Goal: Find specific page/section: Find specific page/section

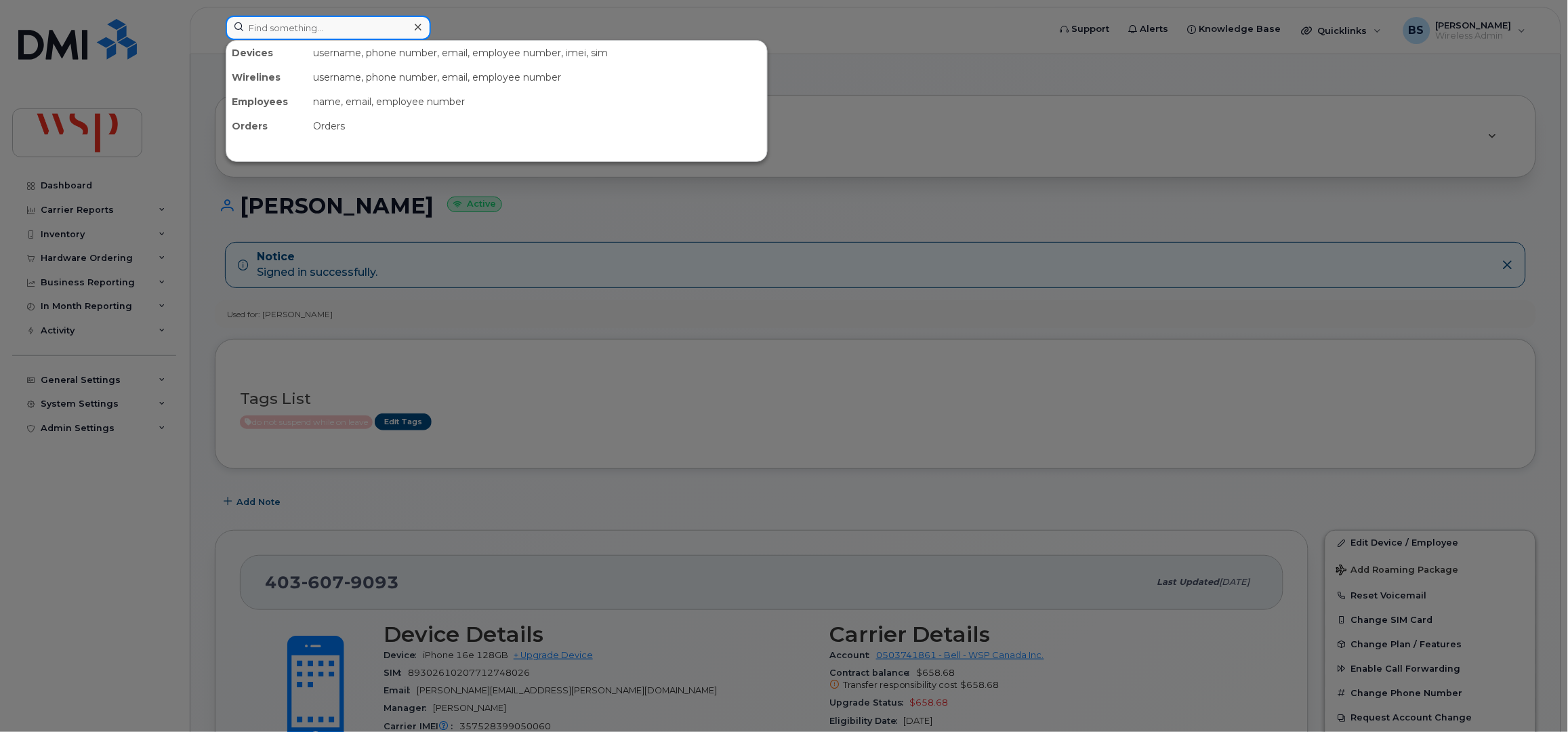
click at [312, 31] on input at bounding box center [328, 28] width 206 height 24
paste input "4376553589"
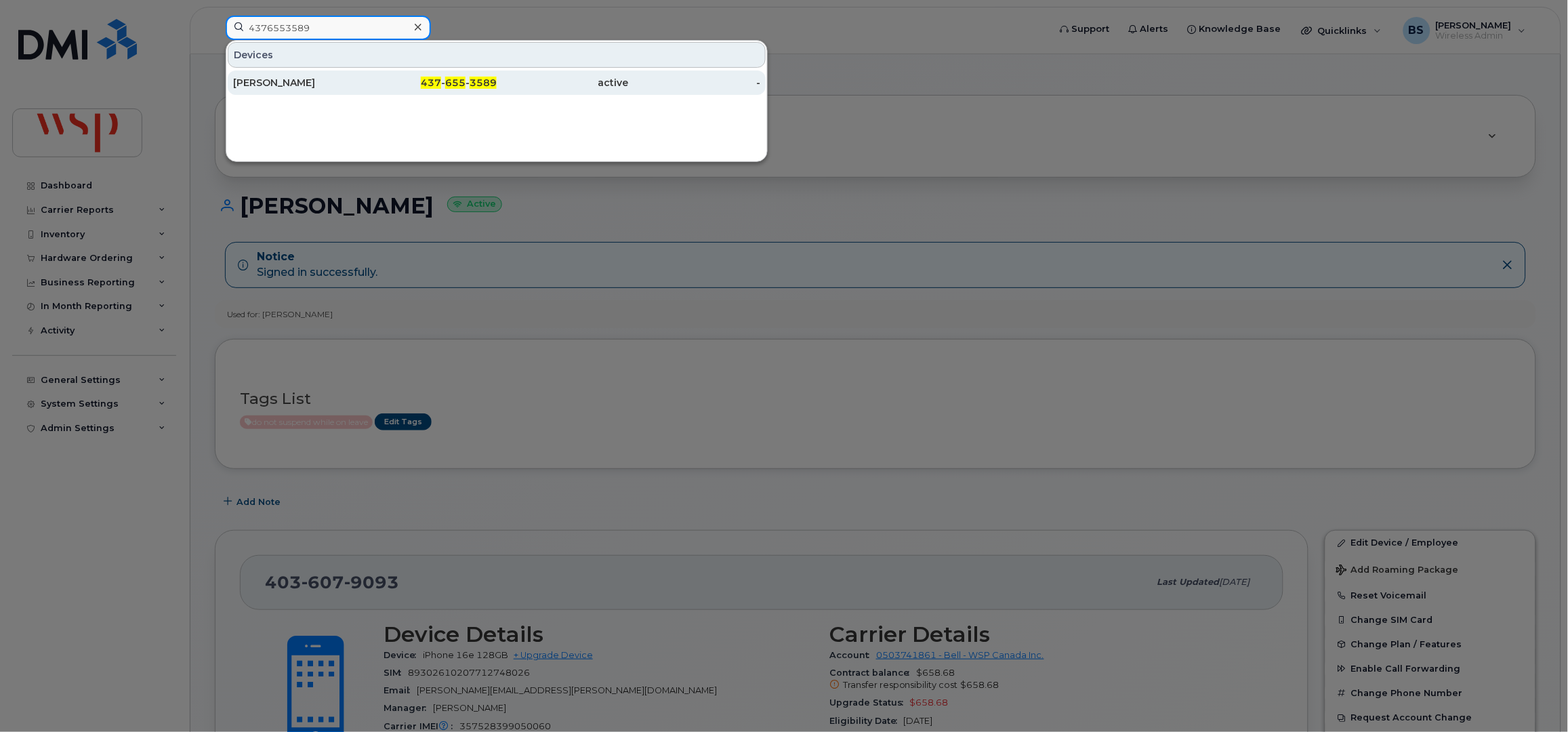
type input "4376553589"
click at [257, 83] on div "[PERSON_NAME]" at bounding box center [299, 82] width 132 height 13
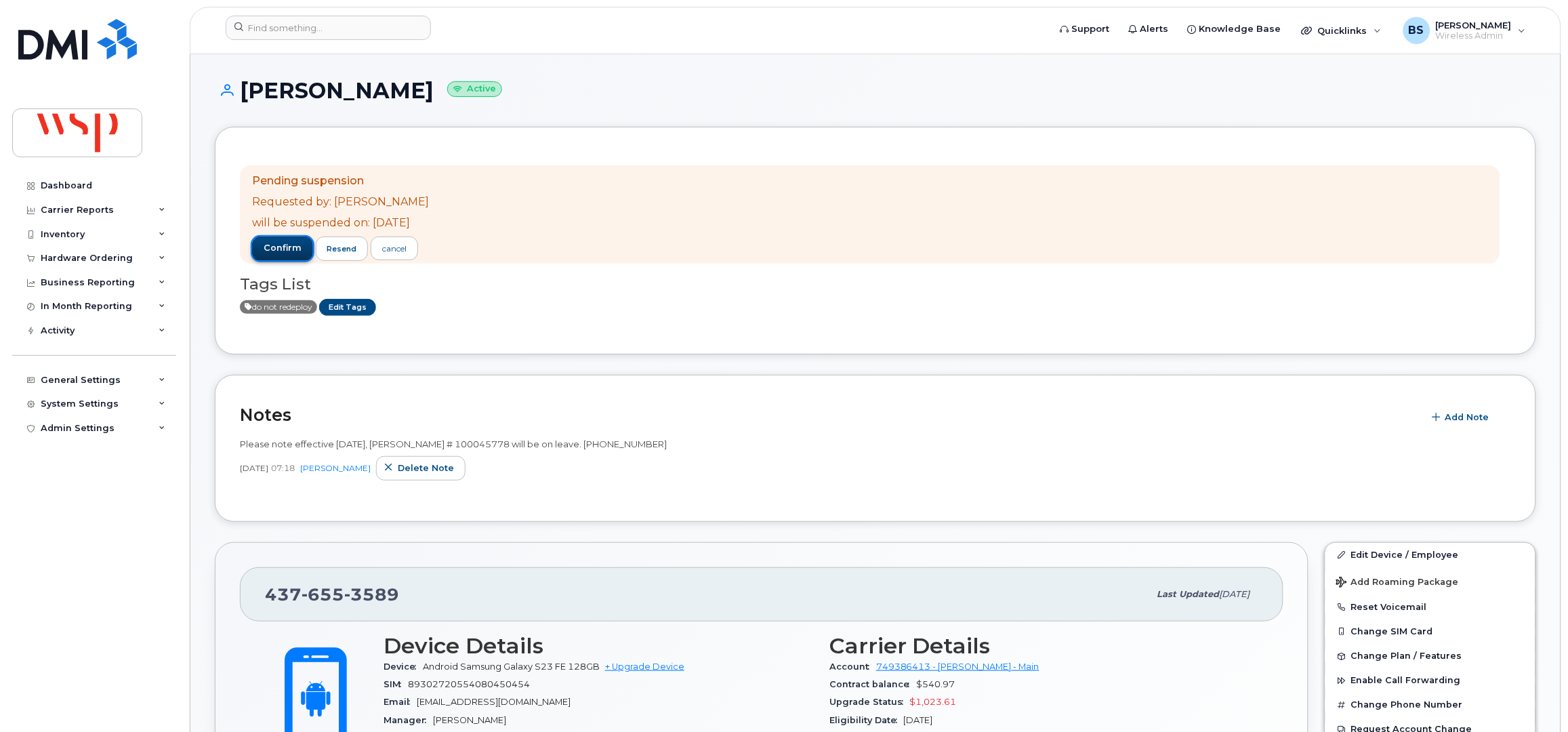
click at [278, 242] on span "confirm" at bounding box center [283, 248] width 38 height 12
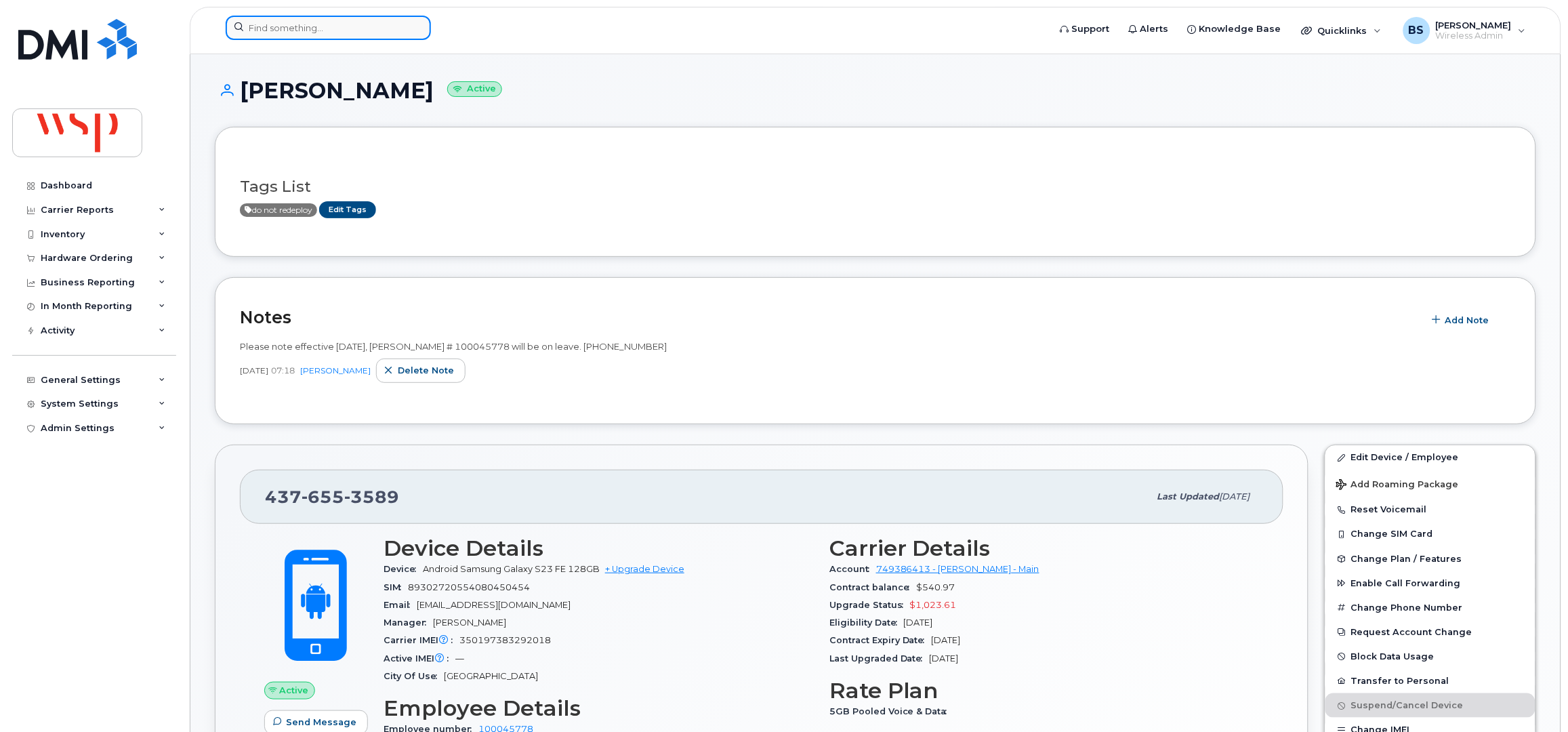
click at [329, 35] on input at bounding box center [328, 28] width 206 height 24
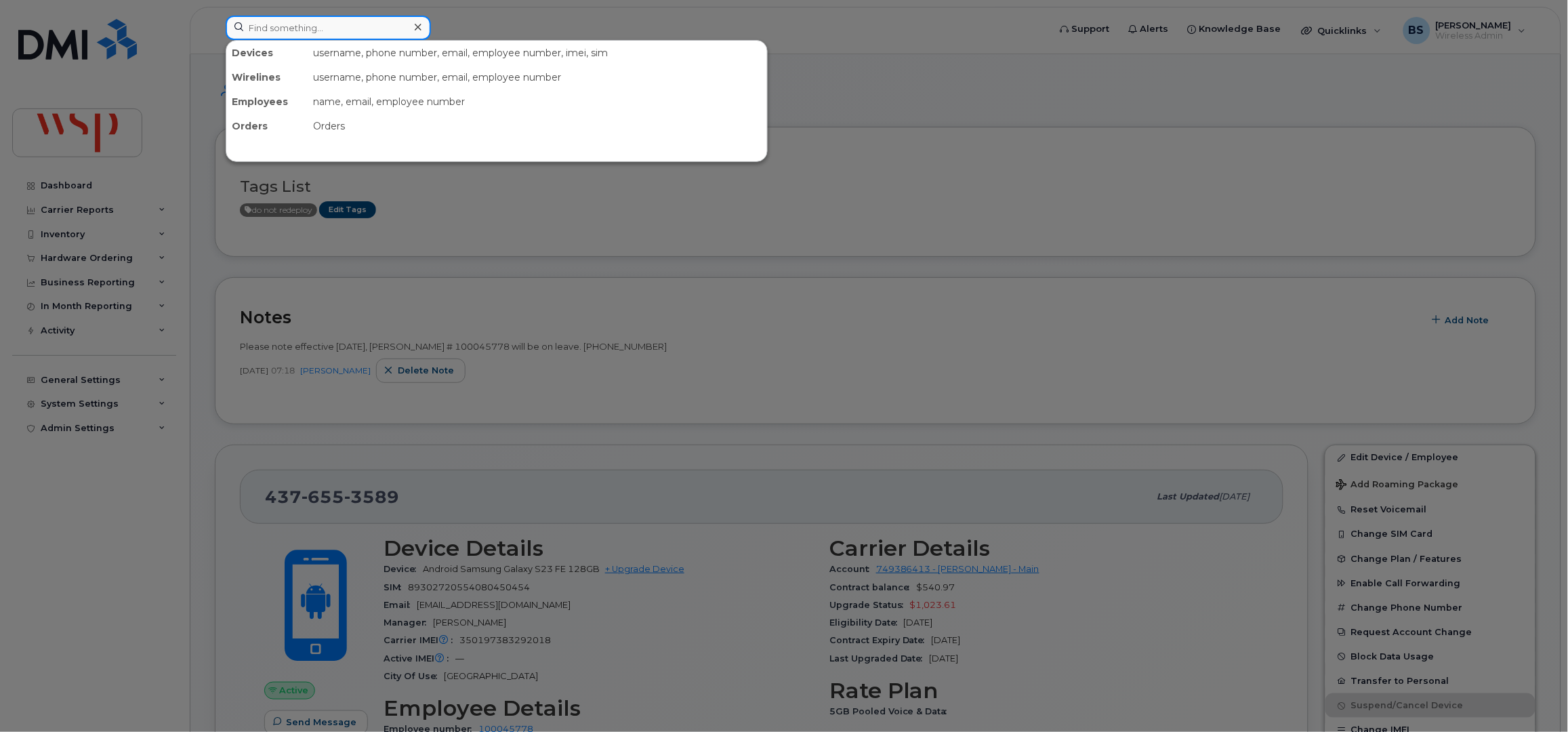
paste input "3062297985"
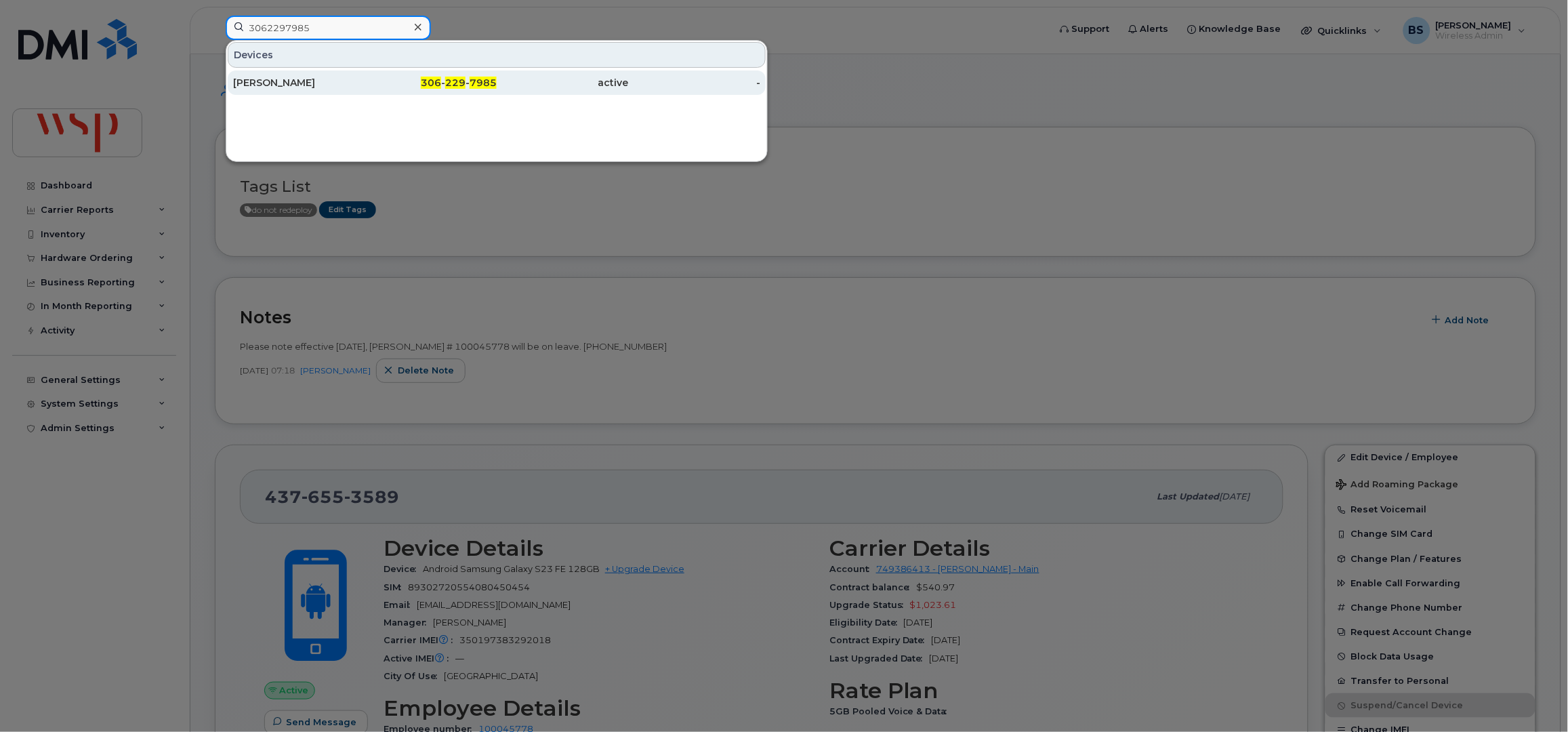
type input "3062297985"
click at [268, 79] on div "Alison Lackie" at bounding box center [299, 82] width 132 height 13
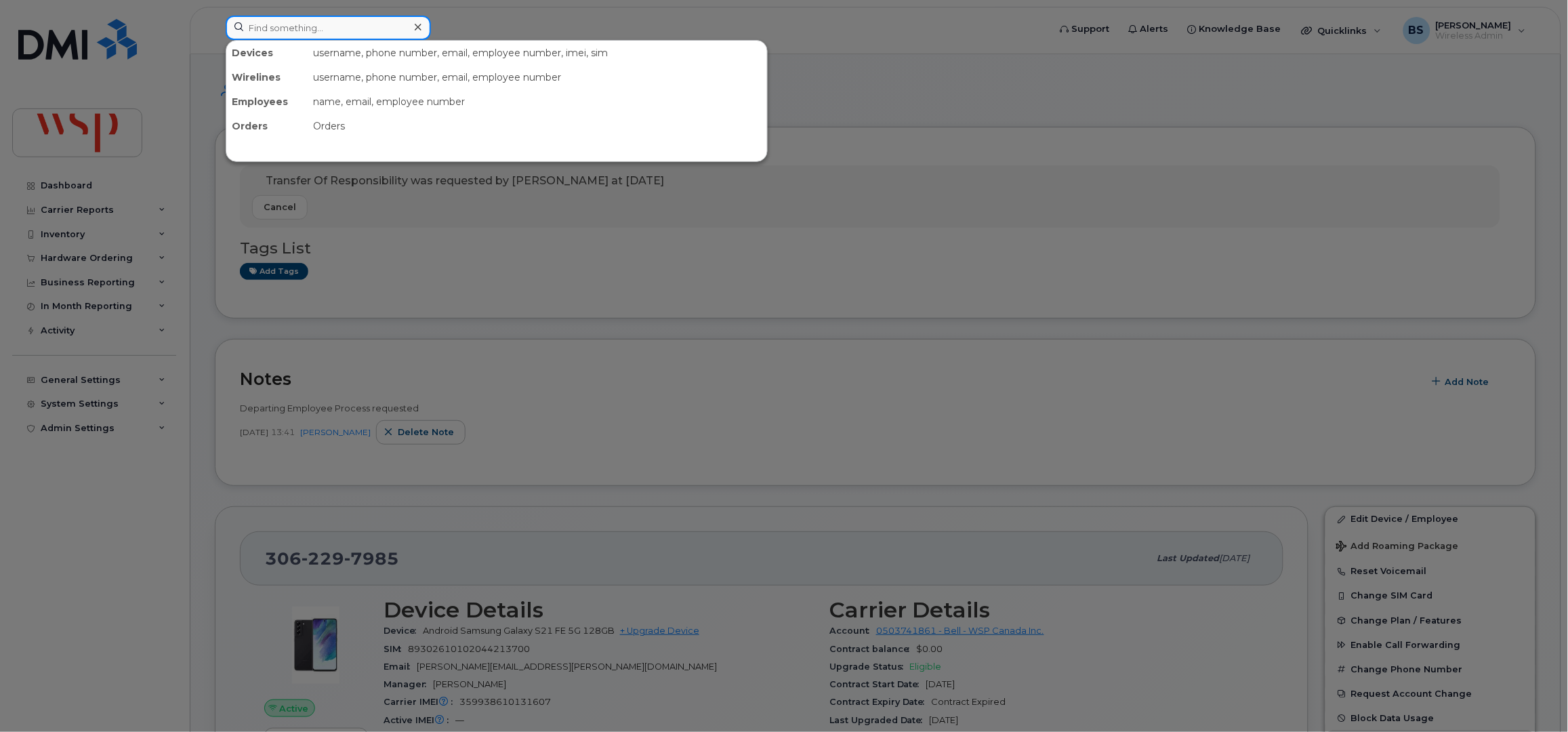
click at [287, 21] on input at bounding box center [328, 28] width 206 height 24
paste input "306-550-5498"
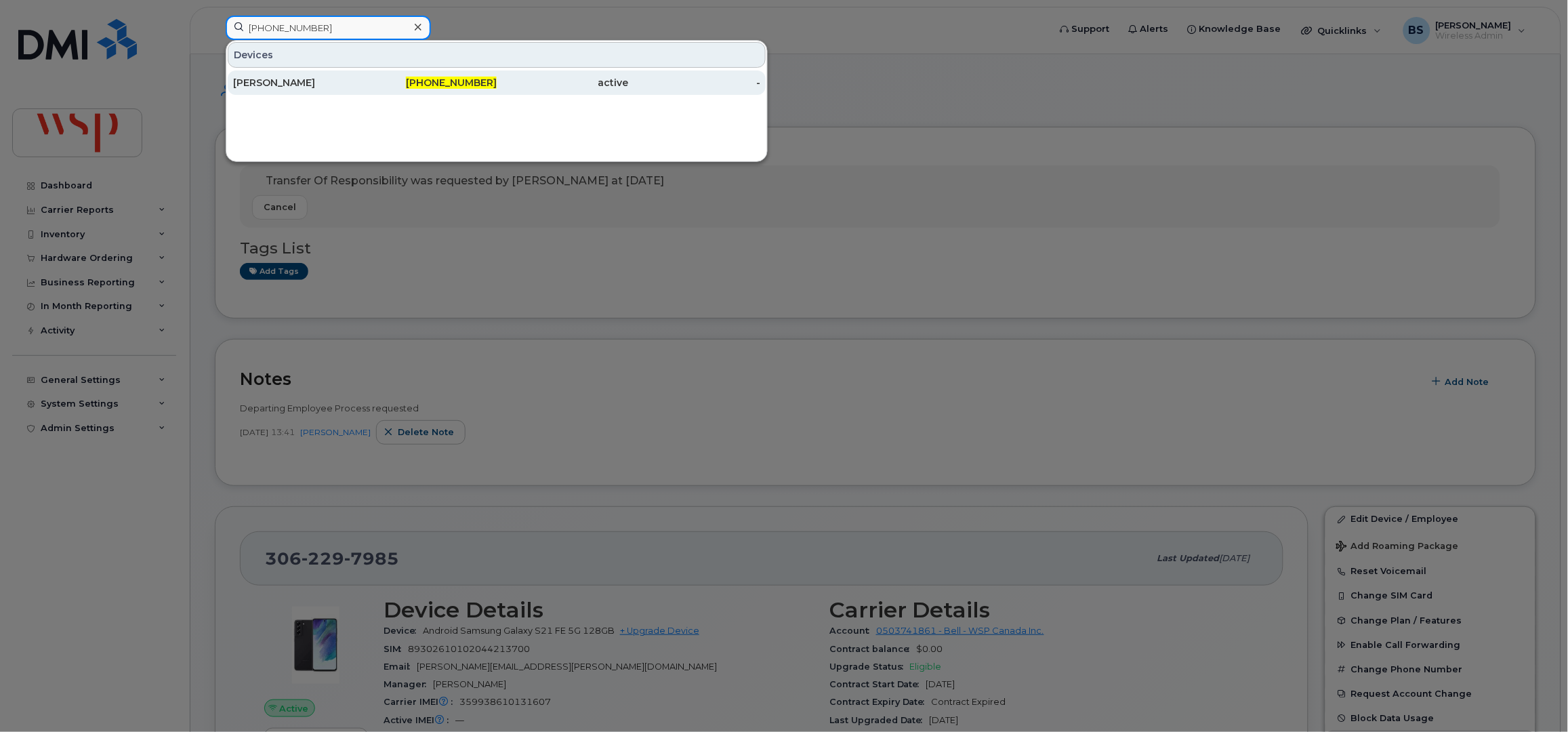
type input "306-550-5498"
click at [255, 82] on div "Jordan Stepan" at bounding box center [299, 82] width 132 height 13
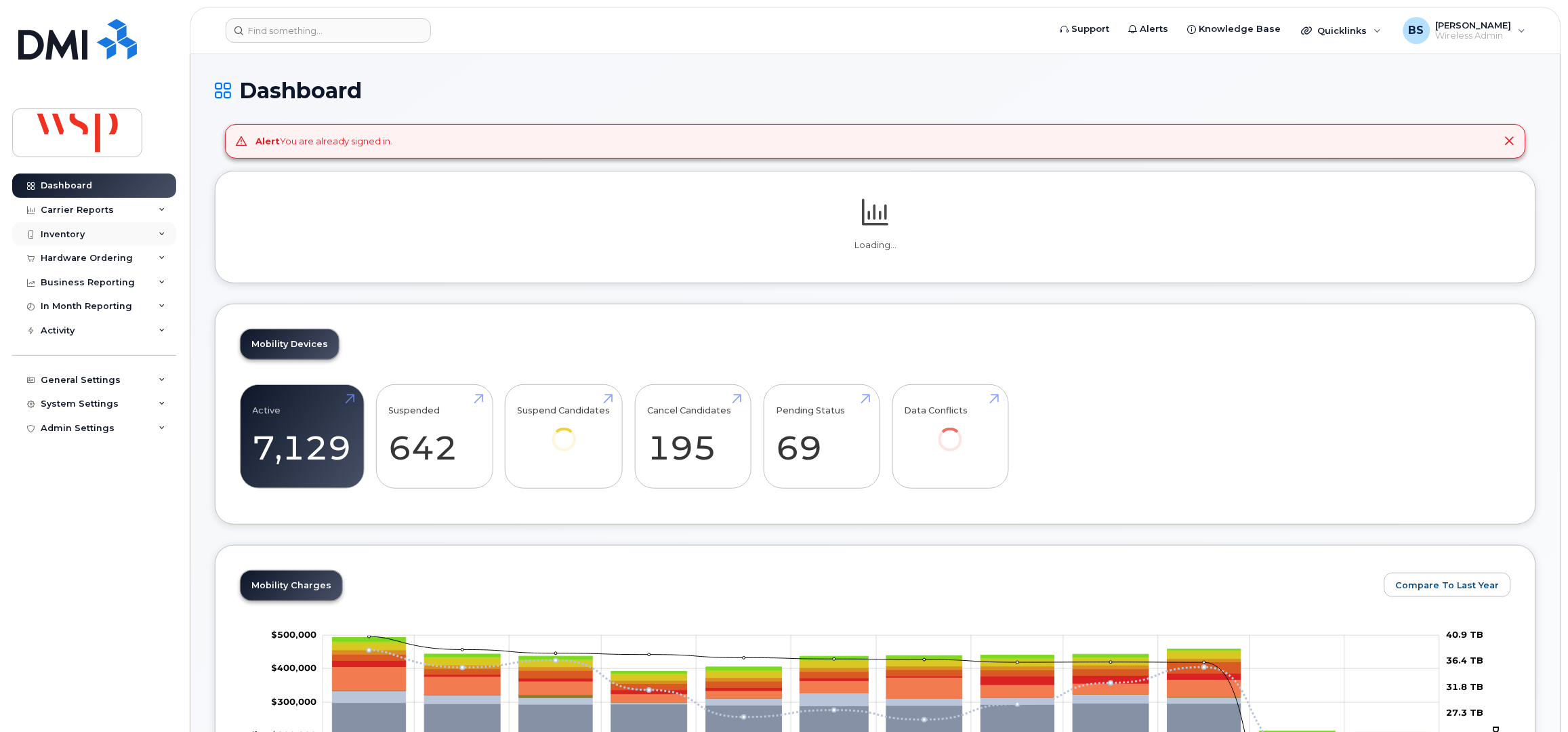
click at [45, 232] on div "Inventory" at bounding box center [62, 234] width 44 height 11
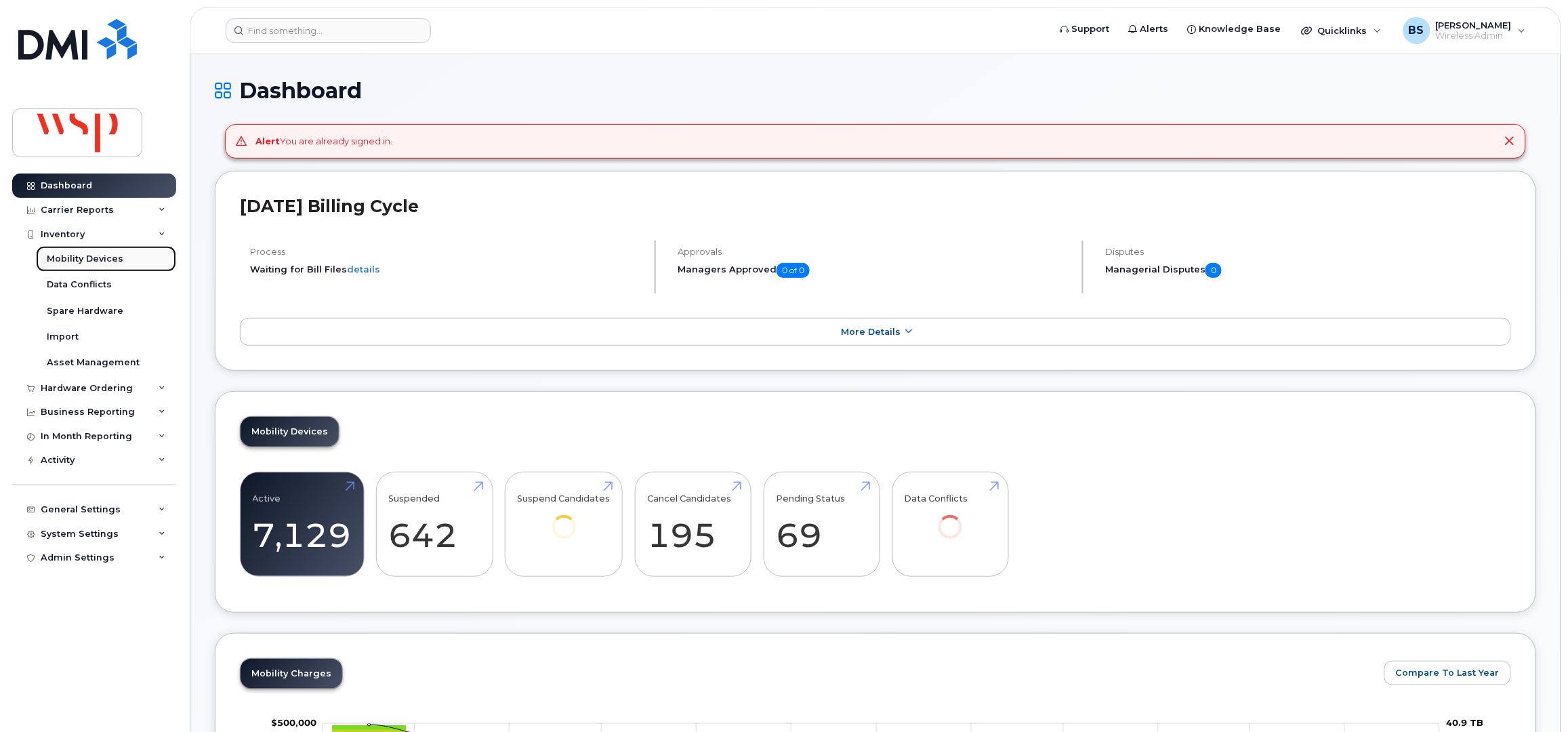
click at [71, 253] on div "Mobility Devices" at bounding box center [85, 258] width 77 height 12
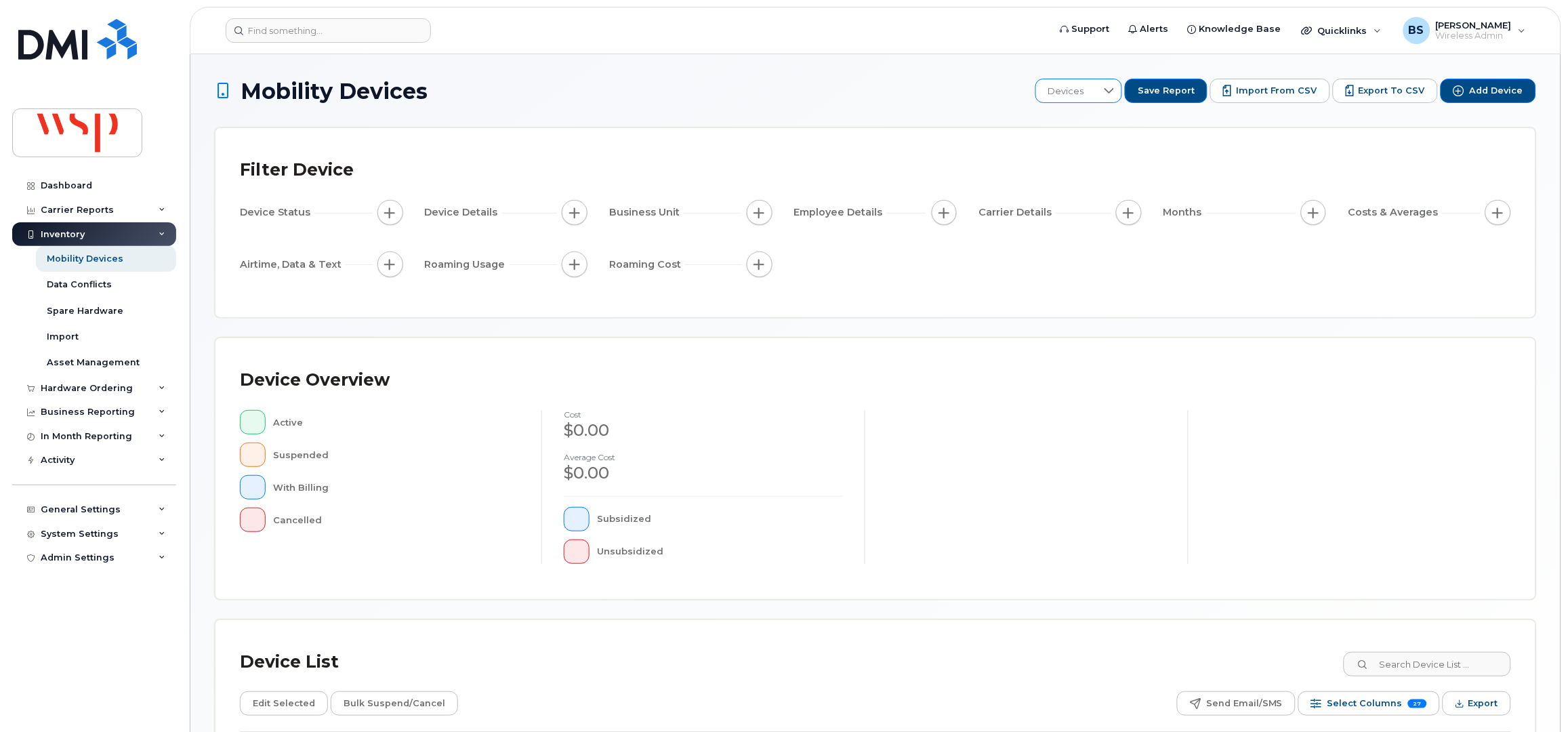
click at [1075, 88] on span "Devices" at bounding box center [1066, 92] width 60 height 24
click at [1071, 159] on span "BRS" at bounding box center [1069, 162] width 19 height 13
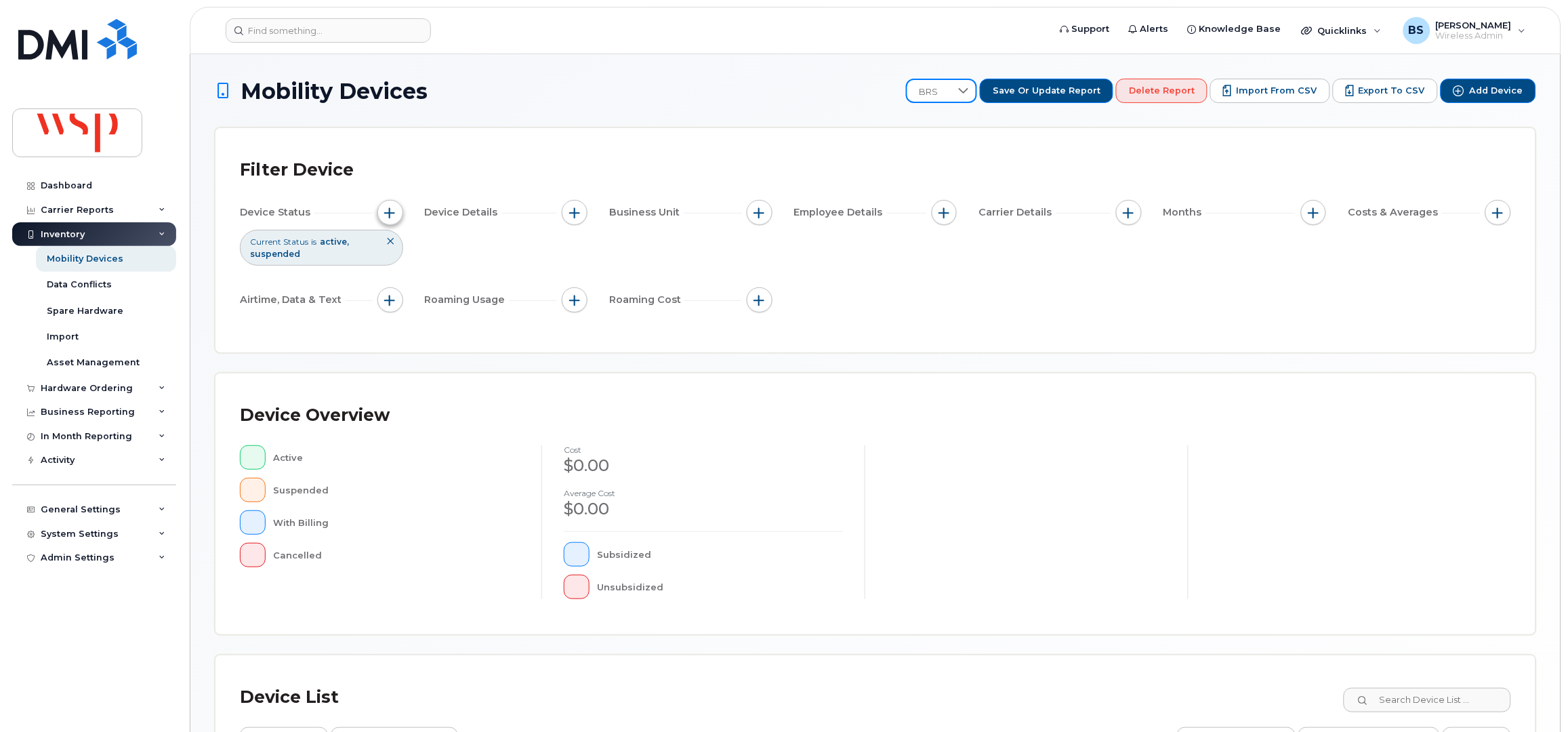
click at [389, 210] on span "button" at bounding box center [390, 212] width 11 height 11
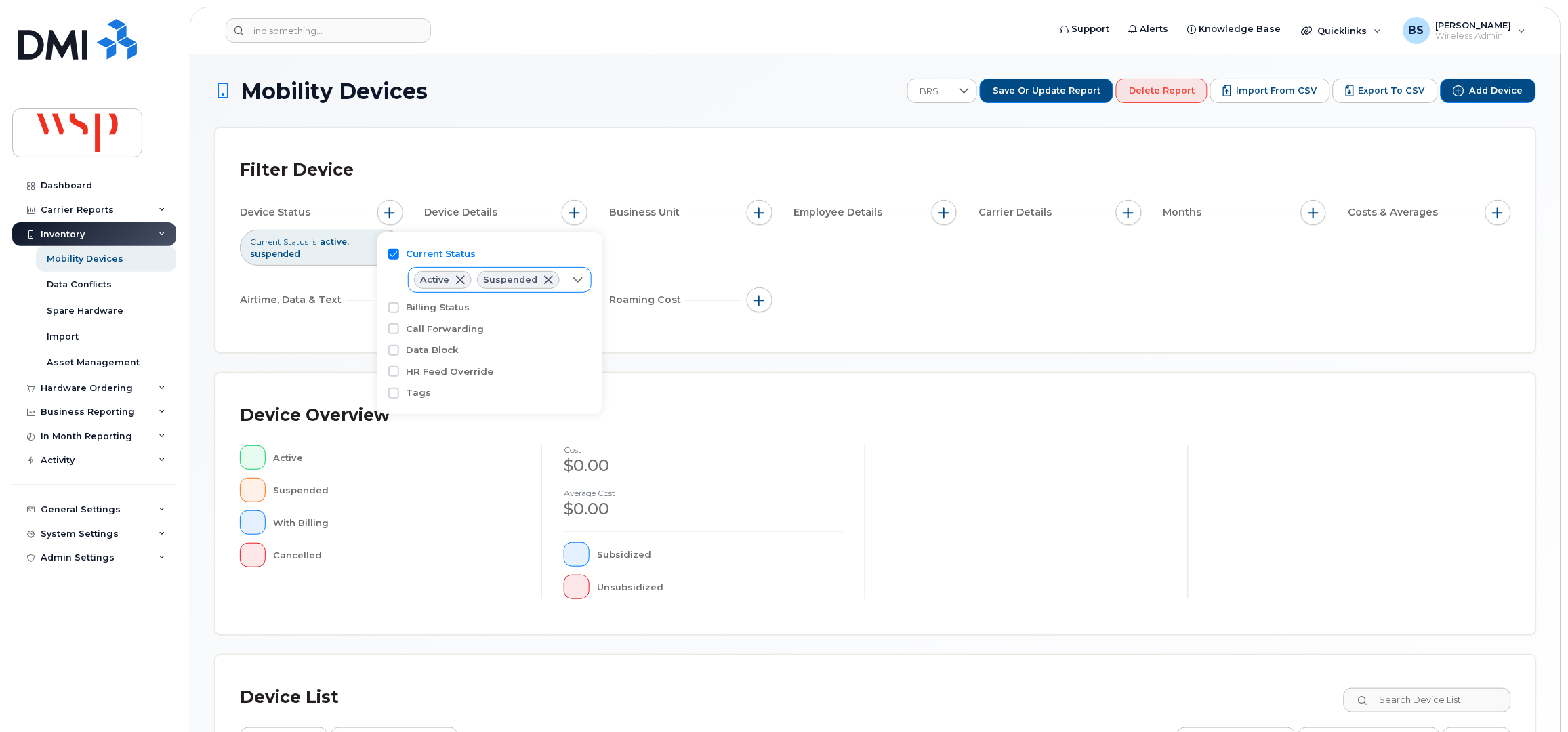
click at [572, 277] on icon at bounding box center [577, 279] width 11 height 11
click at [436, 355] on span "Cancelled" at bounding box center [457, 357] width 45 height 13
checkbox input "true"
click at [724, 161] on div "Filter Device" at bounding box center [875, 170] width 1271 height 35
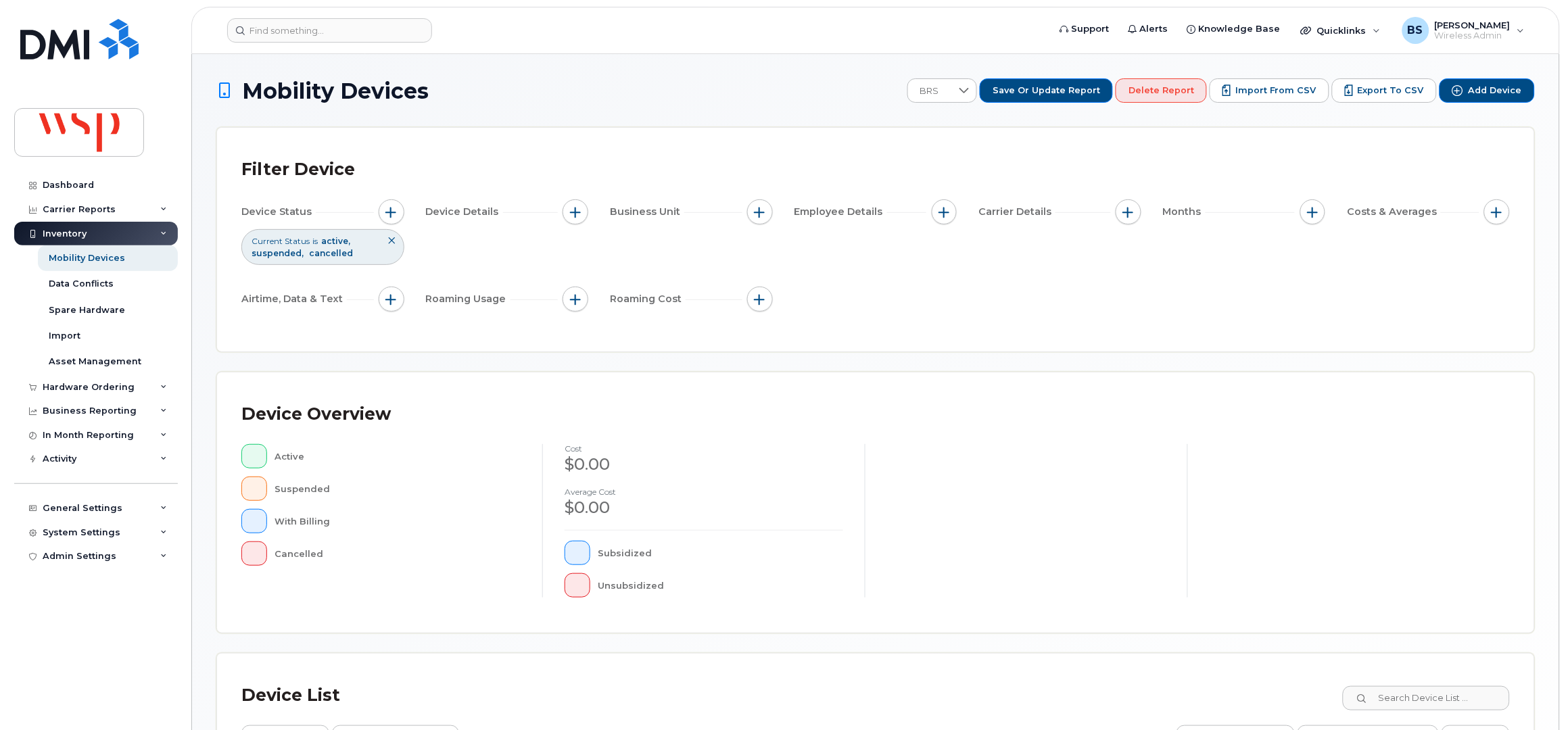
scroll to position [238, 0]
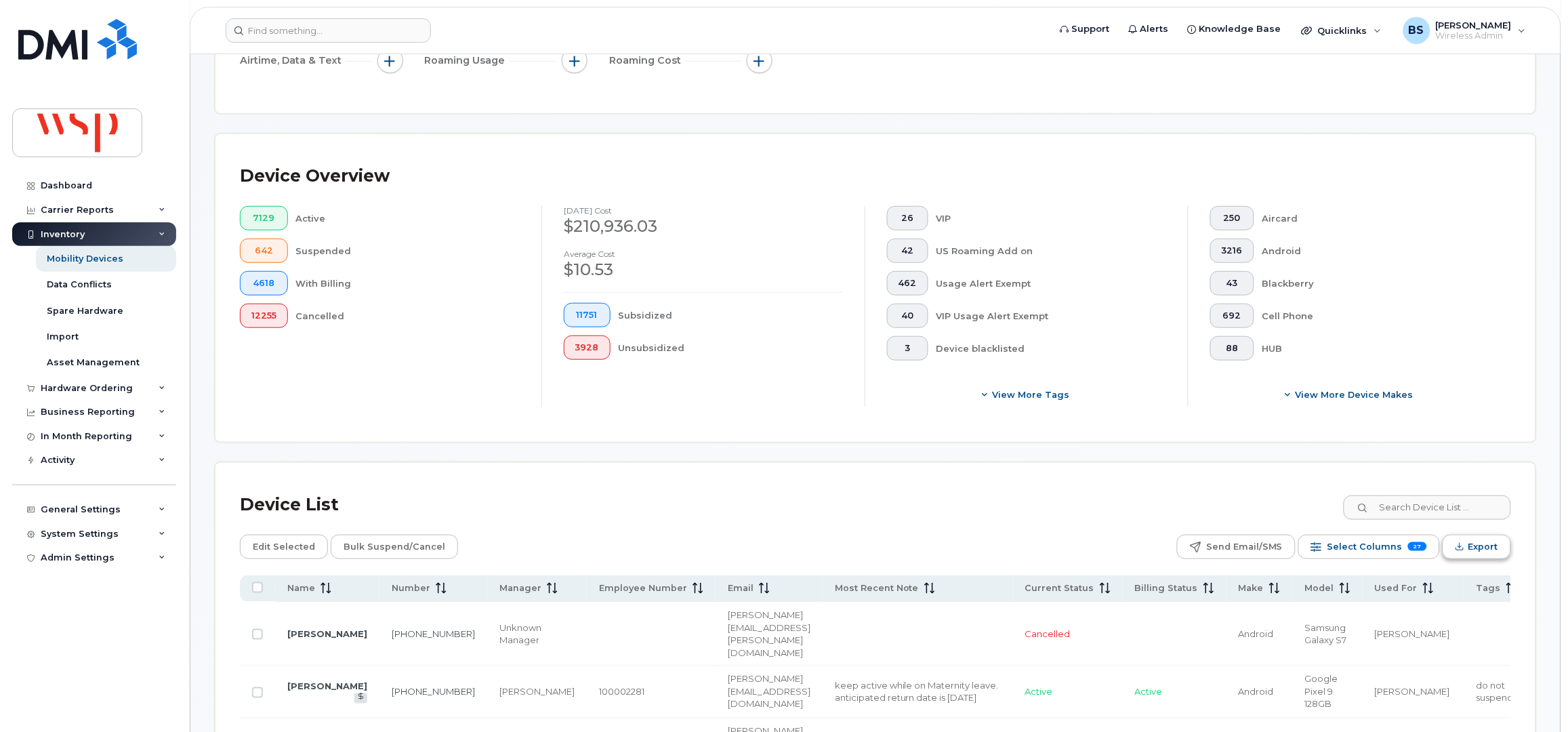
click at [1469, 541] on span "Export" at bounding box center [1483, 547] width 30 height 21
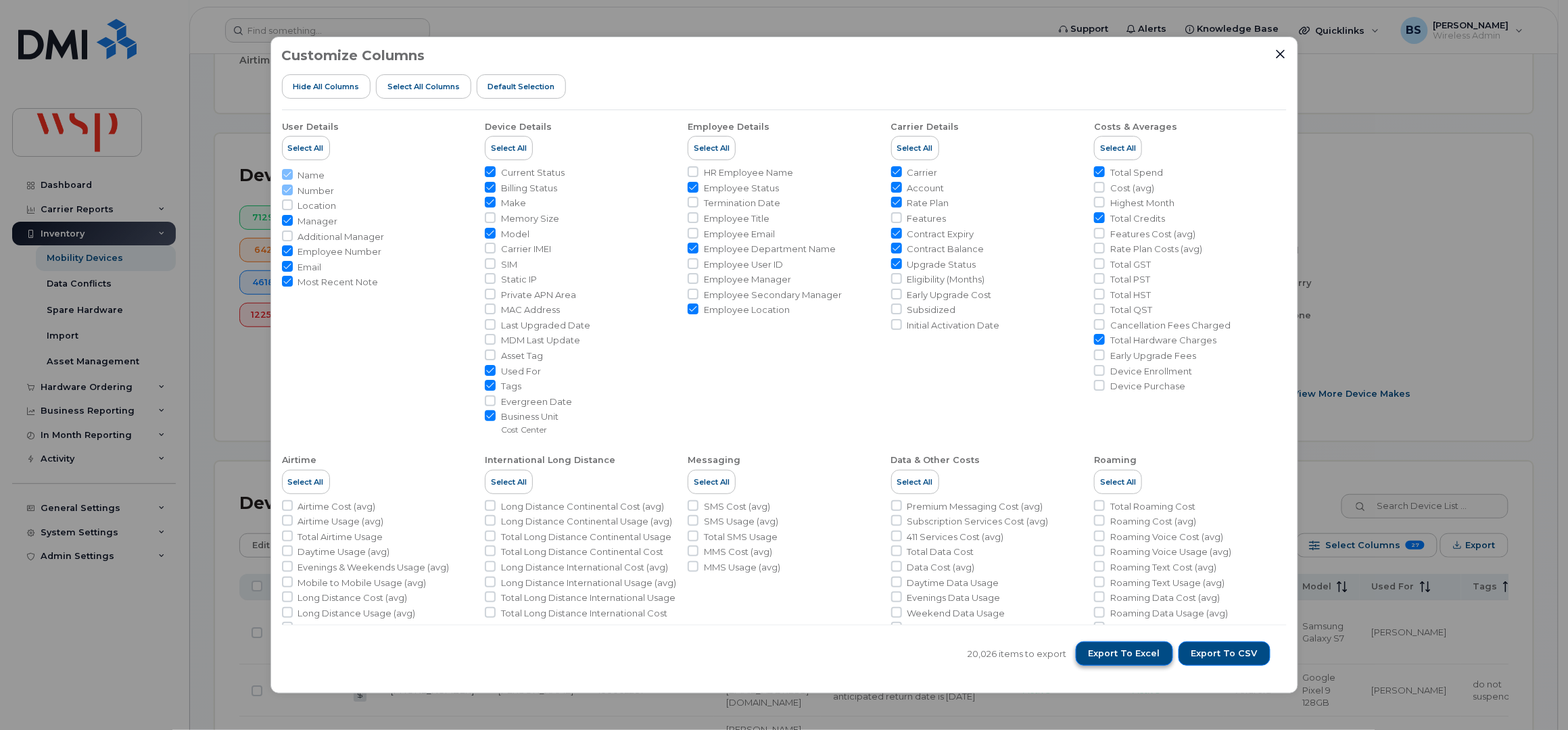
click at [1134, 658] on span "Export to Excel" at bounding box center [1124, 653] width 71 height 12
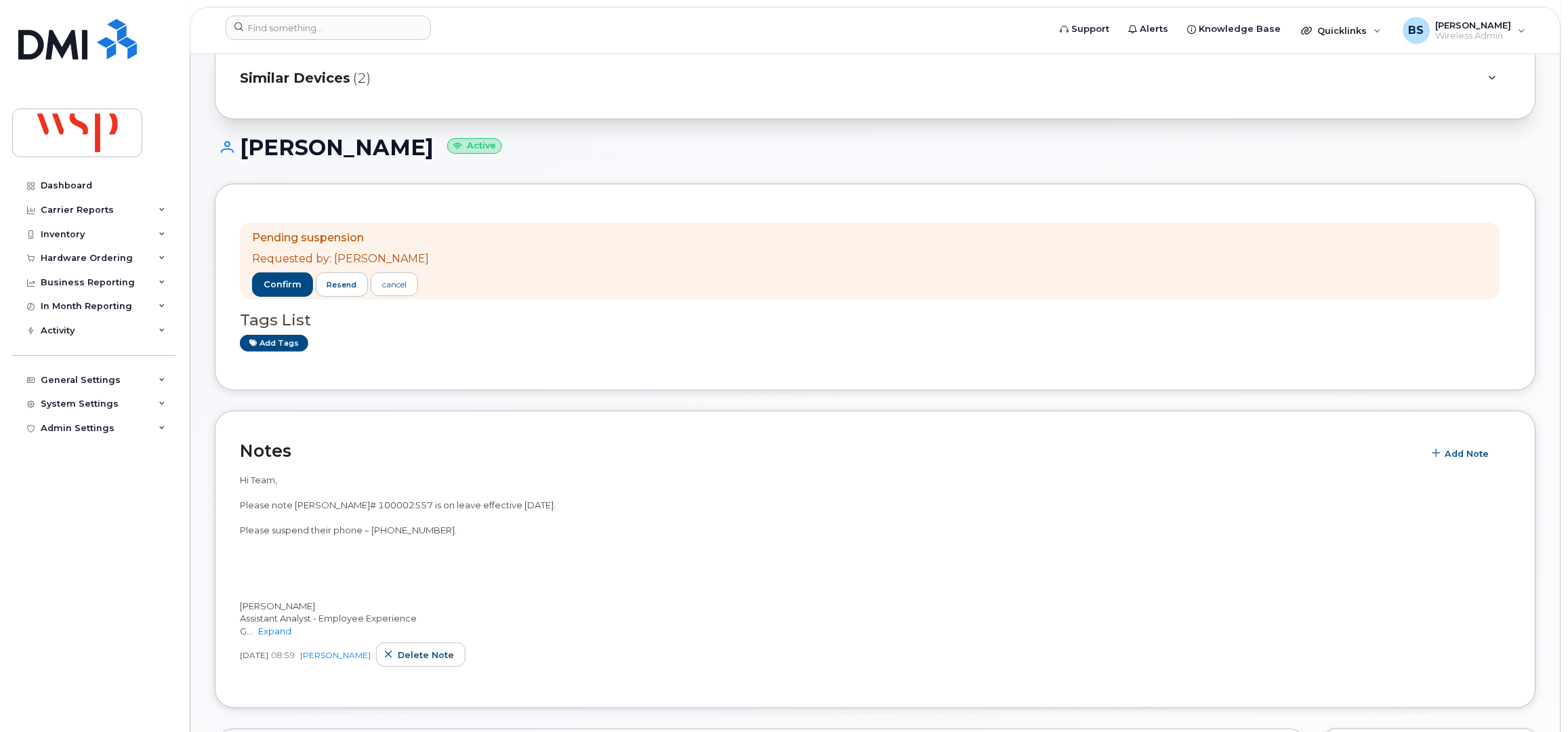
scroll to position [89, 0]
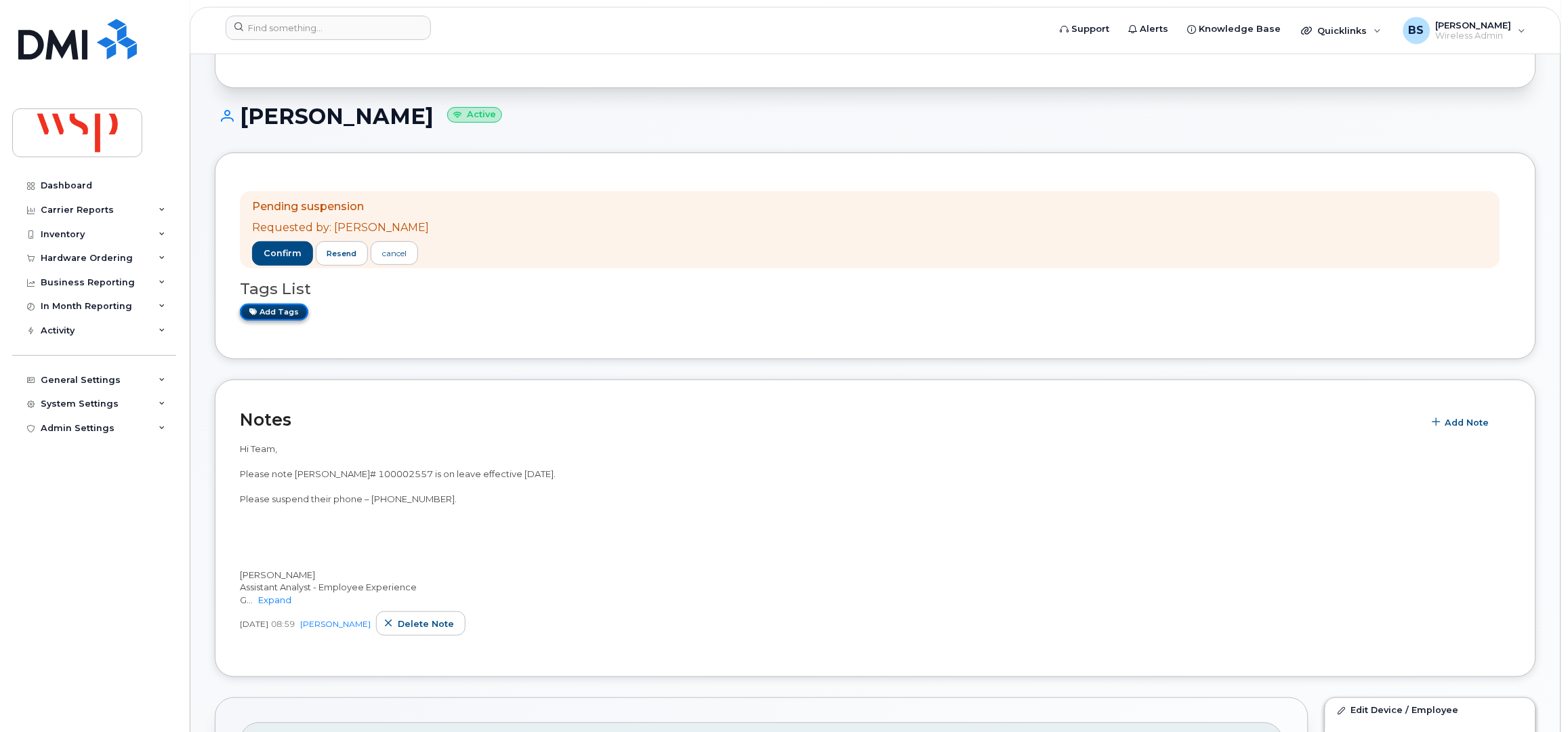
click at [266, 309] on link "Add tags" at bounding box center [274, 312] width 69 height 17
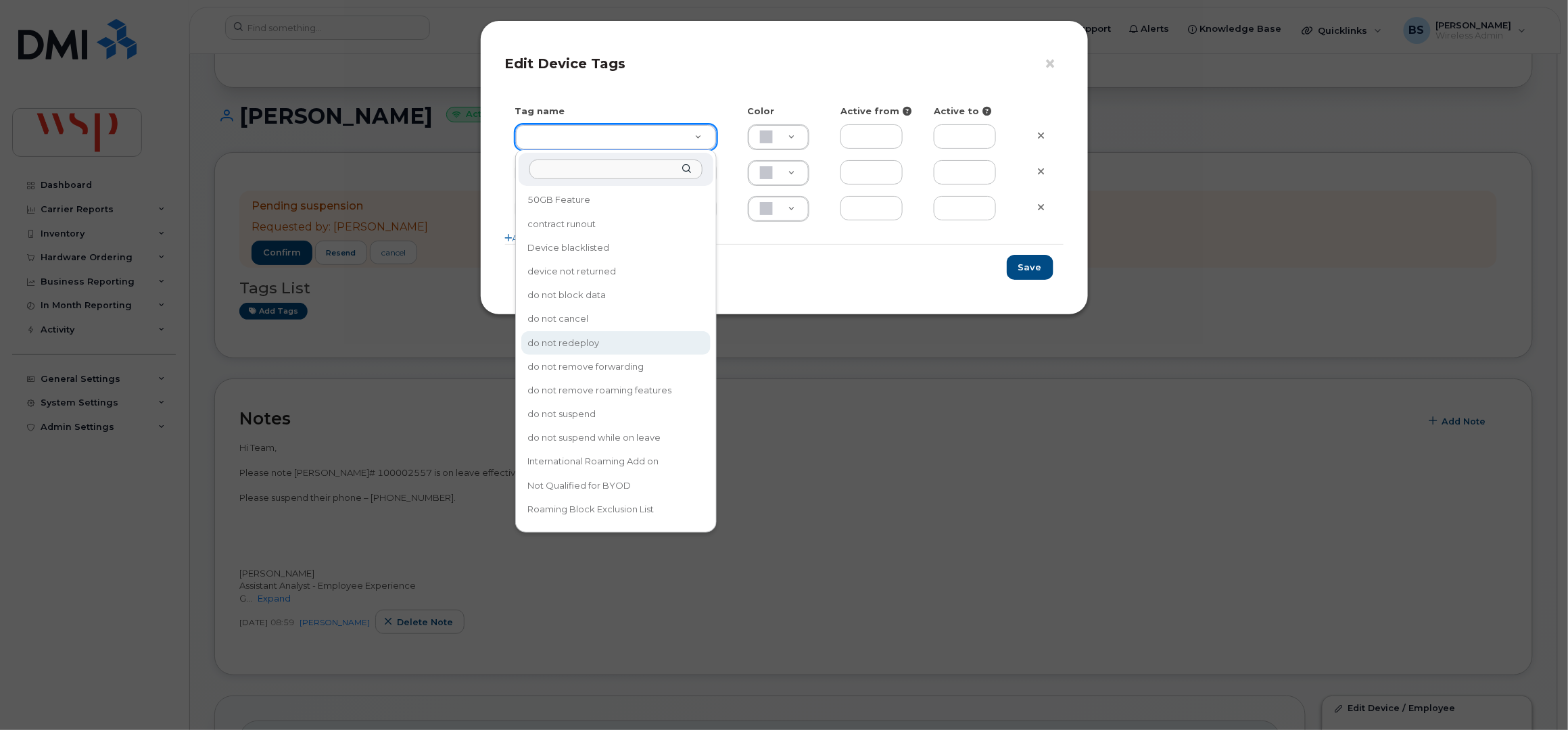
type input "do not redeploy"
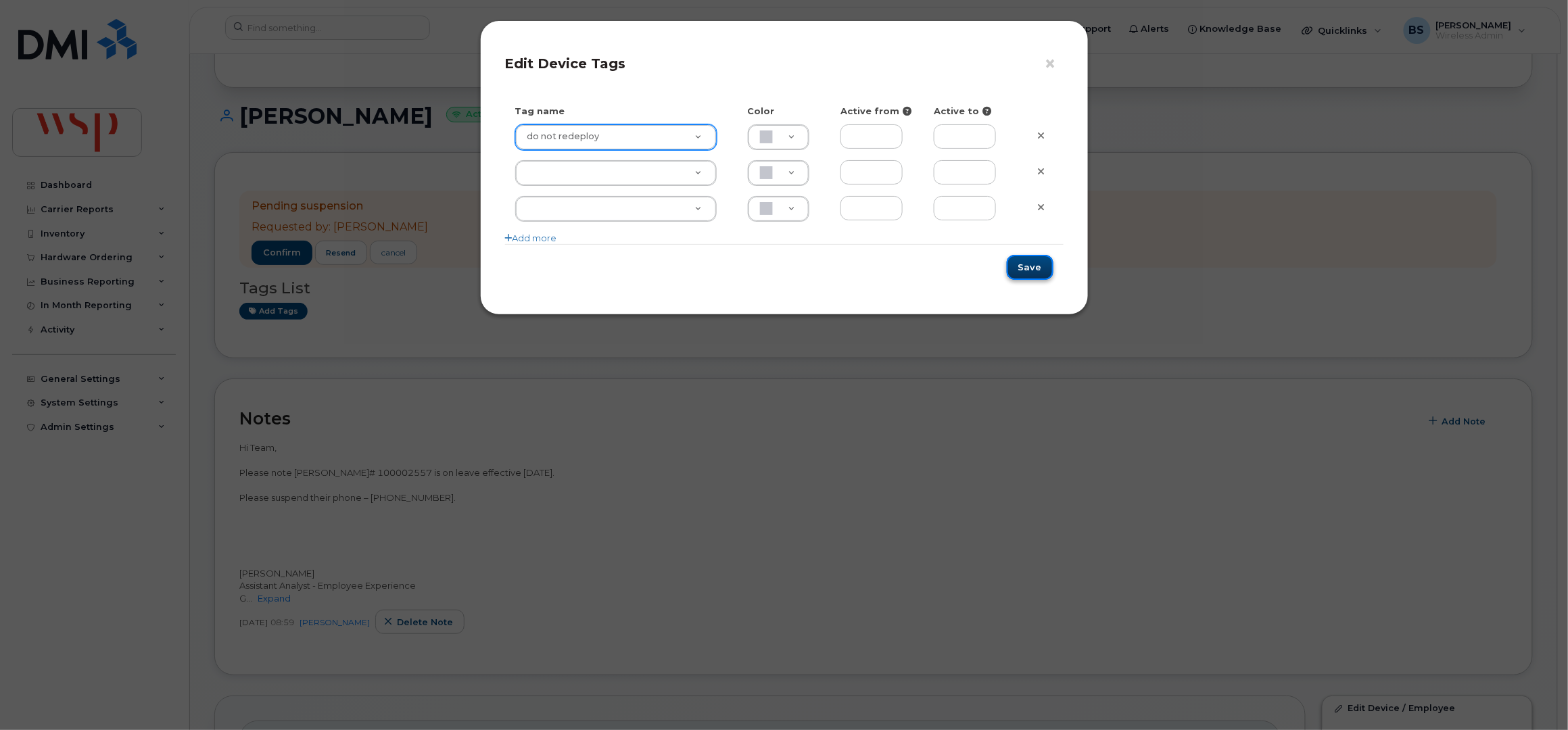
click at [1020, 265] on button "Save" at bounding box center [1030, 267] width 47 height 25
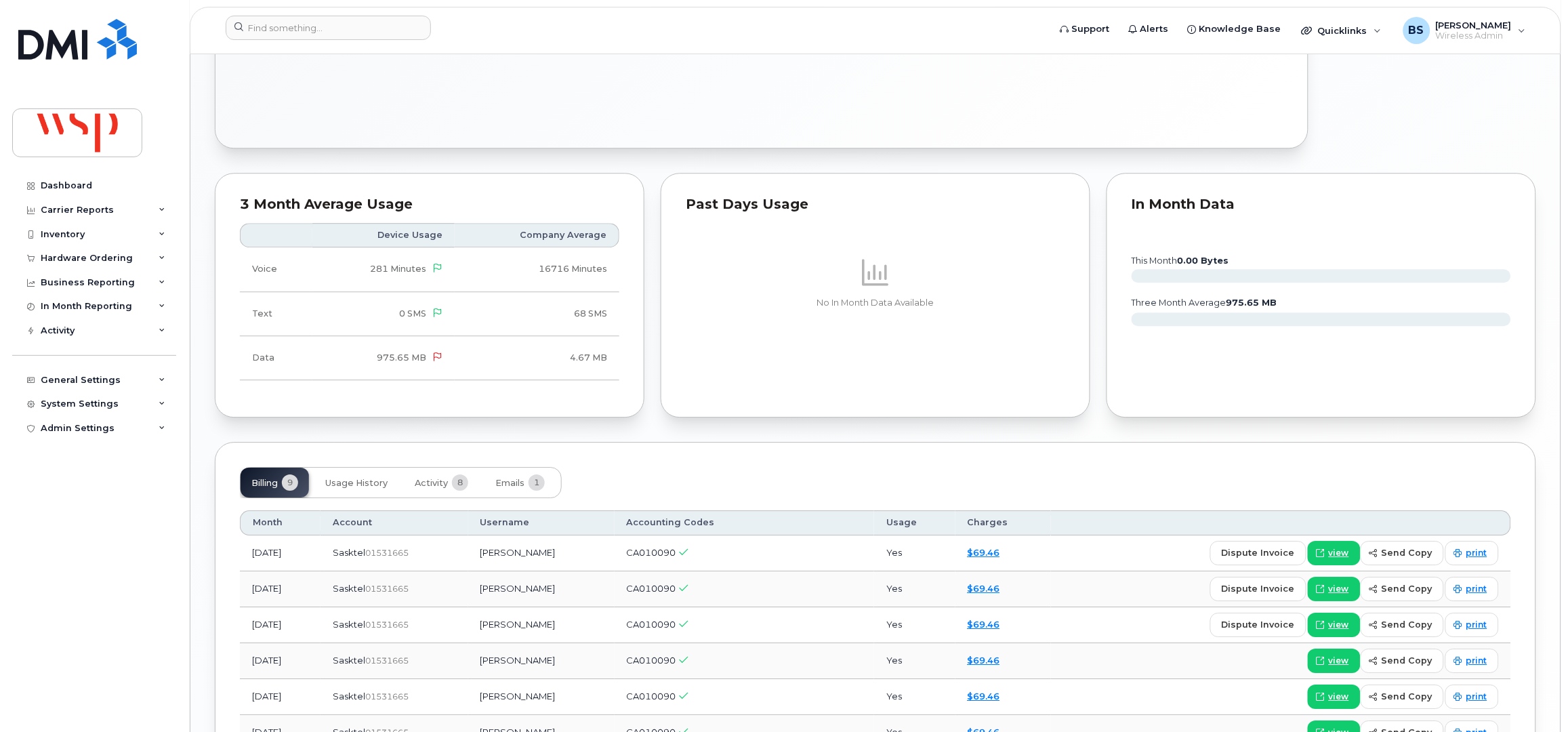
scroll to position [1174, 0]
drag, startPoint x: 424, startPoint y: 477, endPoint x: 435, endPoint y: 470, distance: 13.0
click at [425, 478] on span "Activity" at bounding box center [431, 481] width 33 height 11
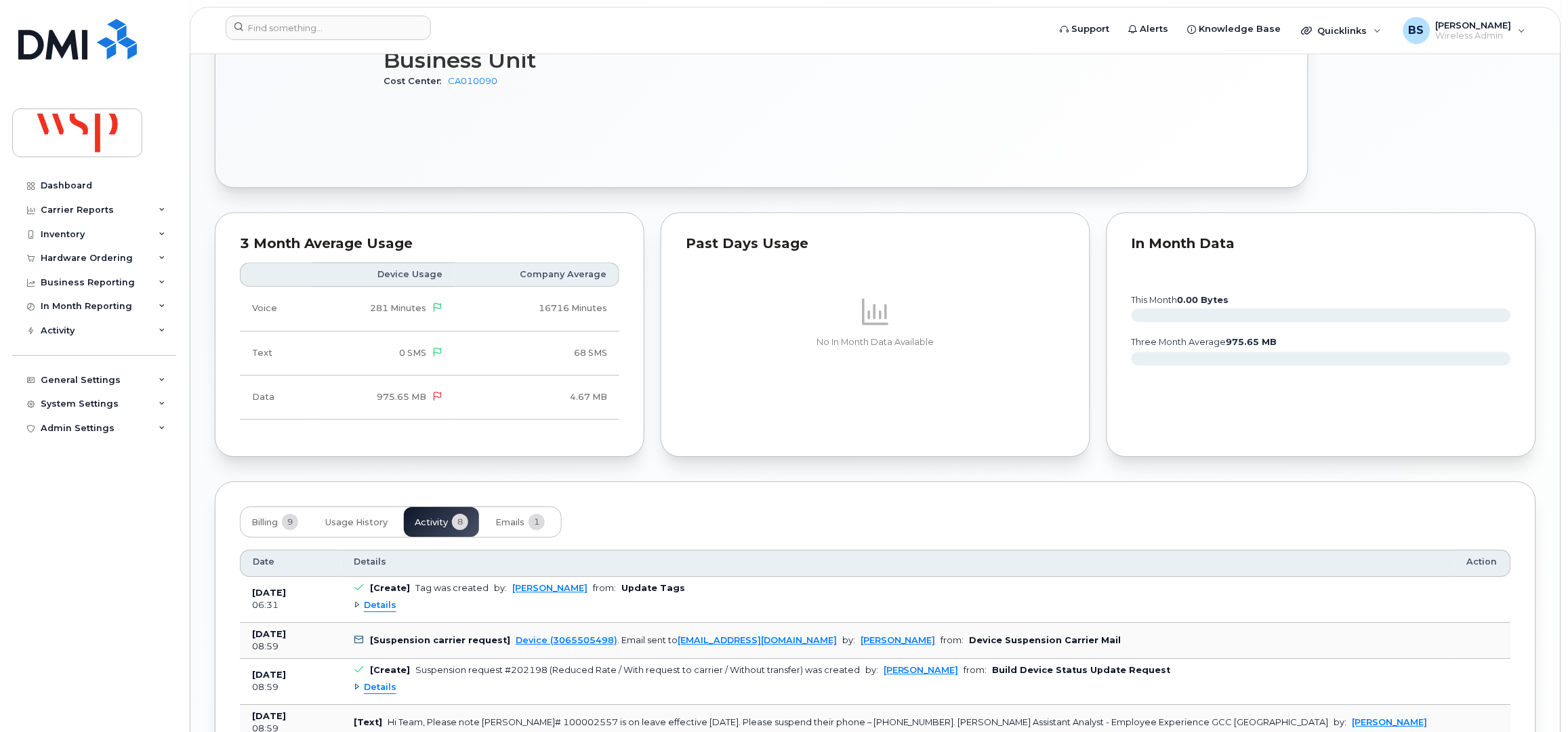
scroll to position [1355, 0]
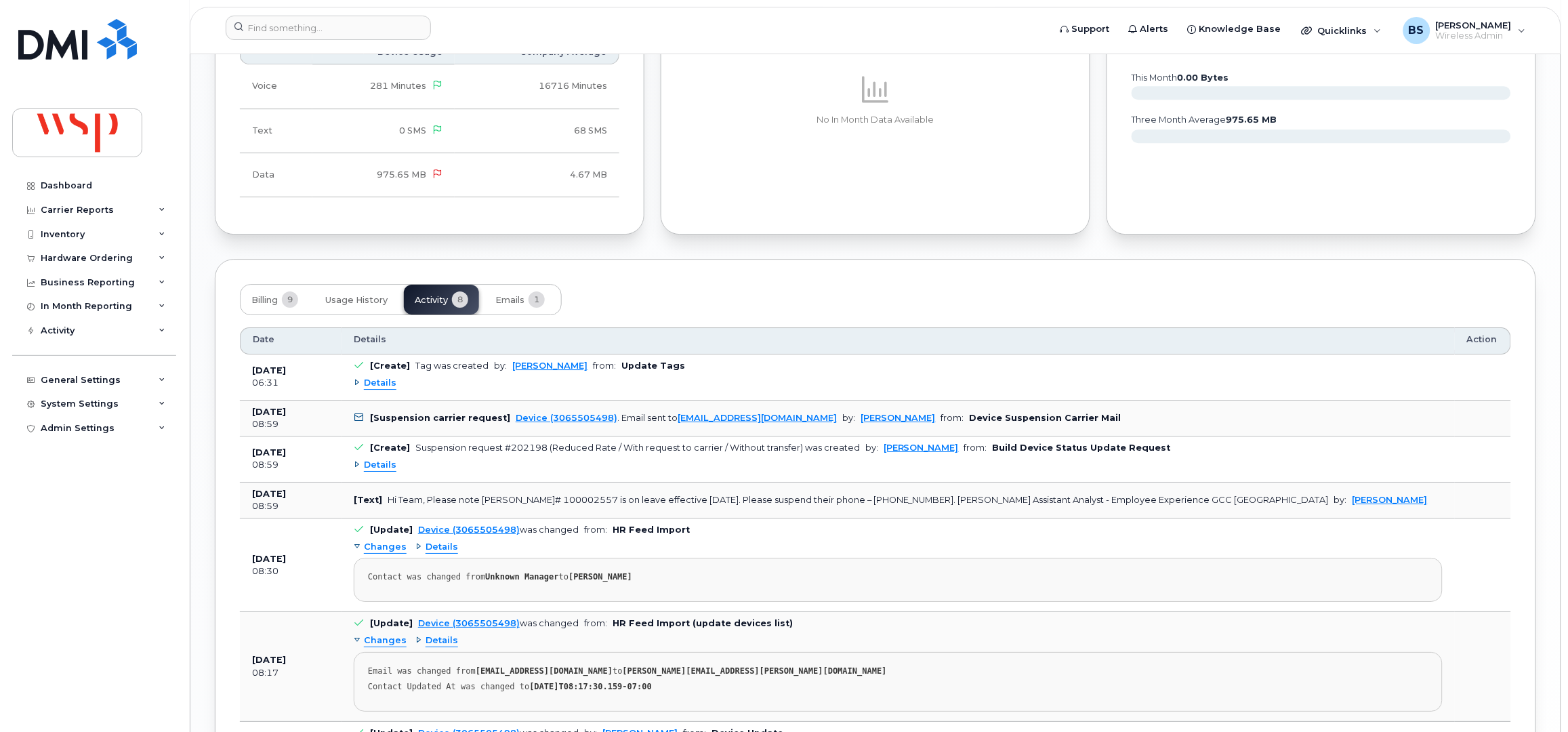
click at [382, 469] on span "Details" at bounding box center [380, 465] width 33 height 13
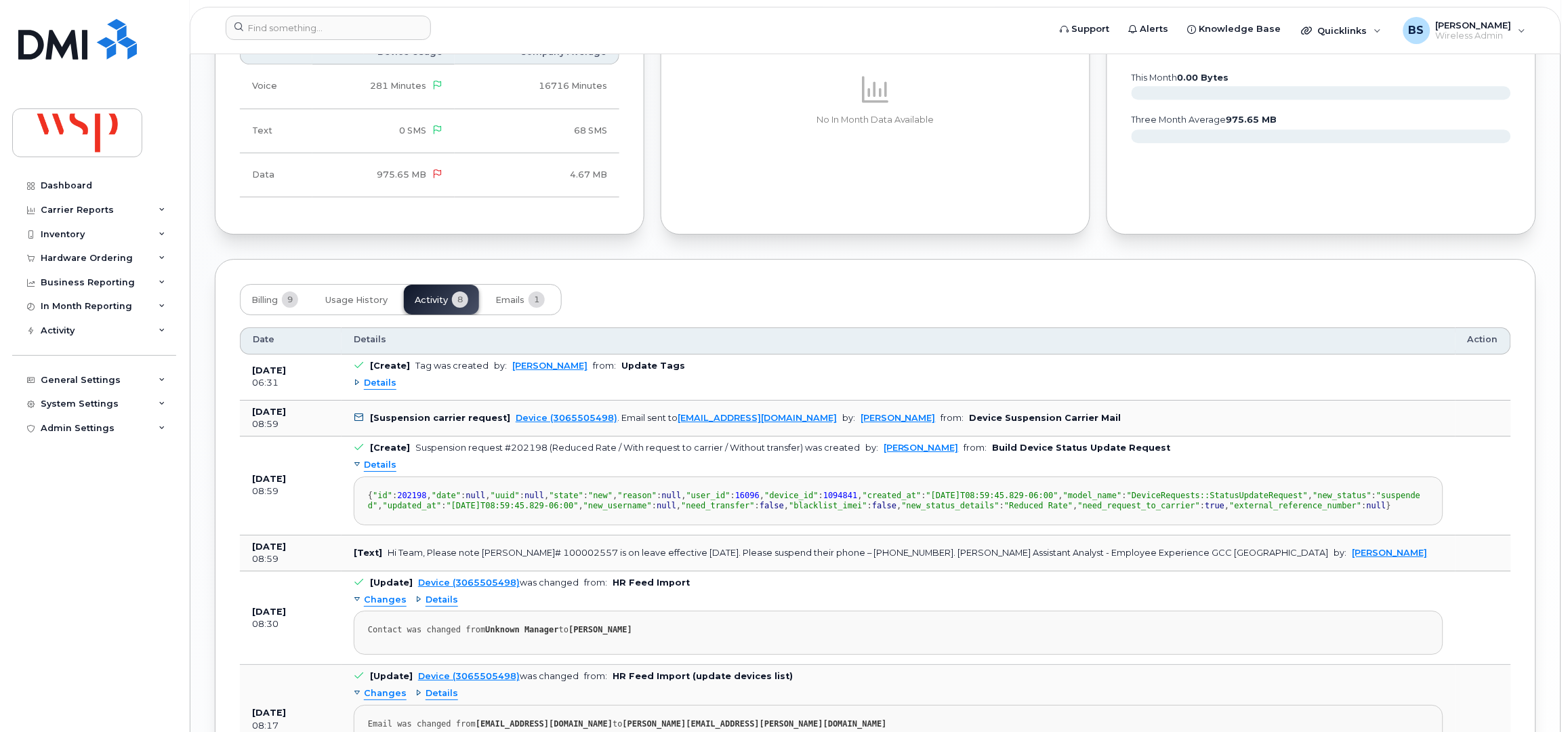
click at [377, 382] on span "Details" at bounding box center [380, 383] width 33 height 13
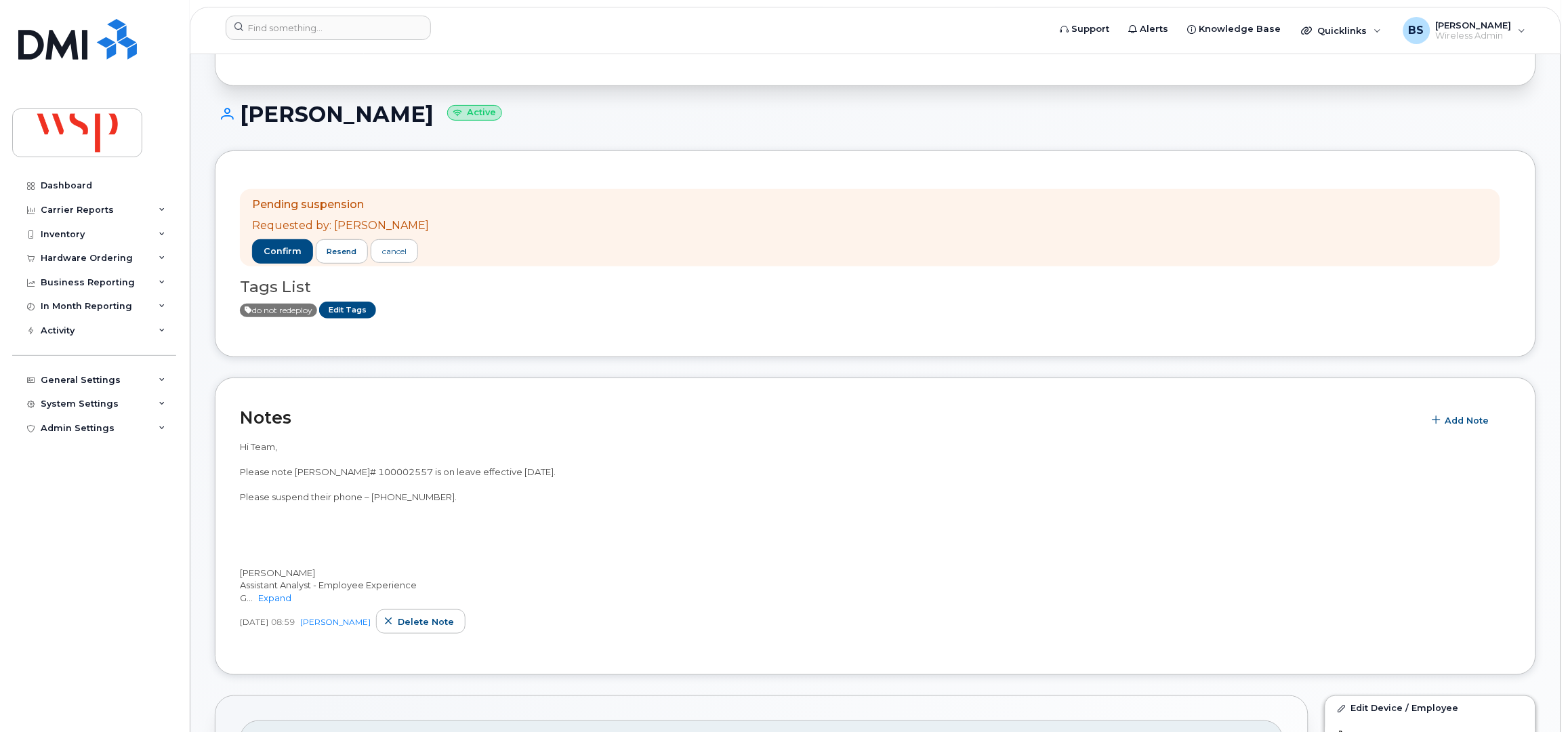
scroll to position [89, 0]
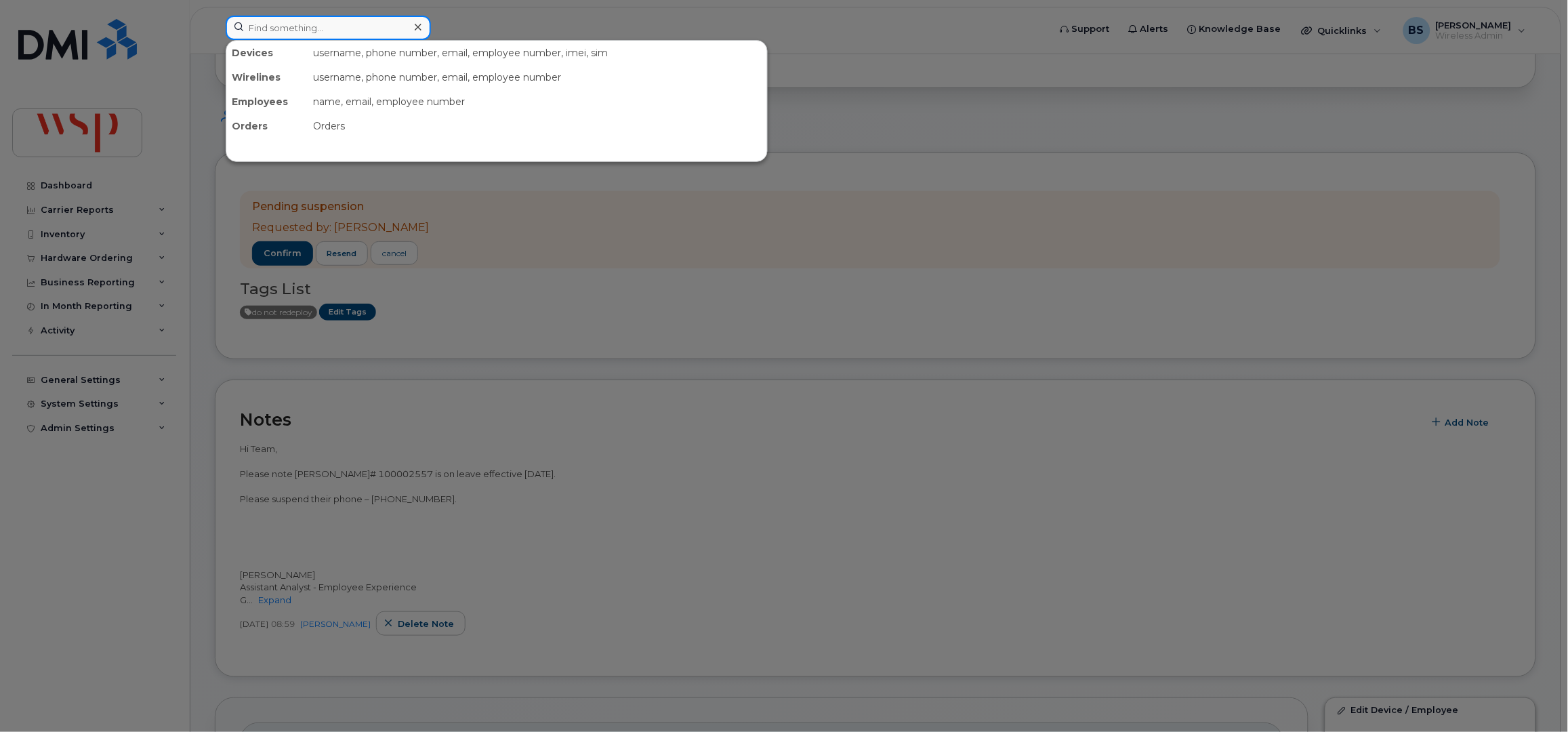
click at [302, 28] on input at bounding box center [328, 28] width 206 height 24
paste input "437-231-7601"
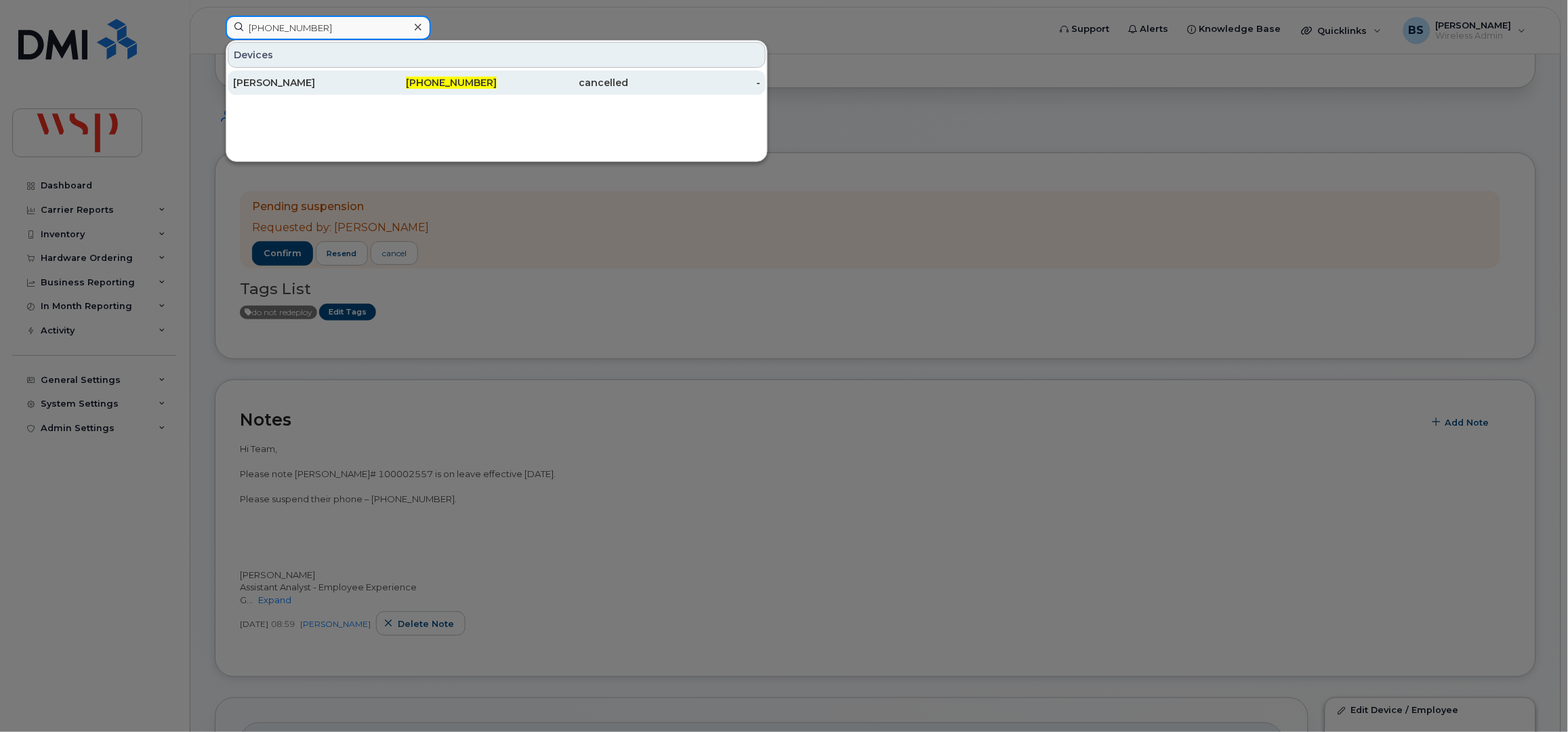
type input "437-231-7601"
click at [275, 77] on div "Reza Lackpour" at bounding box center [299, 82] width 132 height 13
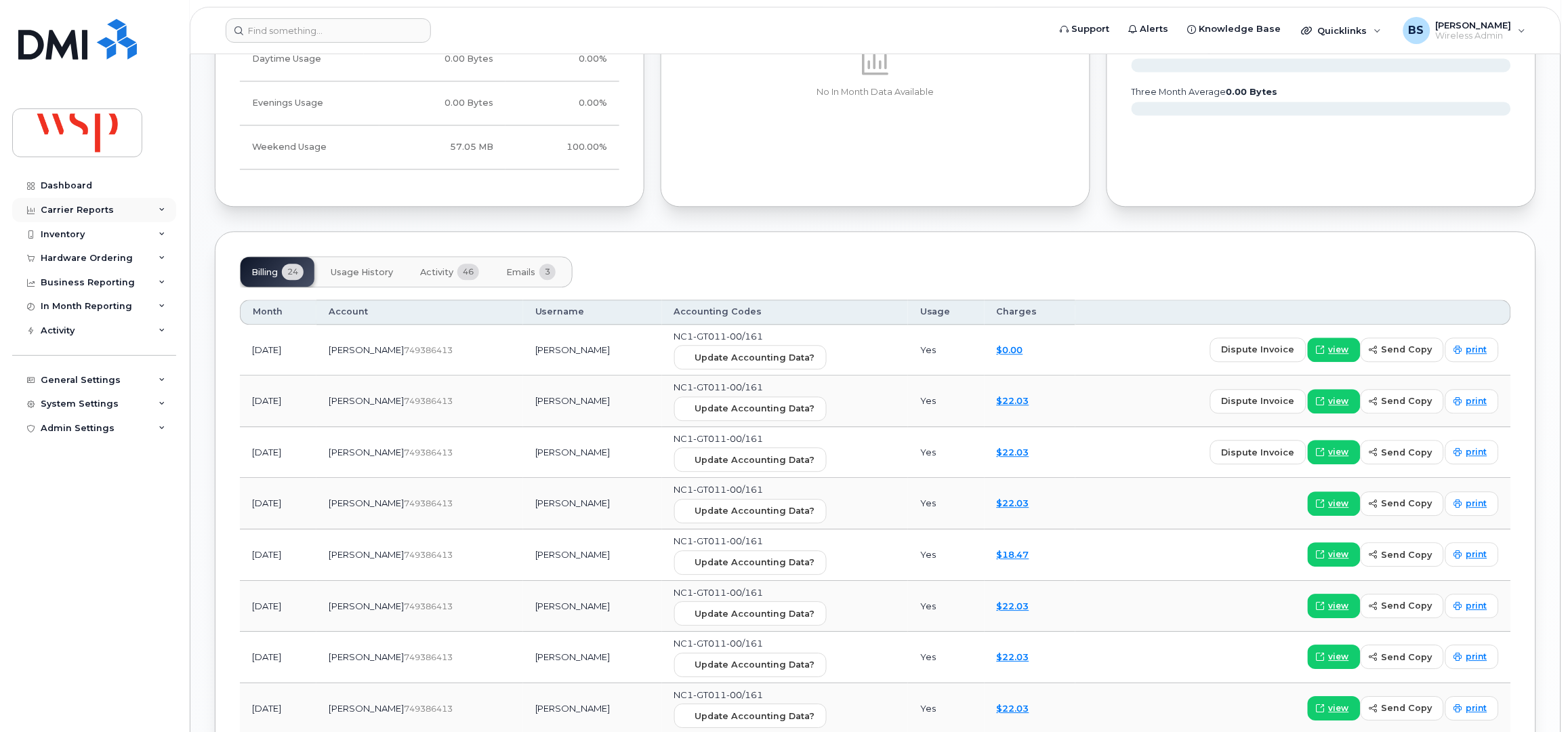
scroll to position [1109, 0]
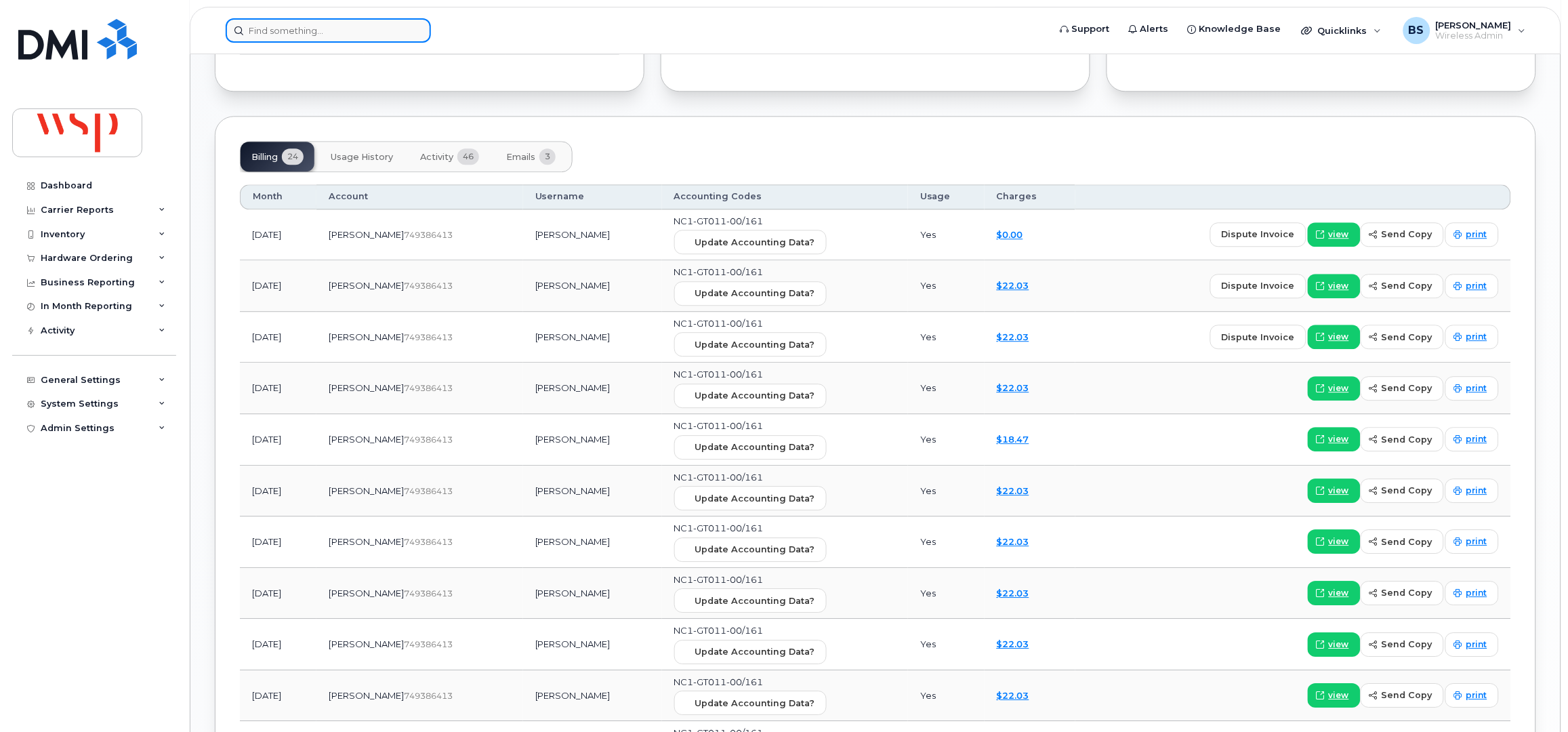
paste input "[PHONE_NUMBER]"
click at [362, 33] on input at bounding box center [328, 30] width 206 height 24
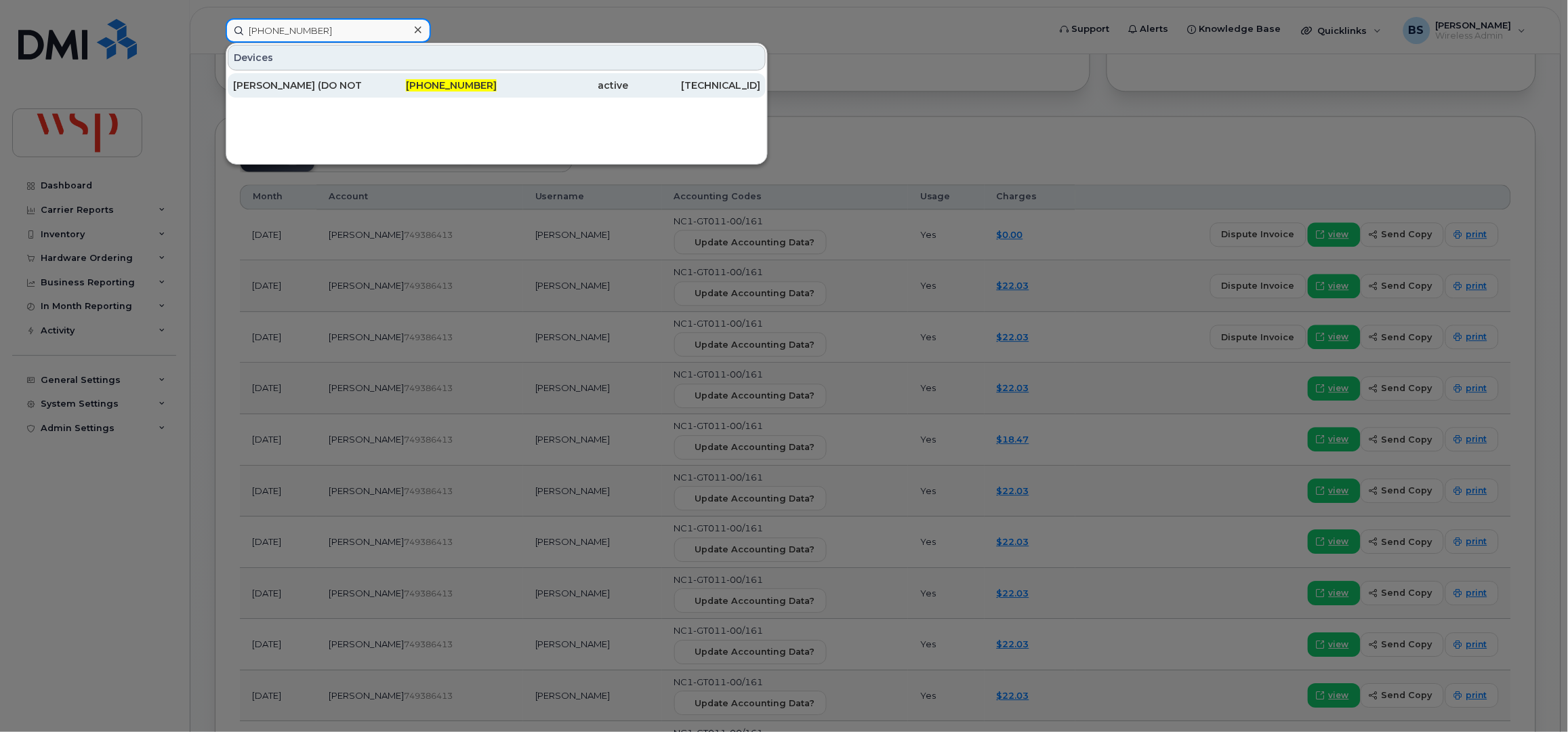
type input "[PHONE_NUMBER]"
click at [268, 82] on div "[PERSON_NAME] (DO NOT R" at bounding box center [299, 85] width 132 height 13
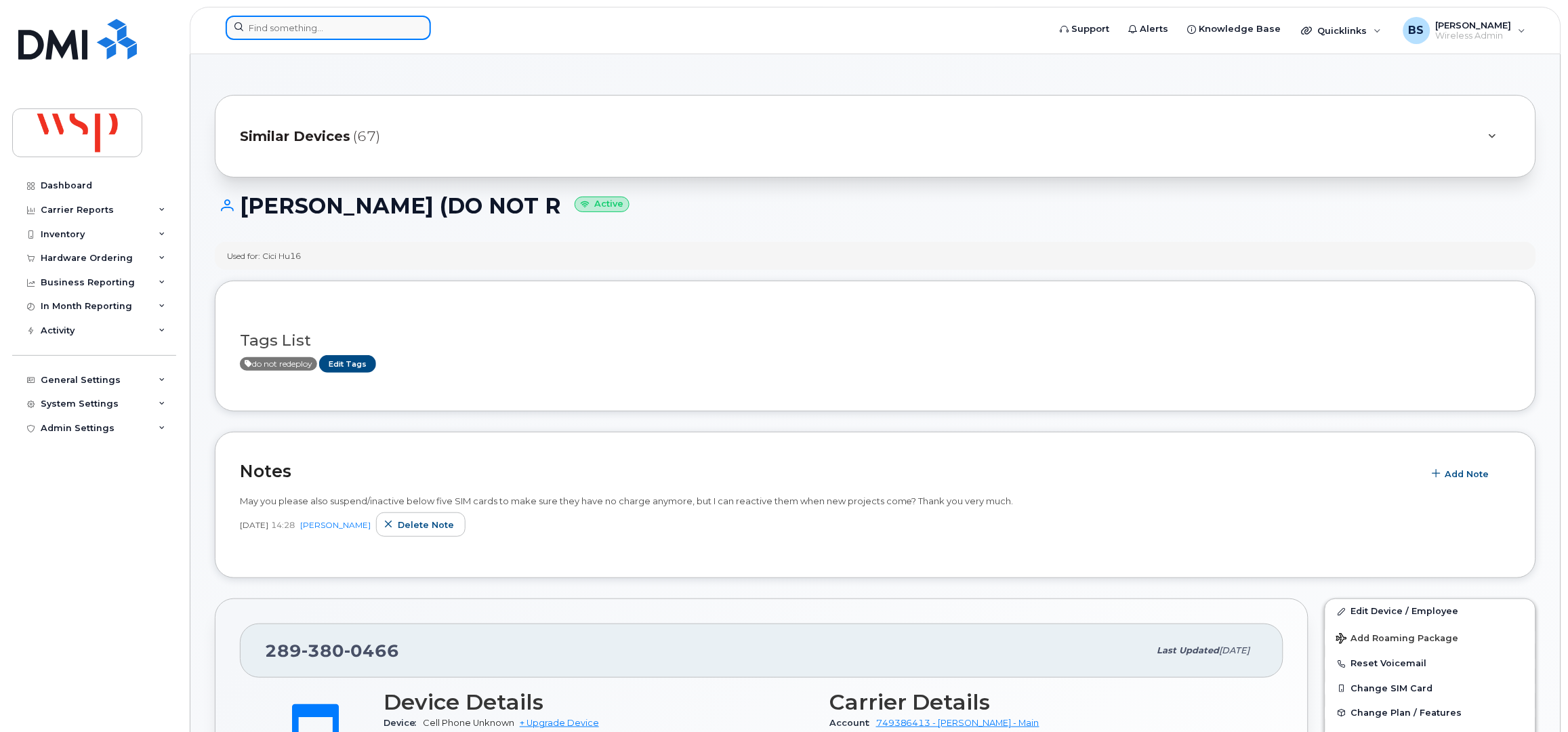
click at [297, 28] on input at bounding box center [328, 28] width 206 height 24
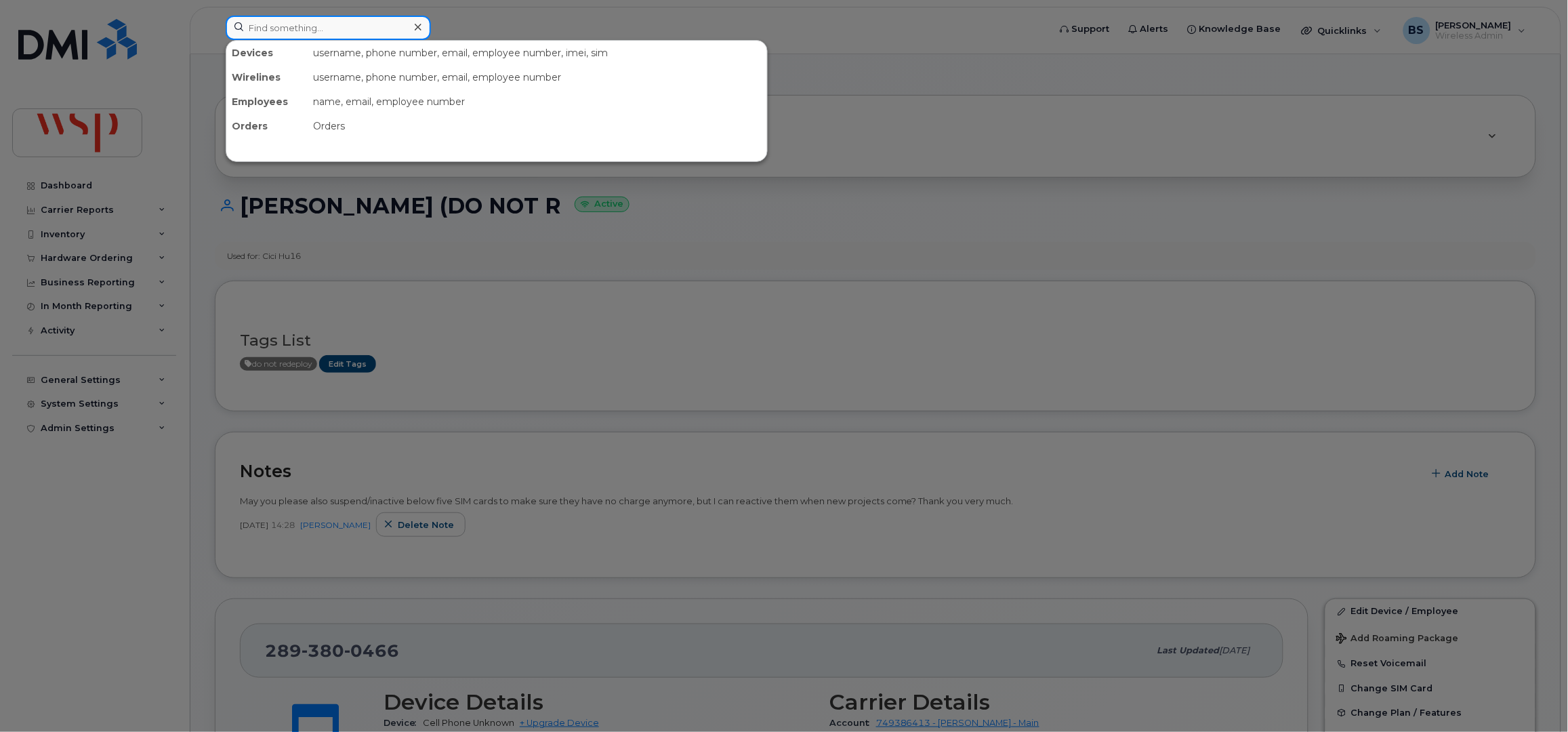
paste input "[PERSON_NAME][EMAIL_ADDRESS][DOMAIN_NAME]"
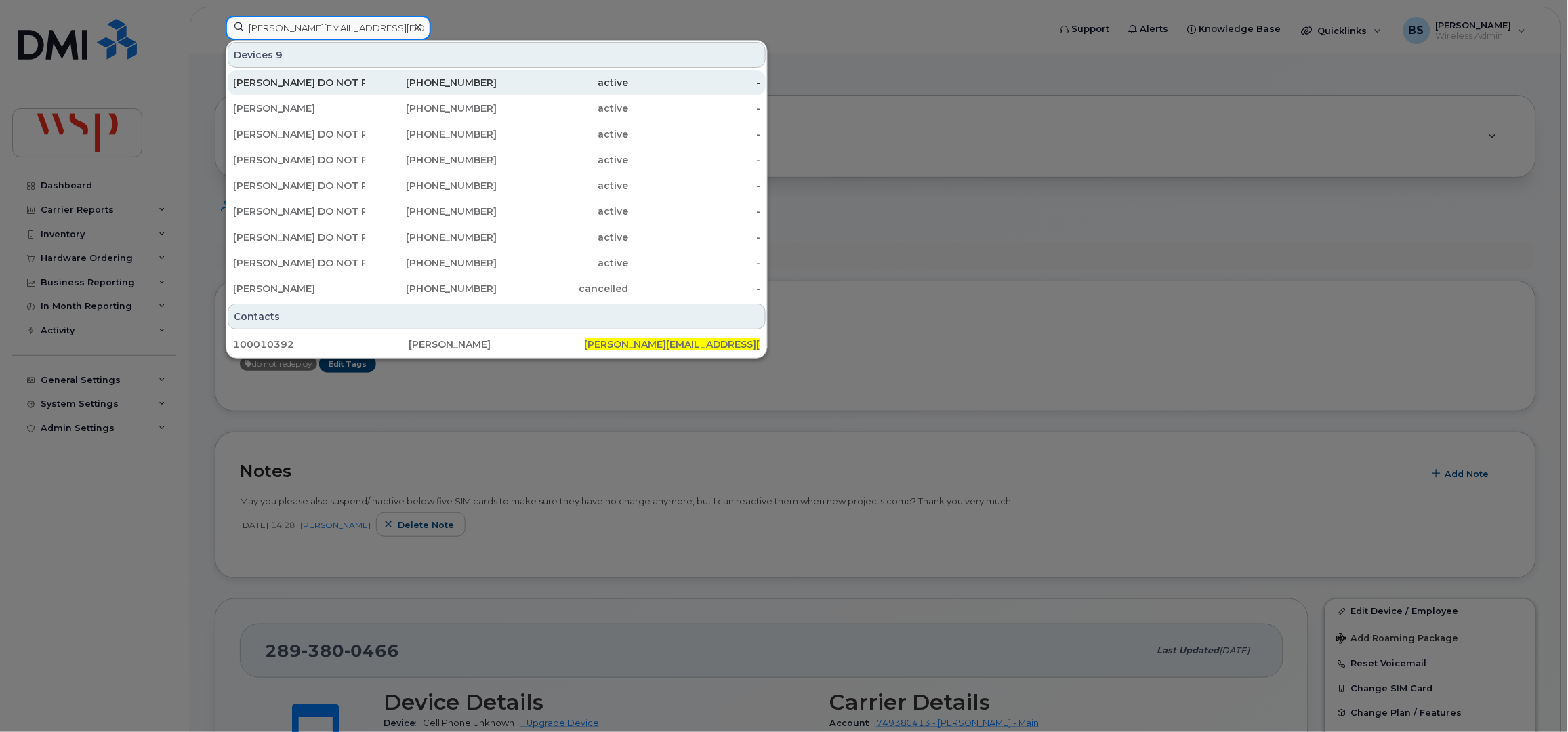
type input "[PERSON_NAME][EMAIL_ADDRESS][DOMAIN_NAME]"
click at [438, 80] on div "[PHONE_NUMBER]" at bounding box center [431, 82] width 132 height 13
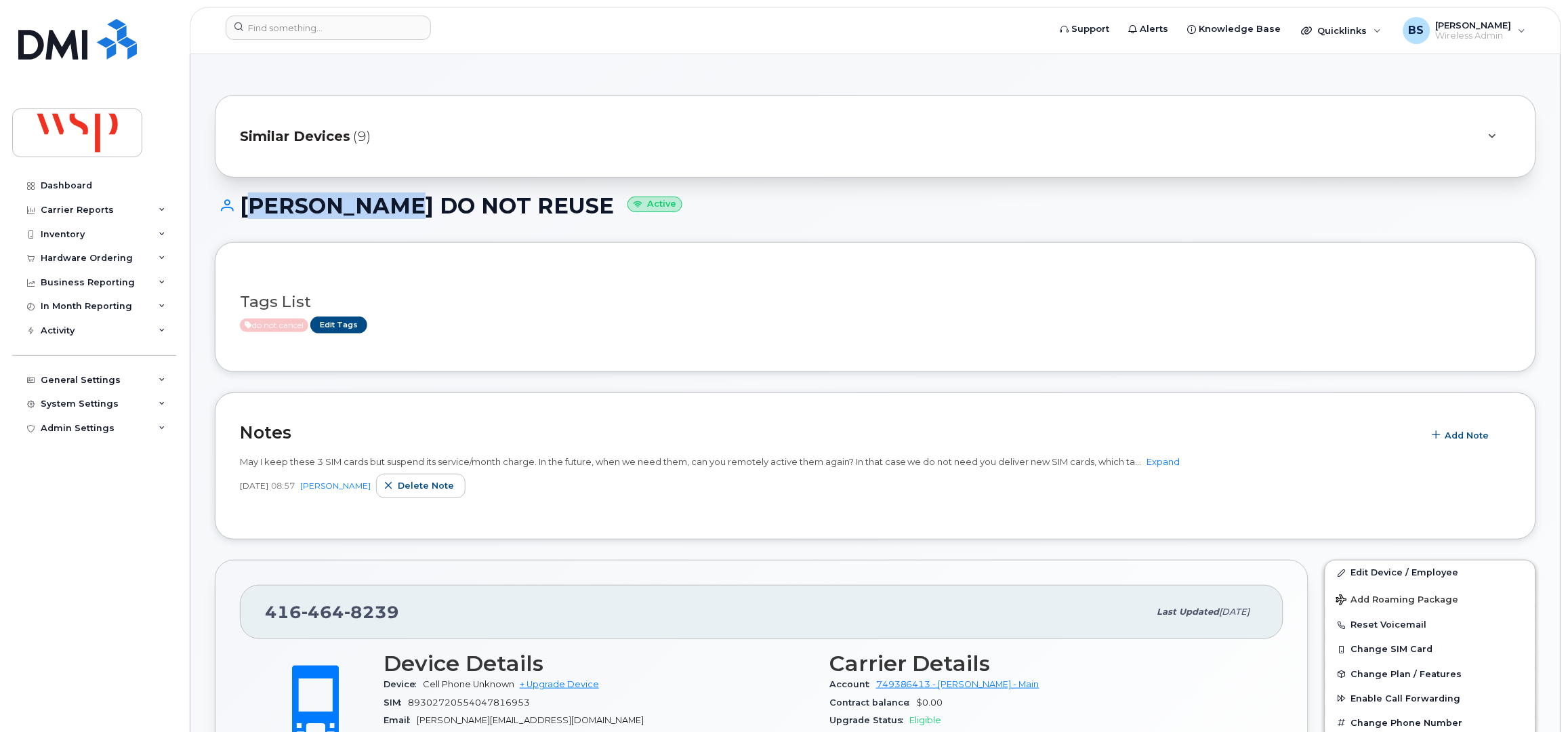
drag, startPoint x: 401, startPoint y: 208, endPoint x: 213, endPoint y: 240, distance: 190.7
click at [239, 210] on h1 "[PERSON_NAME] DO NOT REUSE Active" at bounding box center [875, 205] width 1321 height 23
copy h1 "[PERSON_NAME]"
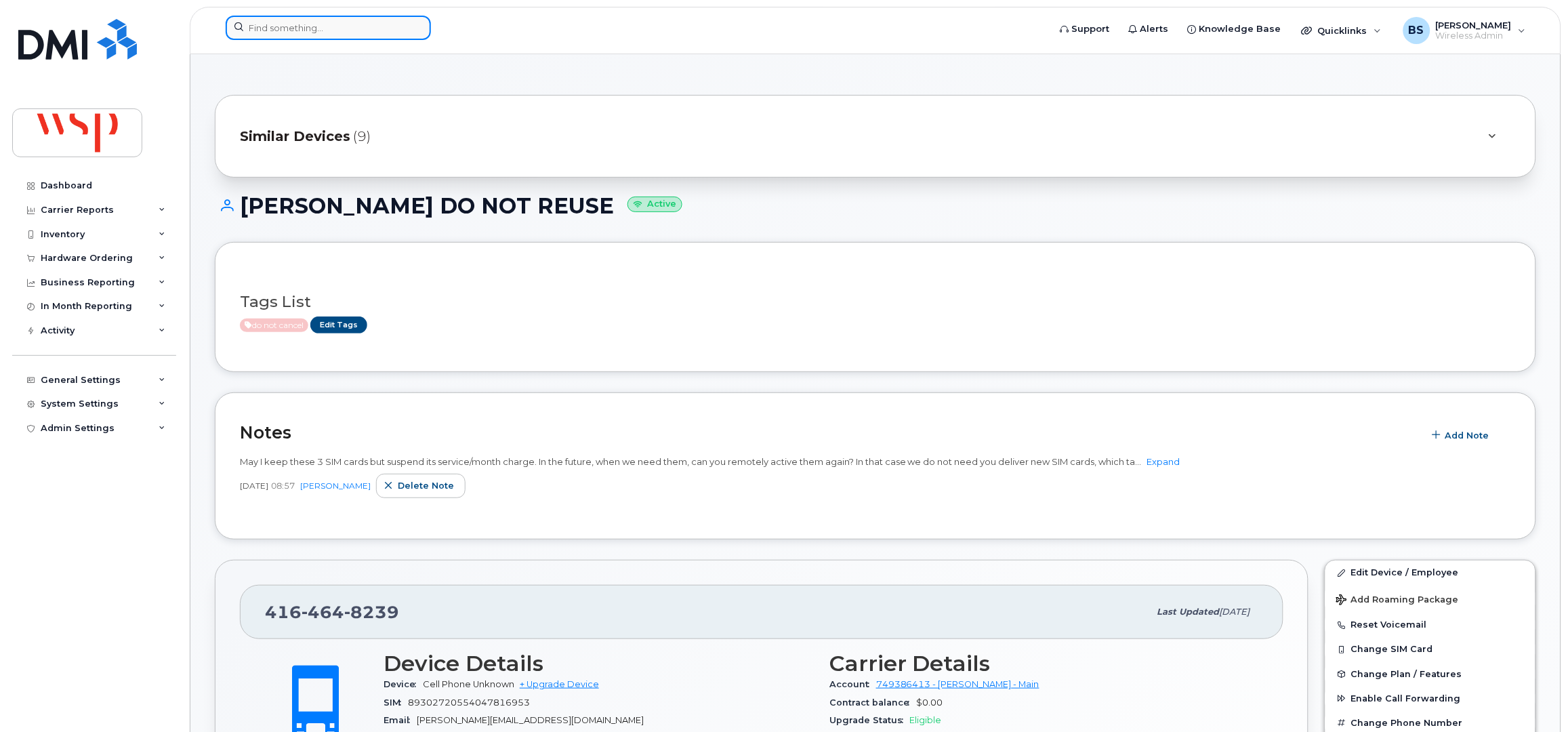
click at [323, 29] on input at bounding box center [328, 28] width 206 height 24
paste input "7824097255"
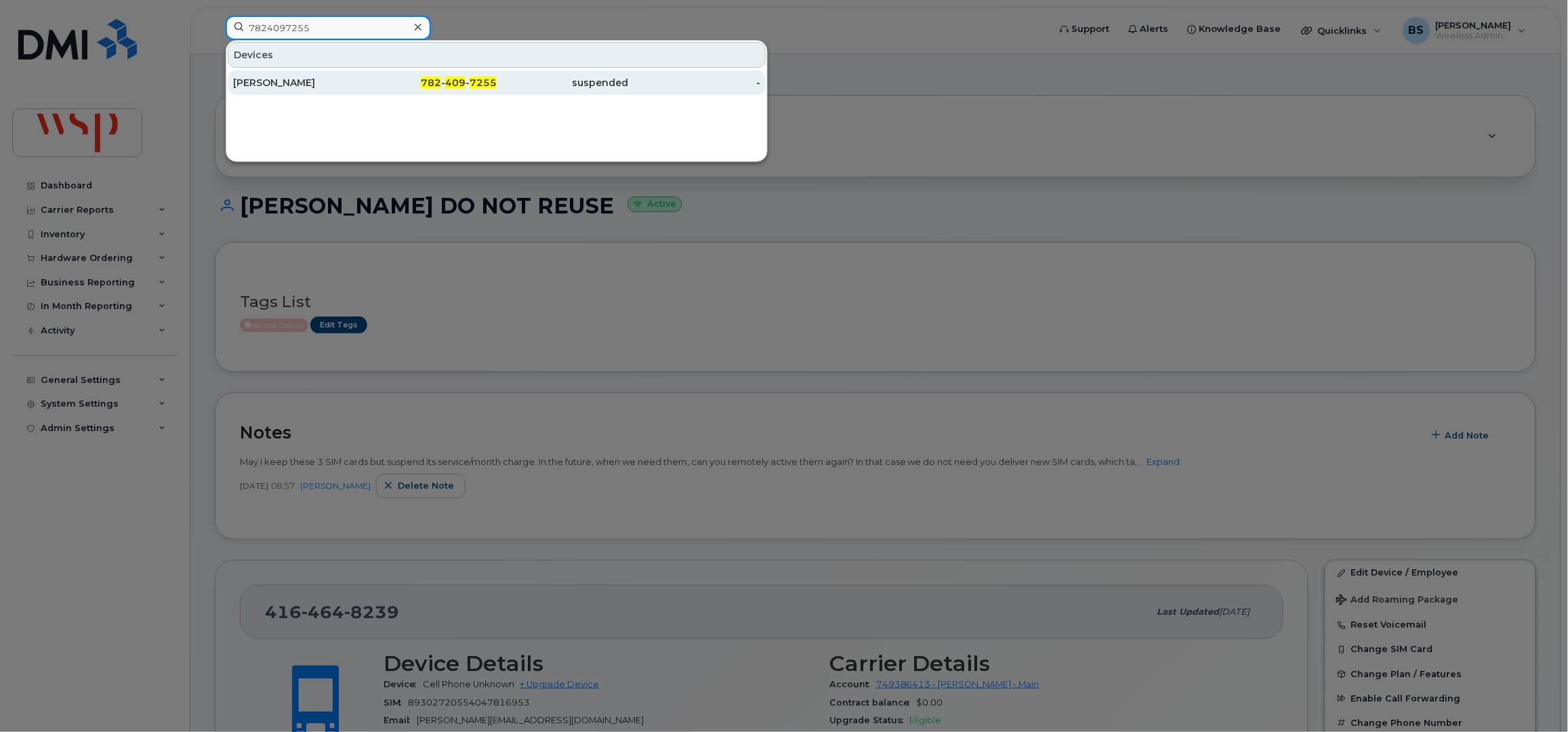
type input "7824097255"
click at [263, 82] on div "[PERSON_NAME]" at bounding box center [299, 82] width 132 height 13
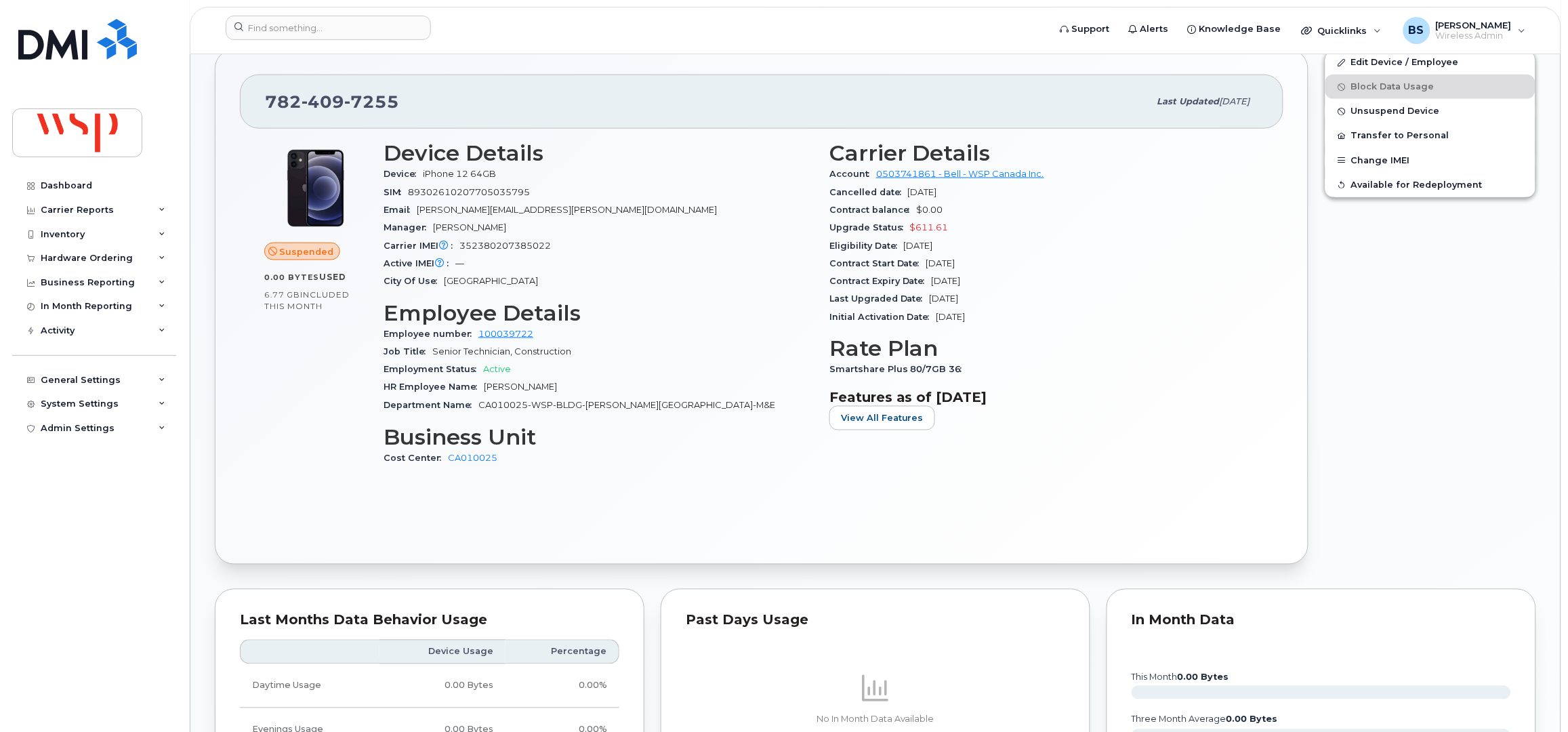
scroll to position [270, 0]
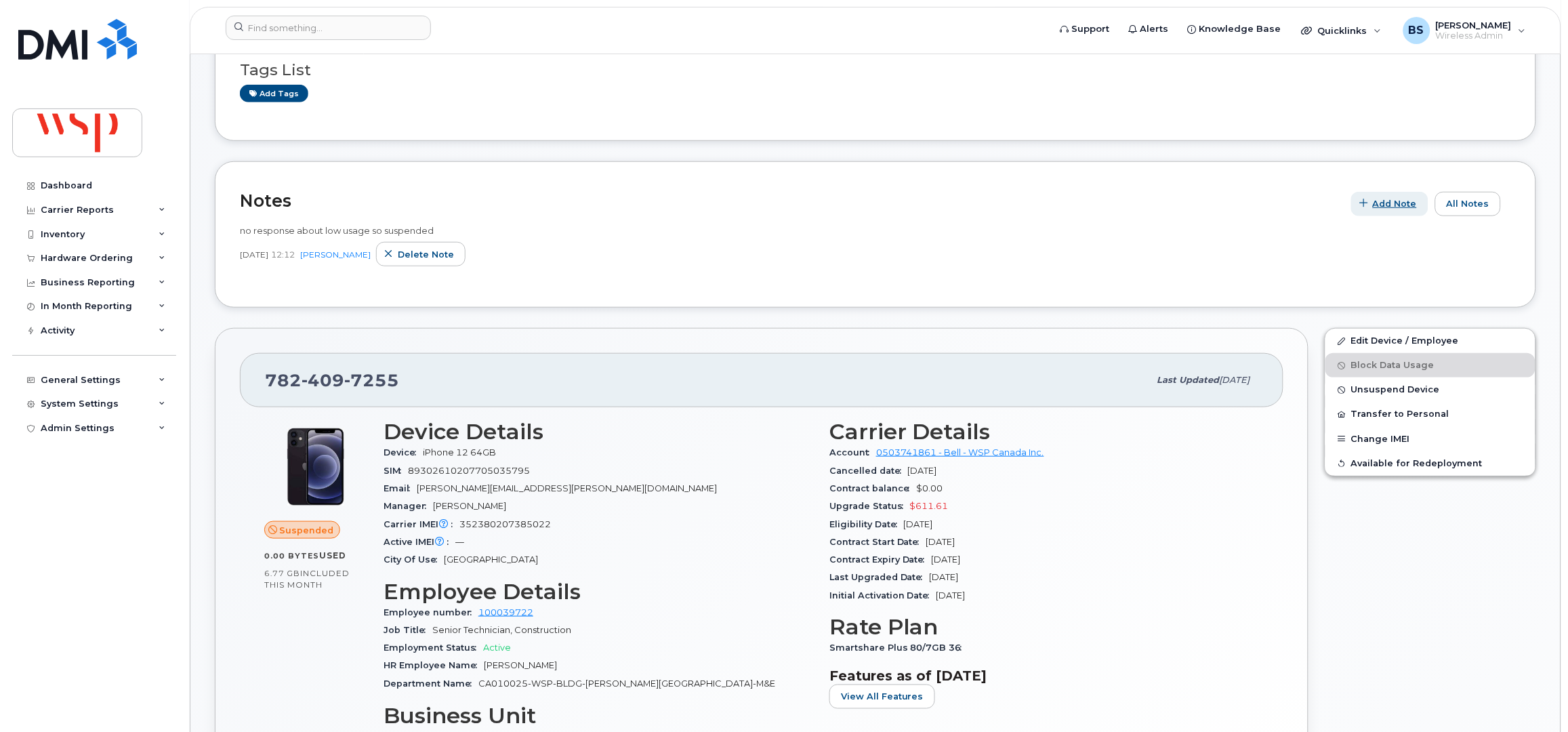
click at [1386, 206] on span "Add Note" at bounding box center [1395, 204] width 44 height 13
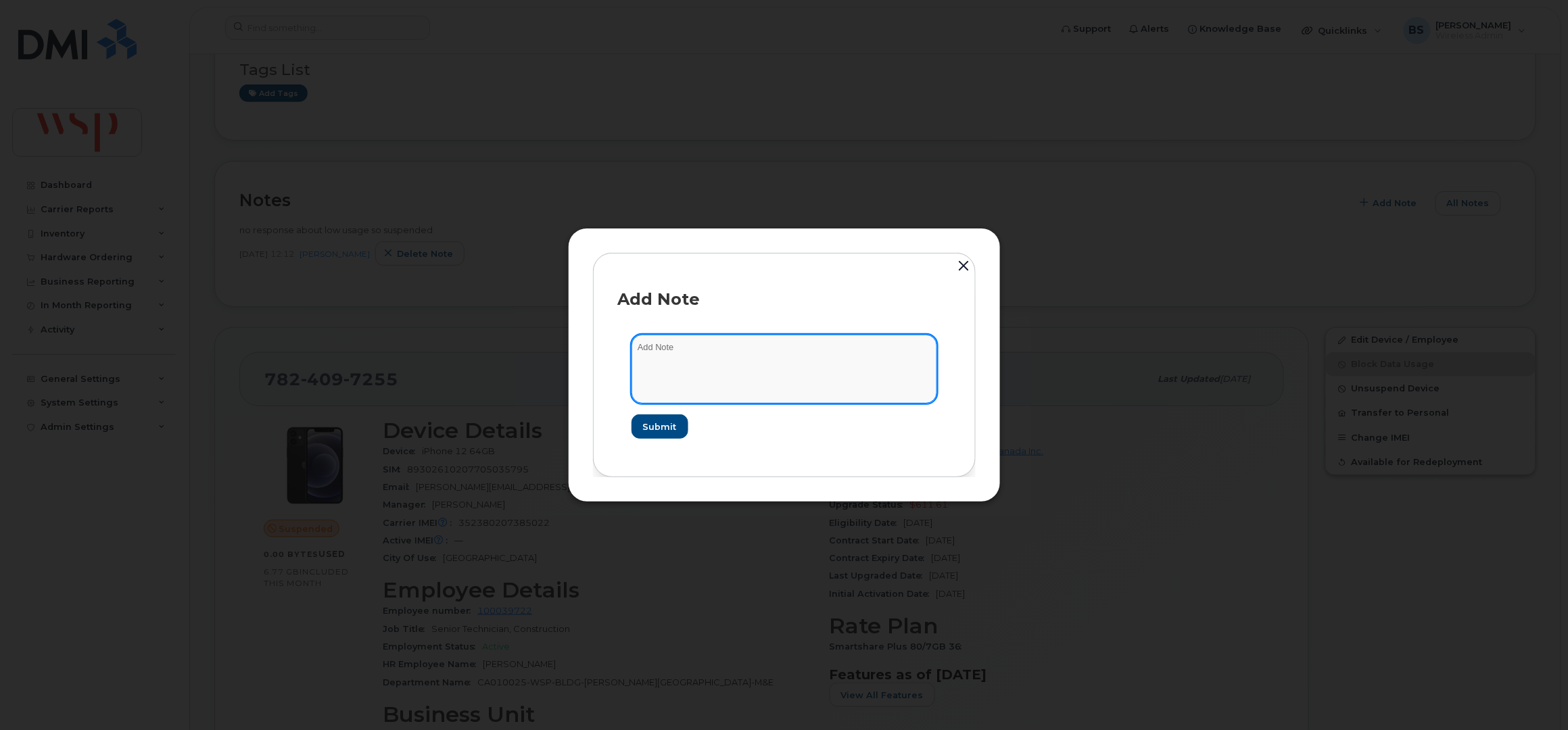
drag, startPoint x: 677, startPoint y: 349, endPoint x: 693, endPoint y: 354, distance: 16.8
click at [678, 349] on textarea at bounding box center [784, 369] width 306 height 69
paste textarea "The line can be deactivated"
type textarea "The line can be deactivated. Elizabeth Mackay"
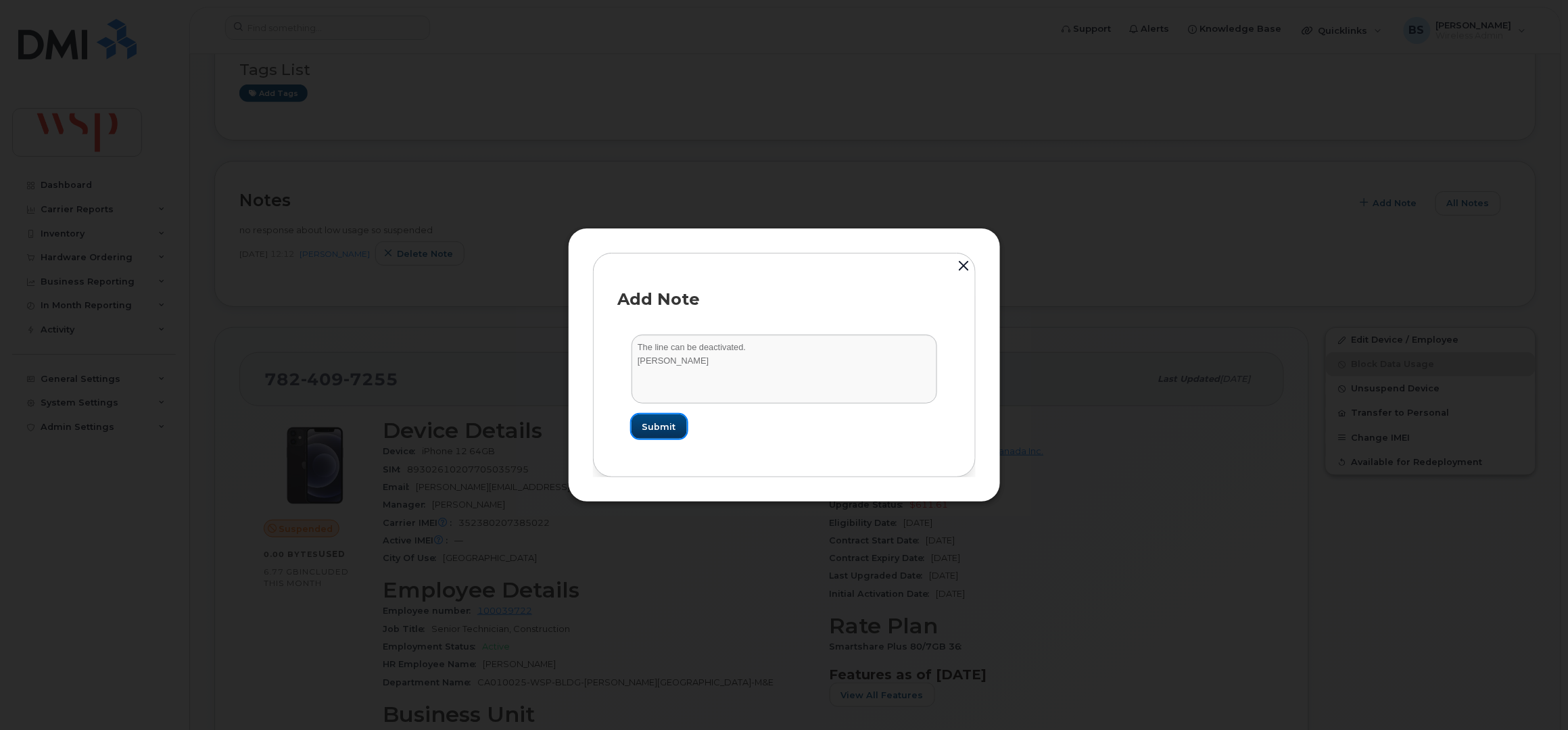
click at [666, 418] on button "Submit" at bounding box center [659, 427] width 55 height 24
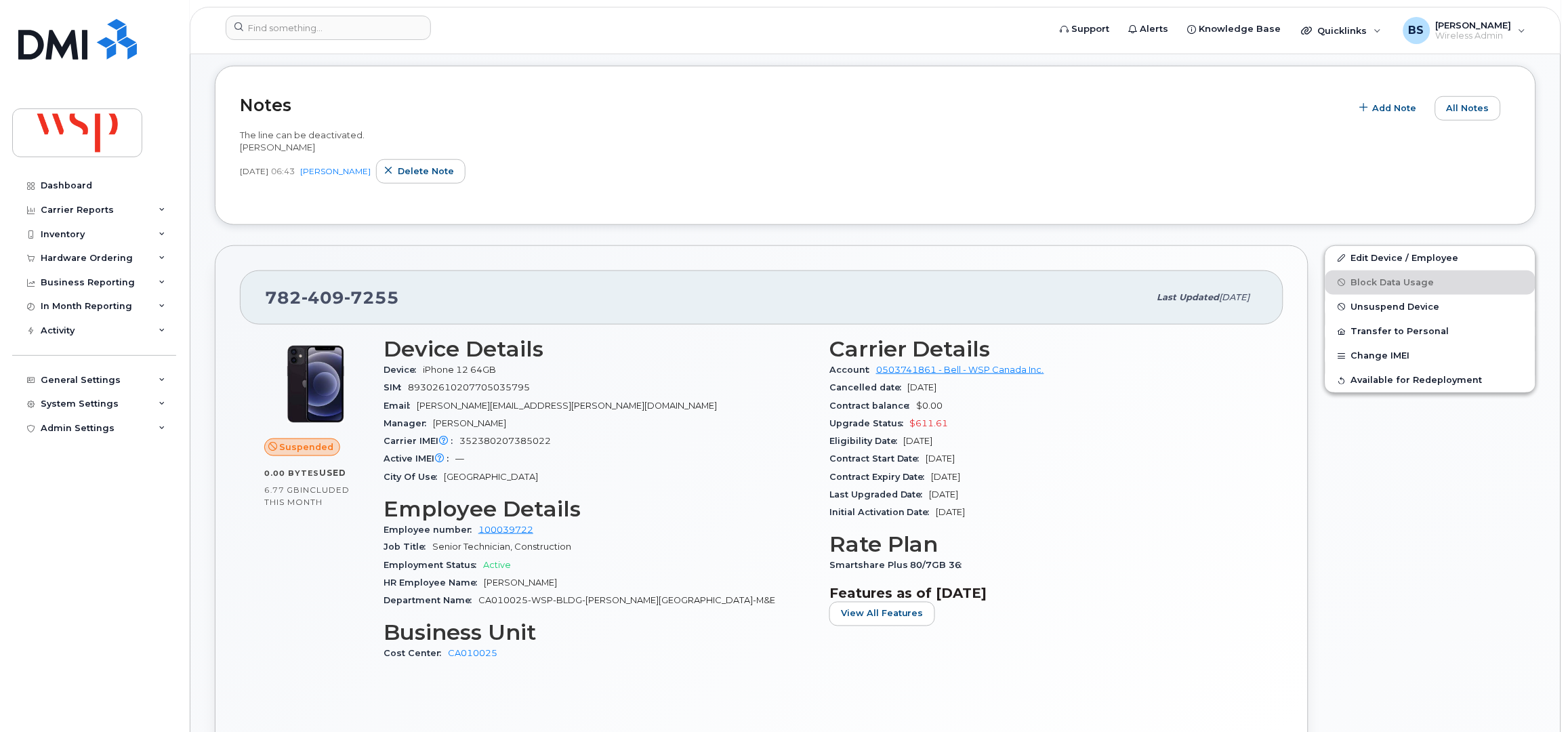
scroll to position [542, 0]
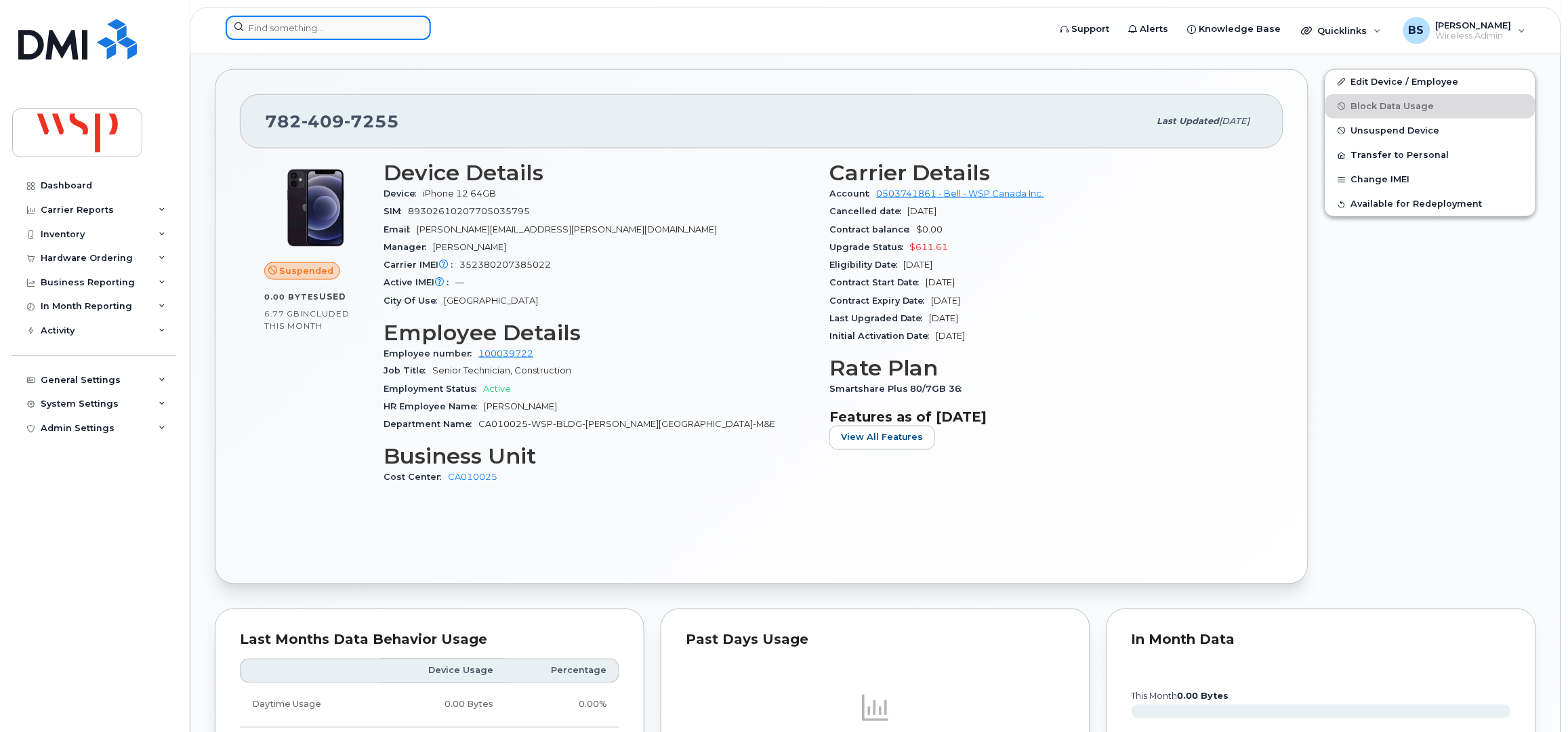
click at [311, 25] on input at bounding box center [328, 28] width 206 height 24
paste input "780-616-2751"
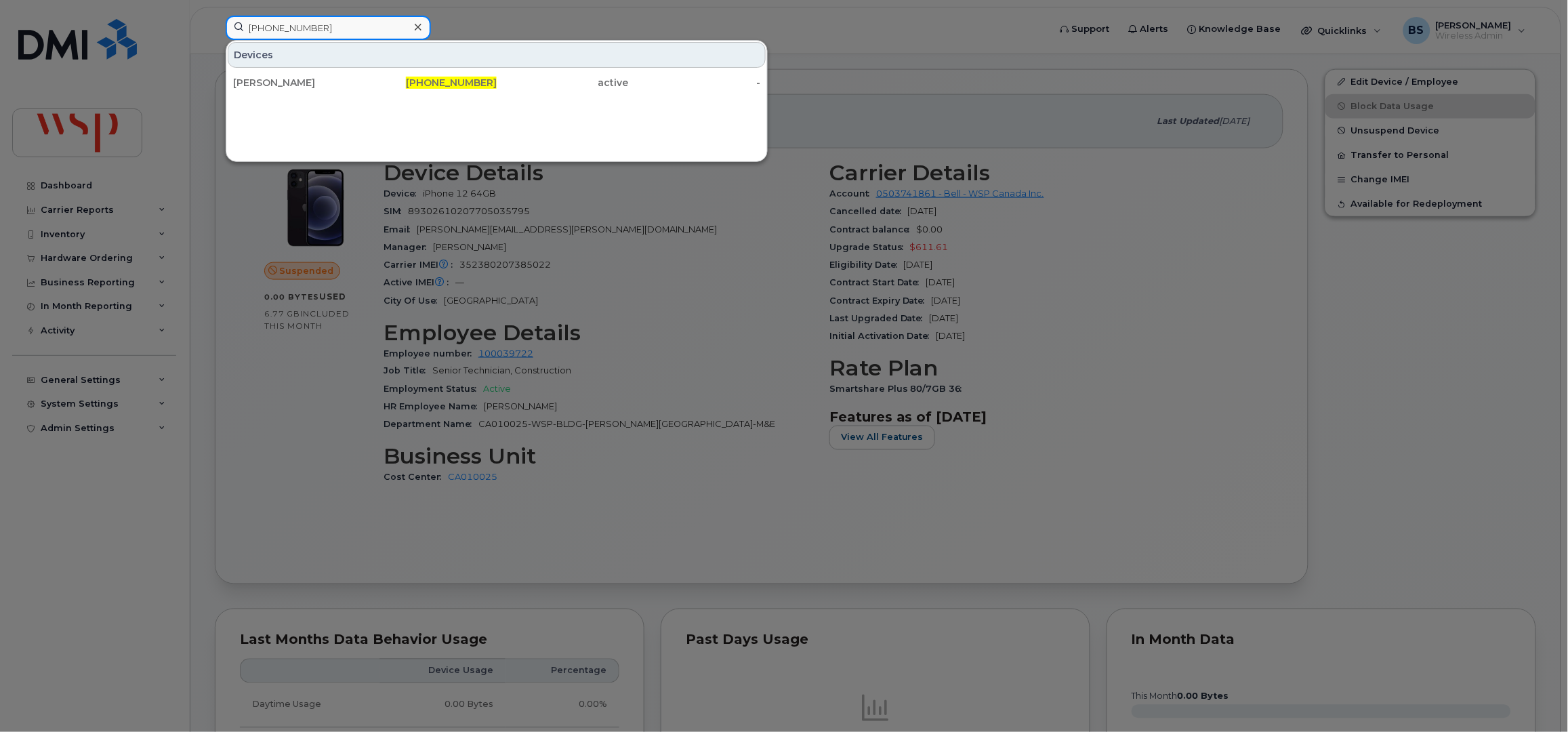
type input "780-616-2751"
click at [274, 78] on div "[PERSON_NAME]" at bounding box center [299, 82] width 132 height 13
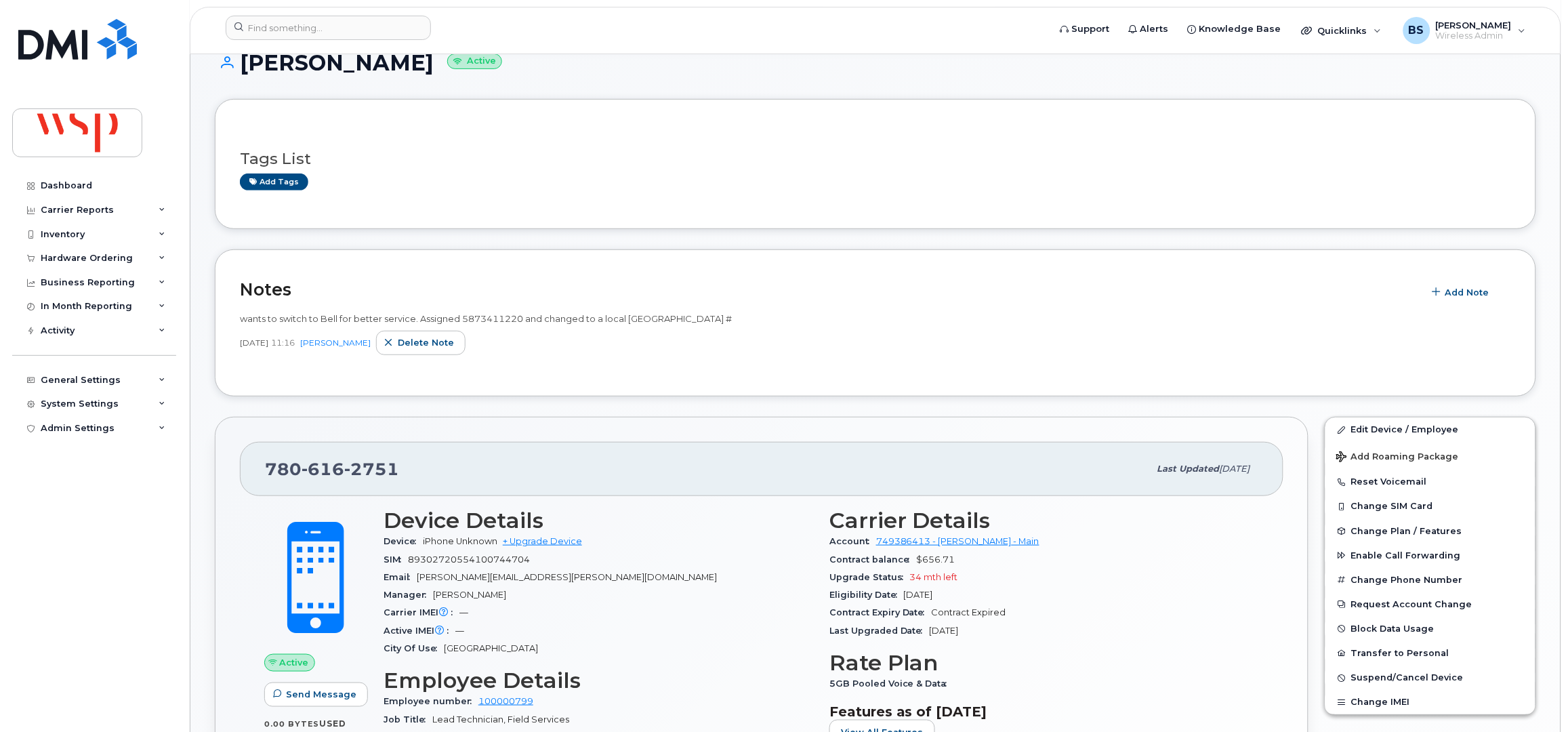
scroll to position [361, 0]
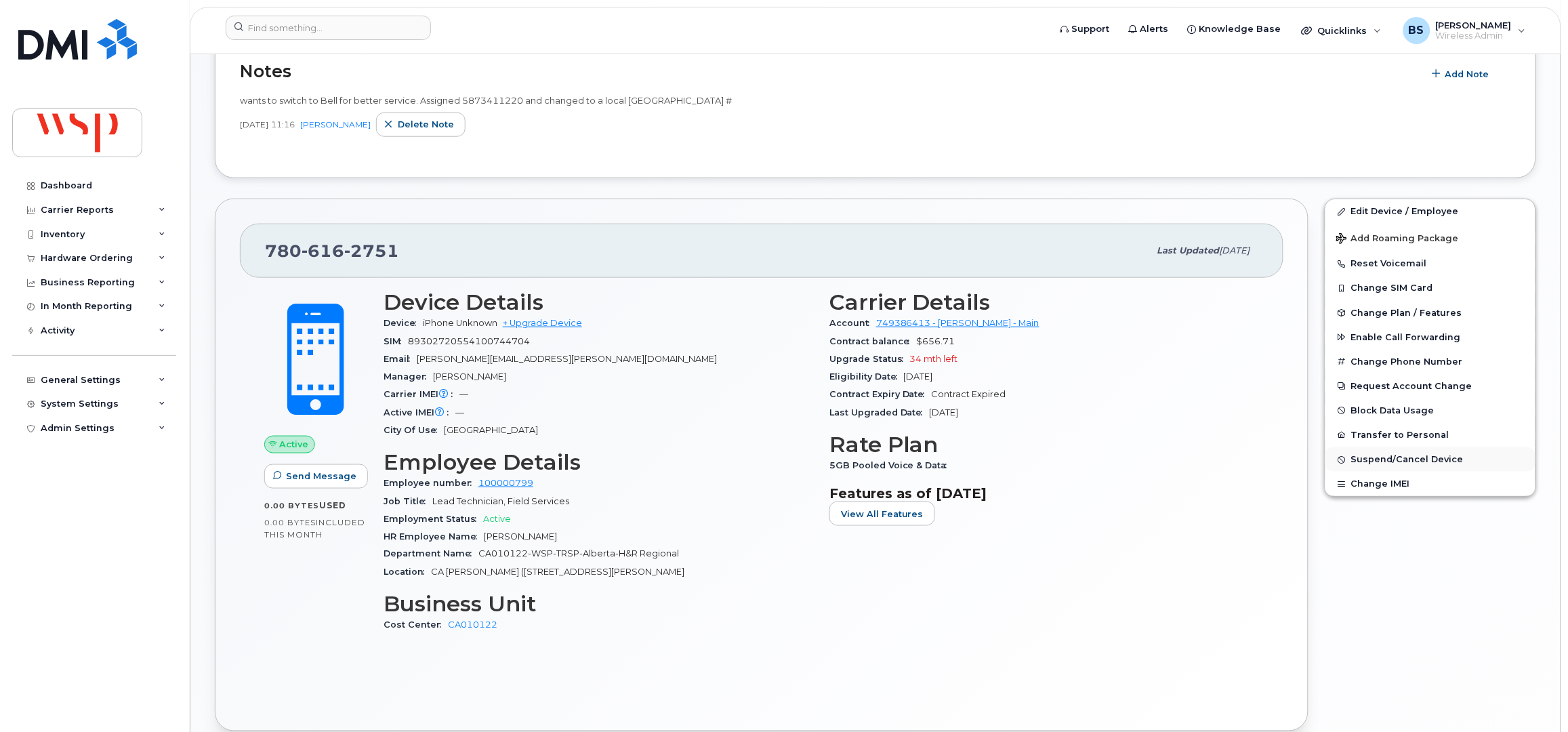
click at [1368, 465] on span "Suspend/Cancel Device" at bounding box center [1407, 460] width 113 height 10
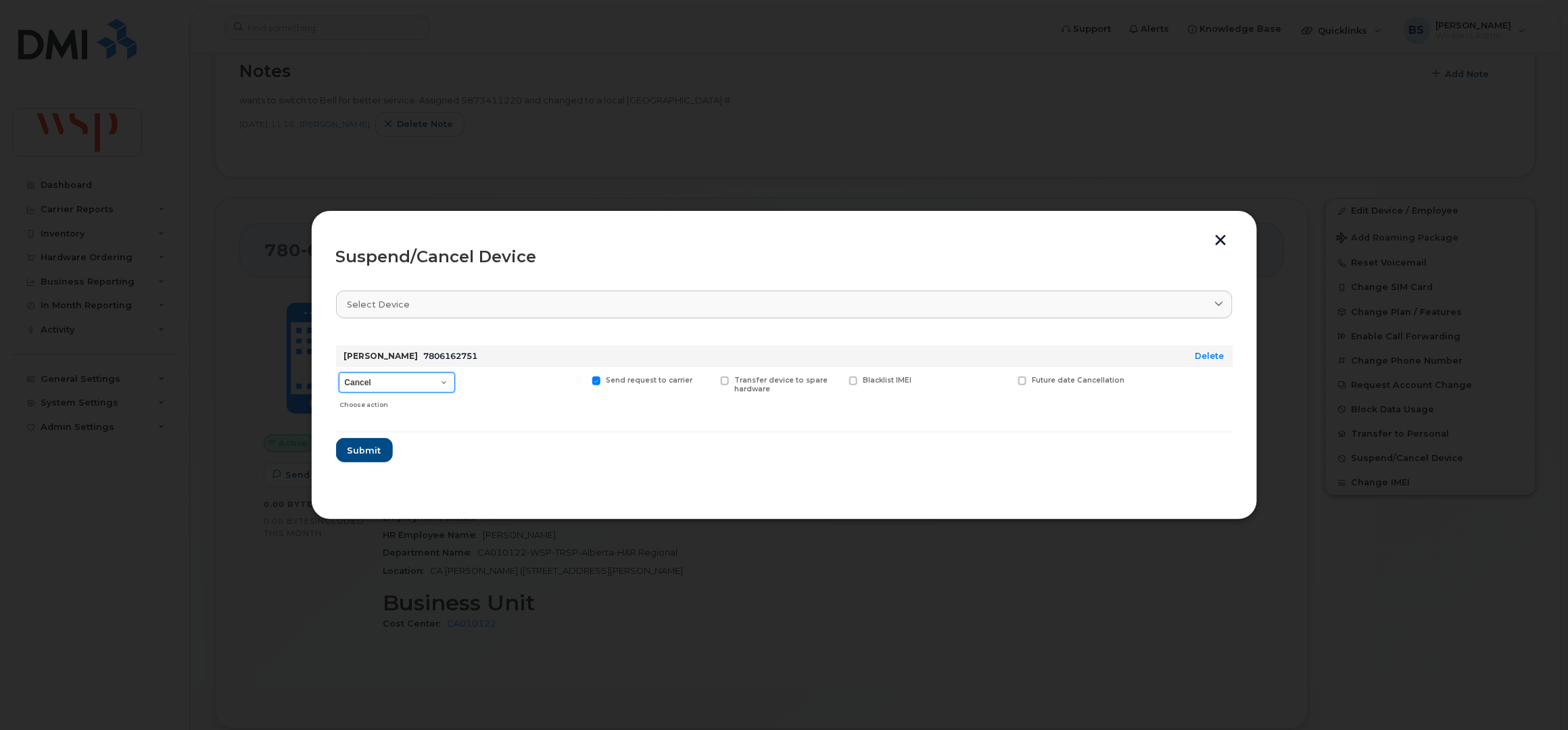
click at [391, 384] on select "Cancel Suspend - Reduced Rate Suspend - Full Rate Suspend - Lost Device/Stolen …" at bounding box center [397, 382] width 116 height 21
select select "[object Object]"
click at [339, 372] on select "Cancel Suspend - Reduced Rate Suspend - Full Rate Suspend - Lost Device/Stolen …" at bounding box center [397, 382] width 116 height 21
click at [363, 444] on span "Submit" at bounding box center [364, 451] width 34 height 13
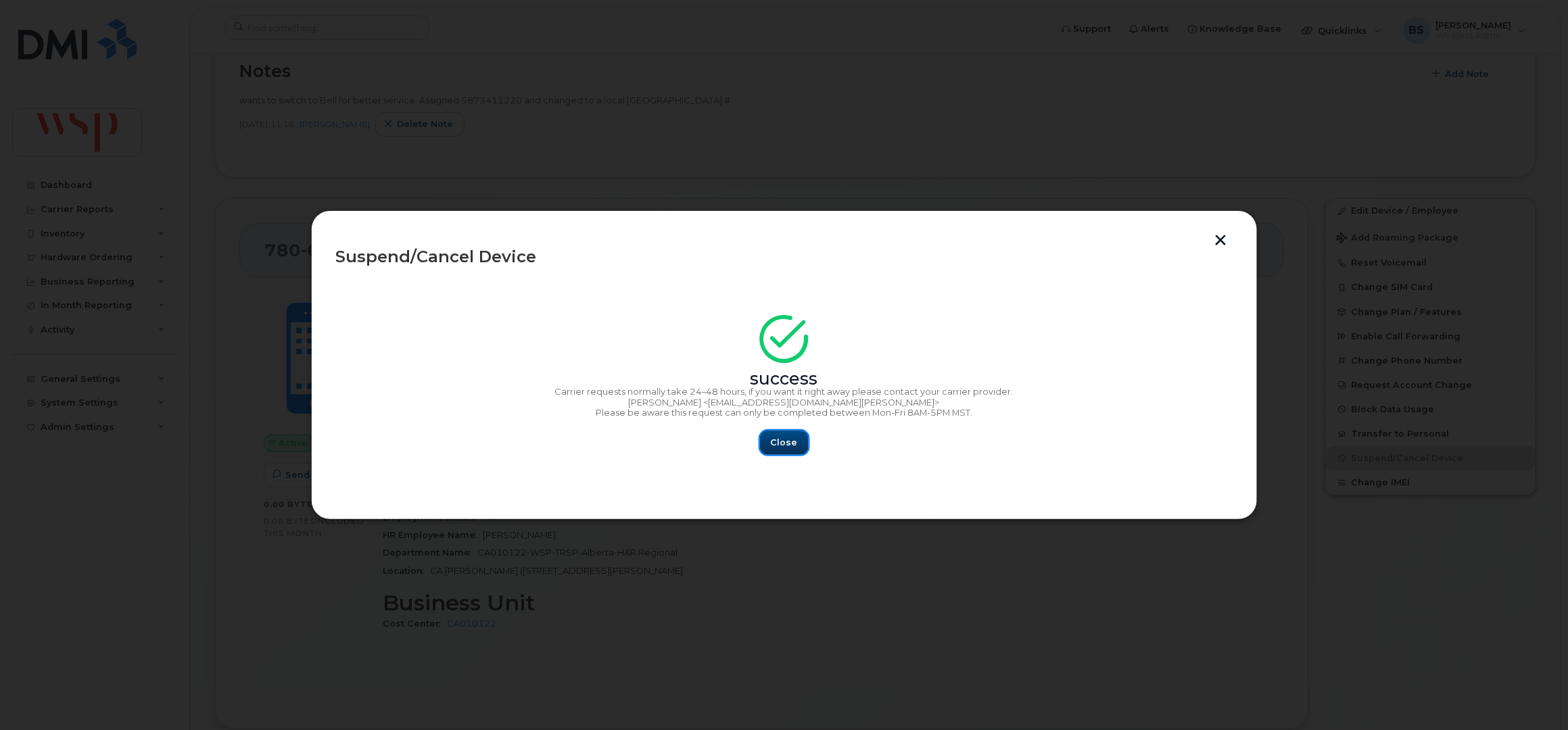
click at [795, 444] on span "Close" at bounding box center [784, 442] width 27 height 13
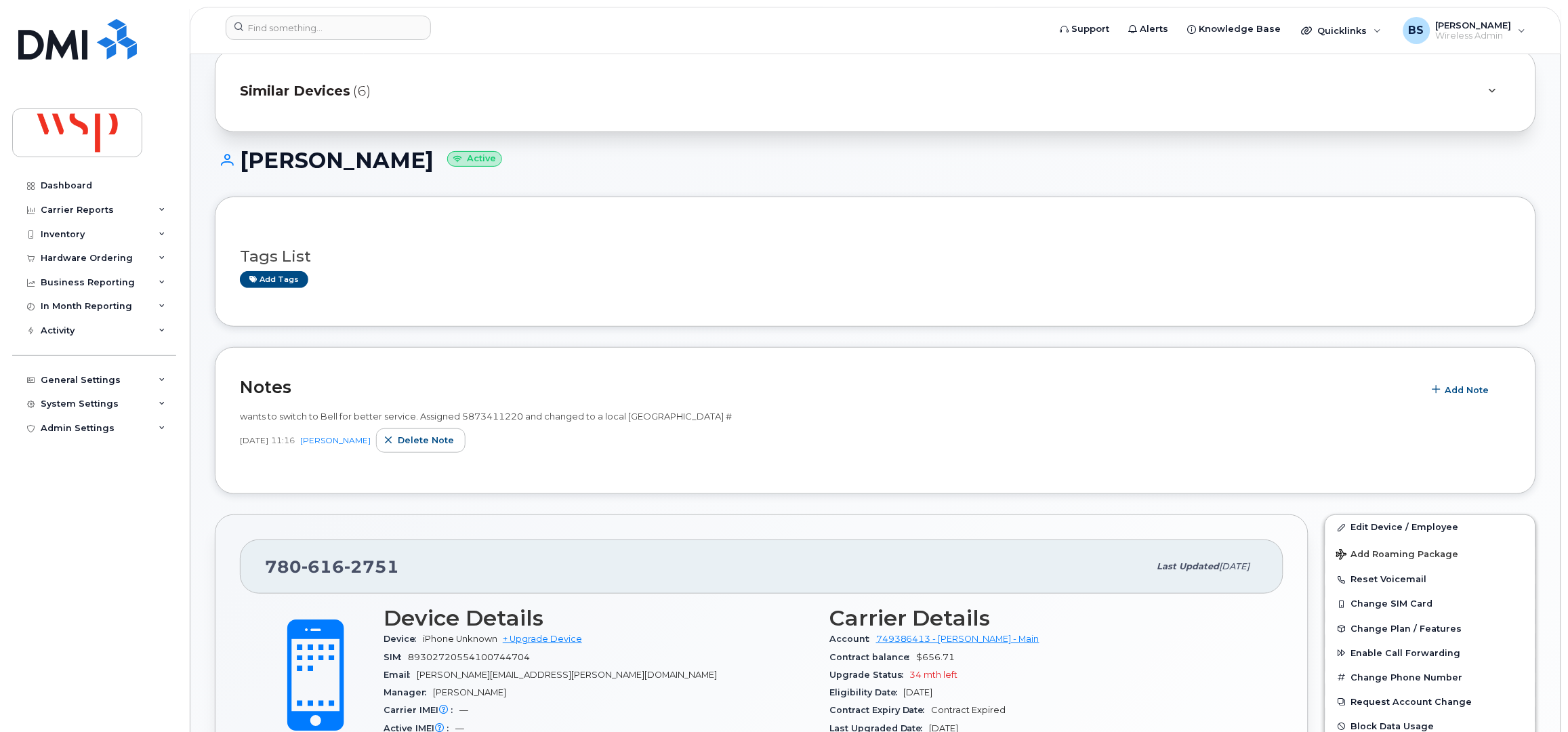
scroll to position [0, 0]
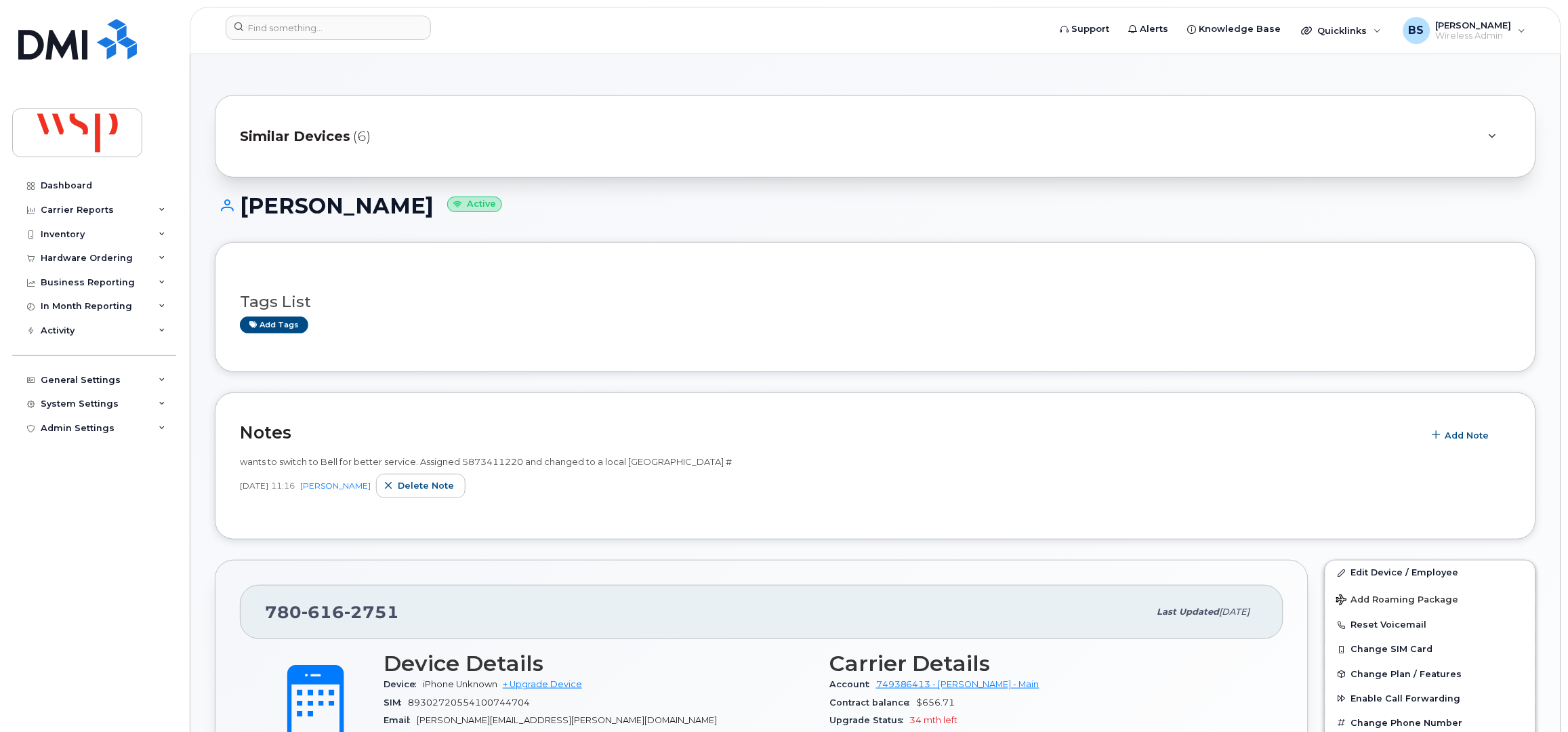
click at [1303, 154] on div "Similar Devices (6)" at bounding box center [875, 136] width 1321 height 83
click at [1252, 129] on div "Similar Devices (6)" at bounding box center [856, 136] width 1233 height 33
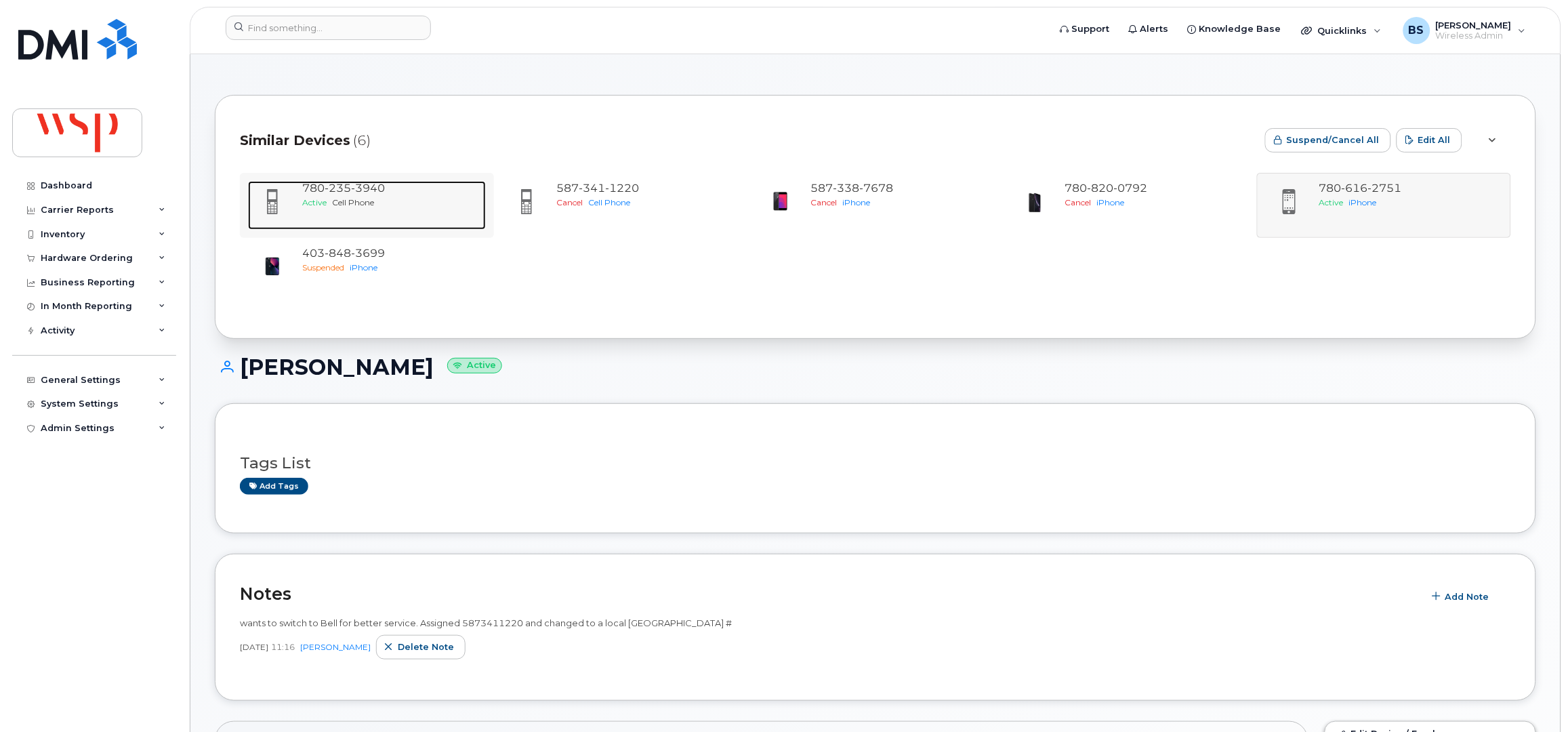
click at [351, 194] on span "235" at bounding box center [368, 188] width 34 height 13
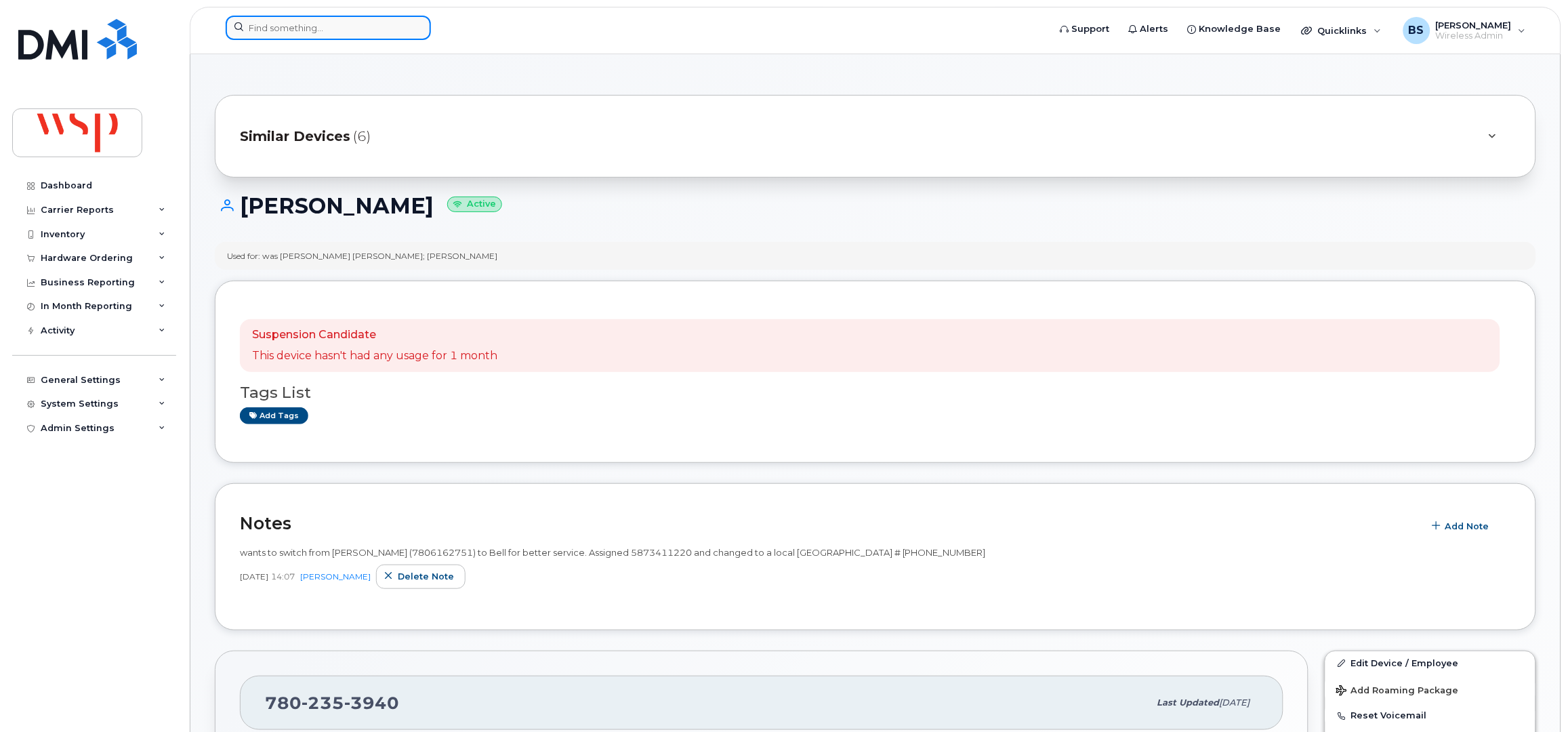
click at [347, 26] on input at bounding box center [328, 28] width 206 height 24
paste input "780-616-2751"
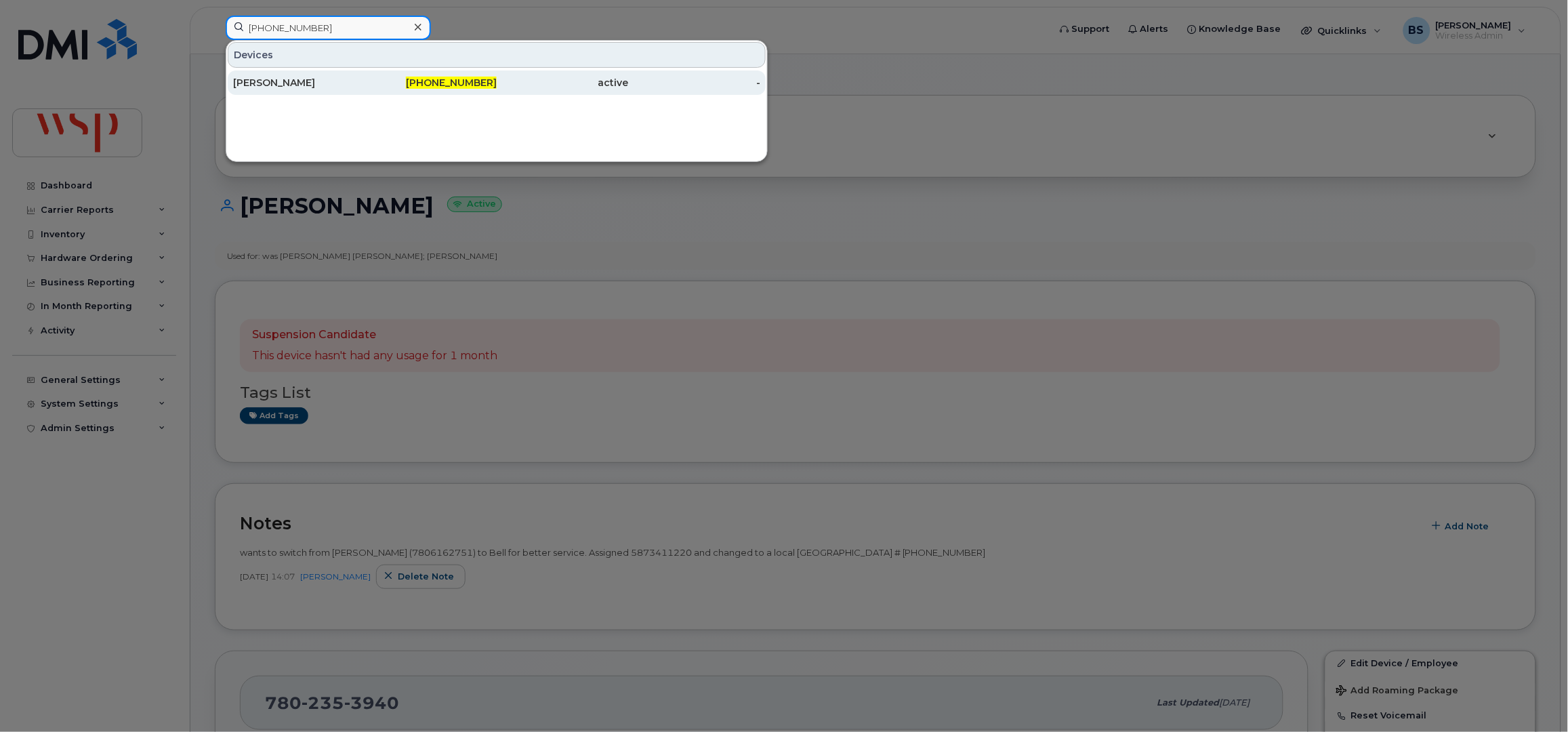
type input "780-616-2751"
click at [284, 80] on div "[PERSON_NAME]" at bounding box center [299, 82] width 132 height 13
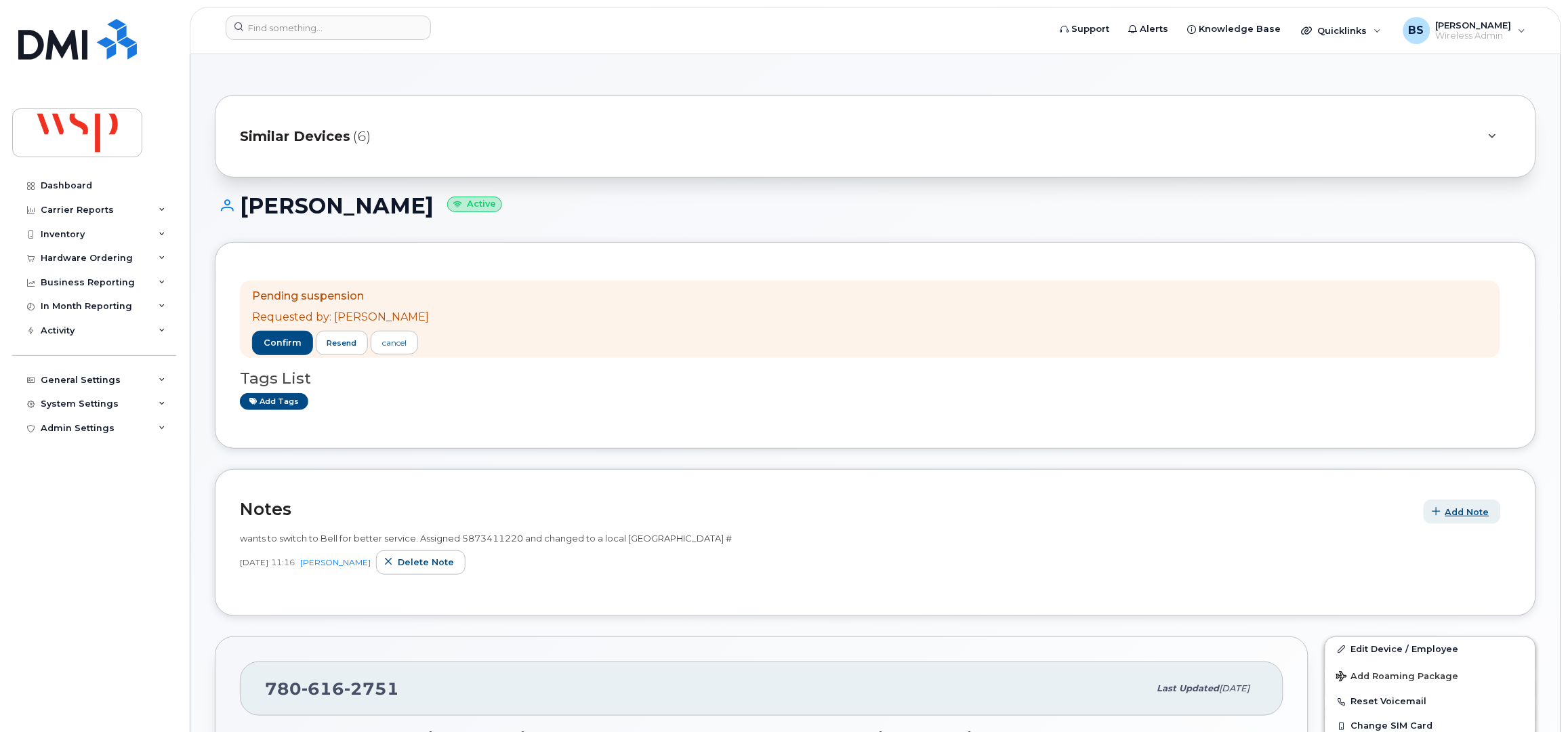
click at [1464, 512] on span "Add Note" at bounding box center [1467, 512] width 44 height 13
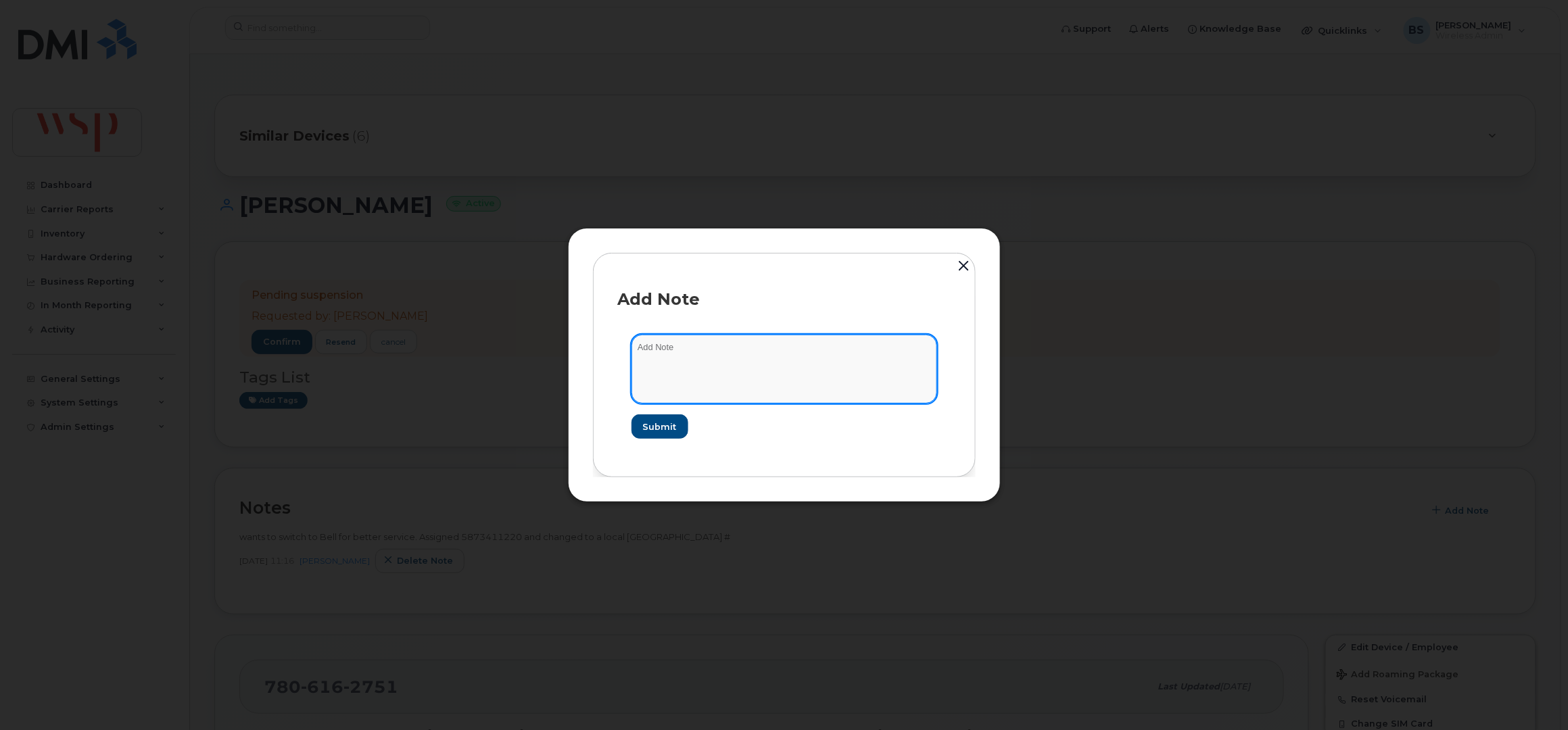
drag, startPoint x: 714, startPoint y: 361, endPoint x: 707, endPoint y: 354, distance: 9.9
click at [717, 361] on textarea at bounding box center [784, 369] width 306 height 69
paste textarea "I have the new bell SIM up and running (much improved call service). The [PERSO…"
click at [705, 345] on textarea "I have the new bell SIM up and running (much improved call service). The rogers…" at bounding box center [784, 369] width 306 height 69
type textarea "I have the new bell SIM up and running (much improved call service). The rogers…"
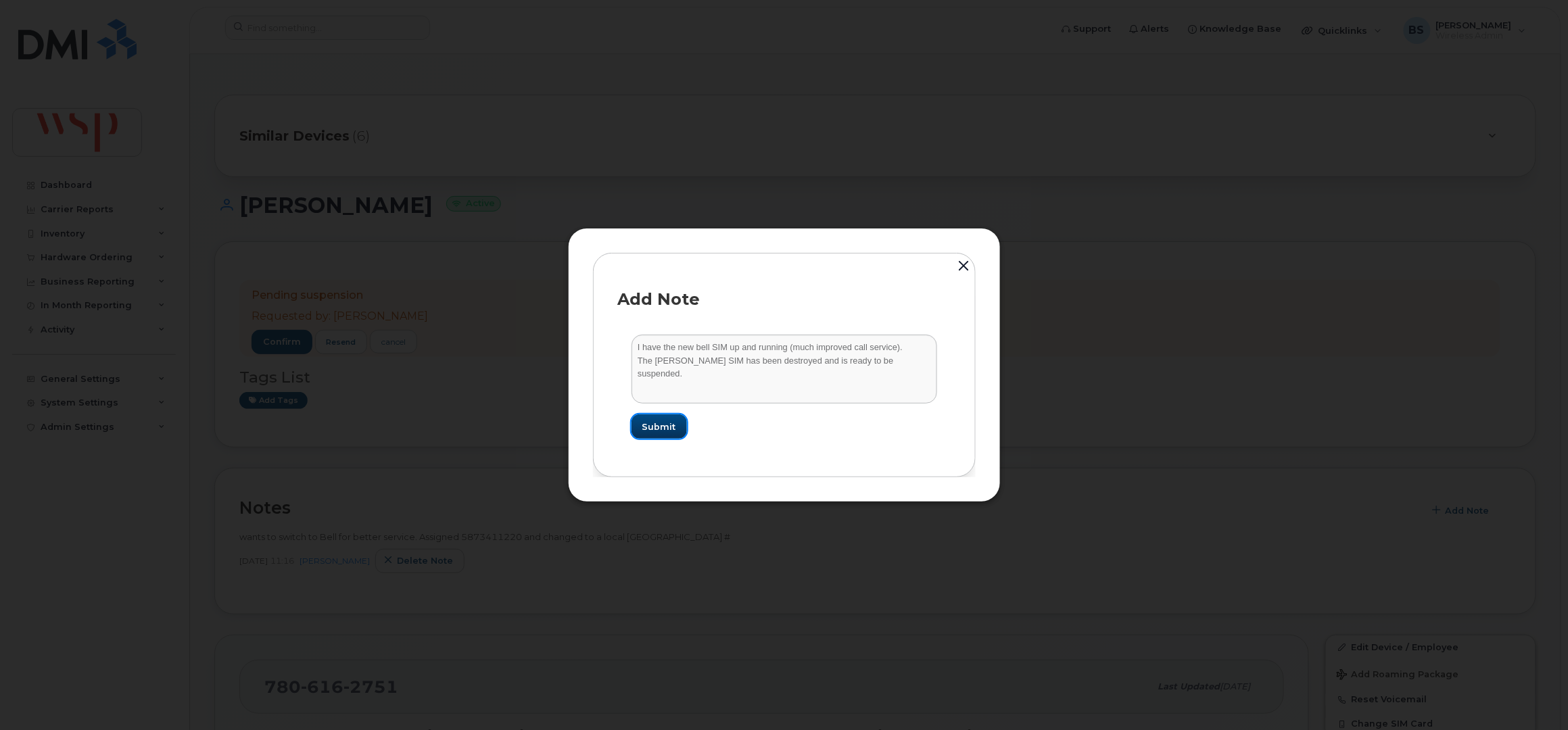
drag, startPoint x: 657, startPoint y: 419, endPoint x: 642, endPoint y: 405, distance: 20.5
click at [659, 420] on span "Submit" at bounding box center [659, 427] width 34 height 13
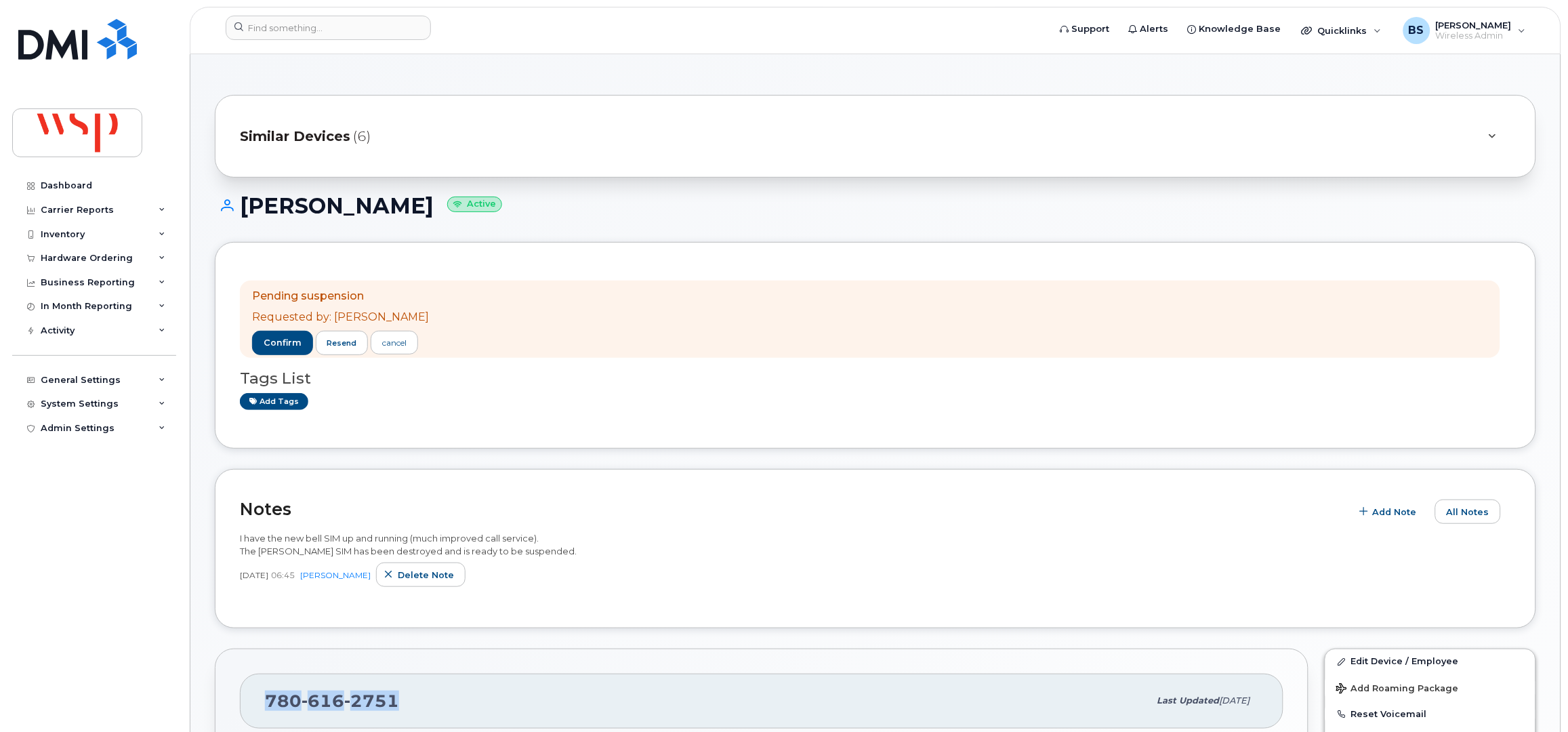
drag, startPoint x: 308, startPoint y: 706, endPoint x: 249, endPoint y: 666, distance: 71.3
click at [255, 712] on div "780 616 2751 Last updated Jul 28, 2025" at bounding box center [761, 701] width 1043 height 54
copy span "780 616 2751"
click at [271, 28] on input at bounding box center [328, 28] width 206 height 24
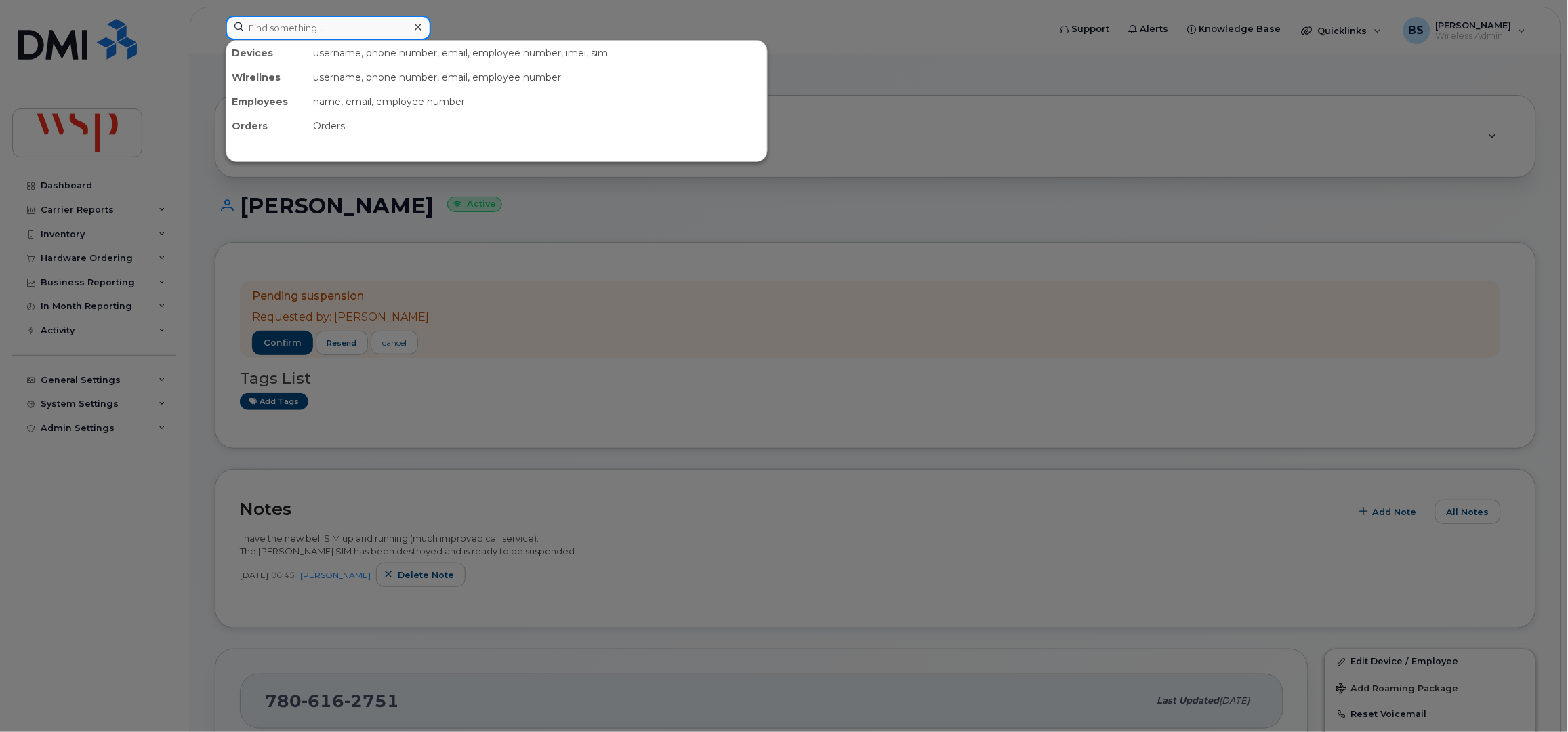
paste input "4185752421"
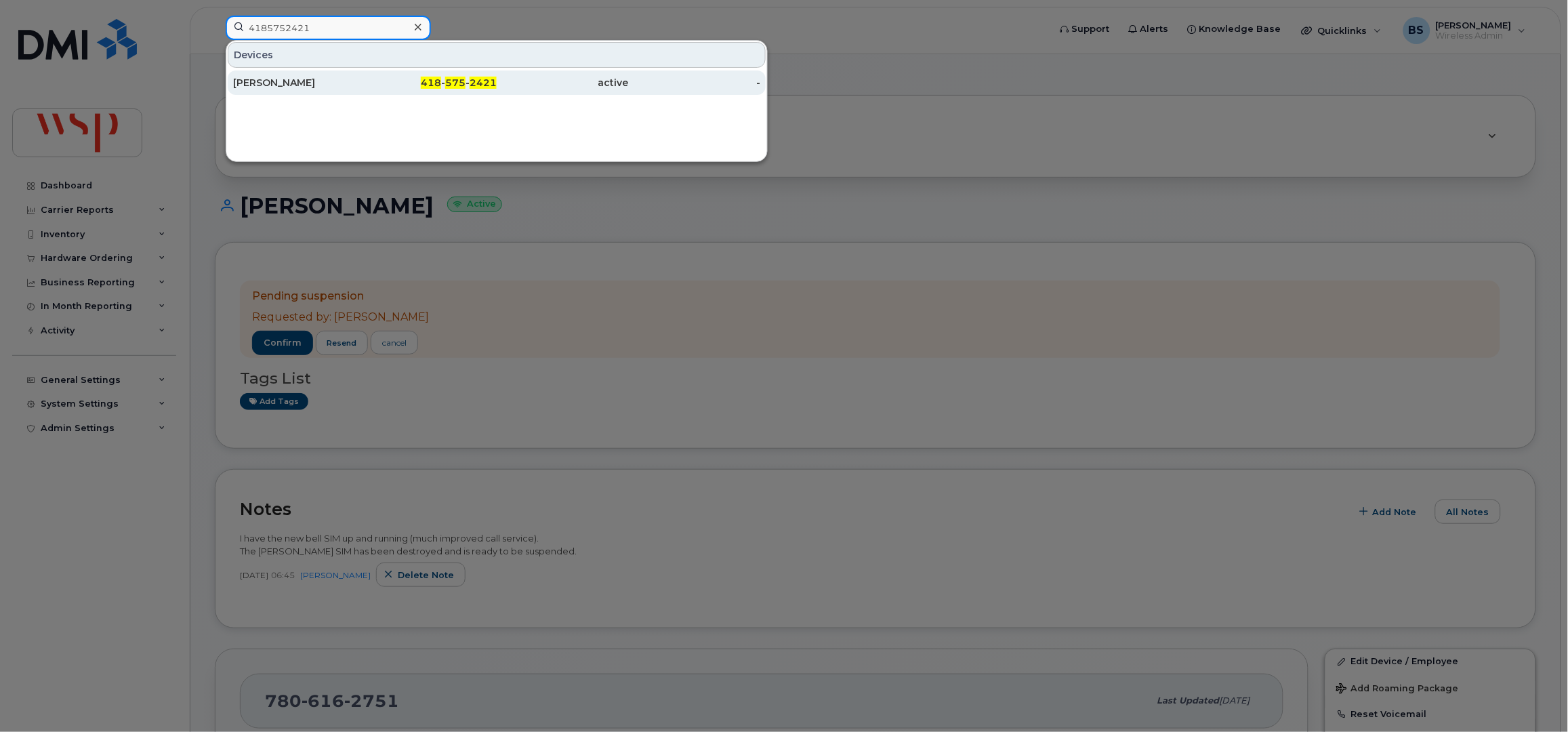
type input "4185752421"
click at [255, 79] on div "Gabriel Bélanger" at bounding box center [299, 82] width 132 height 13
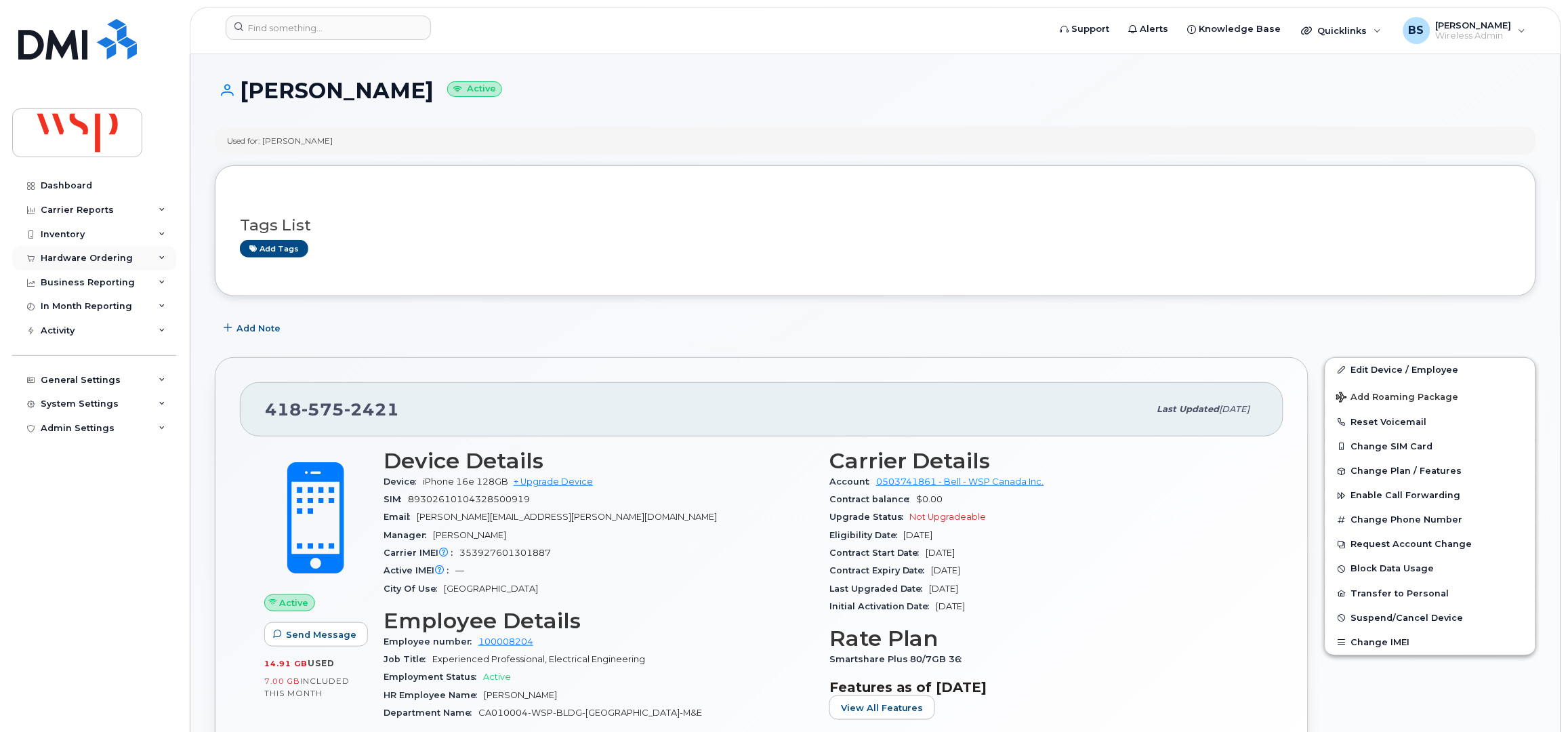
click at [60, 255] on div "Hardware Ordering" at bounding box center [87, 257] width 92 height 11
click at [64, 229] on div "Inventory" at bounding box center [62, 234] width 44 height 11
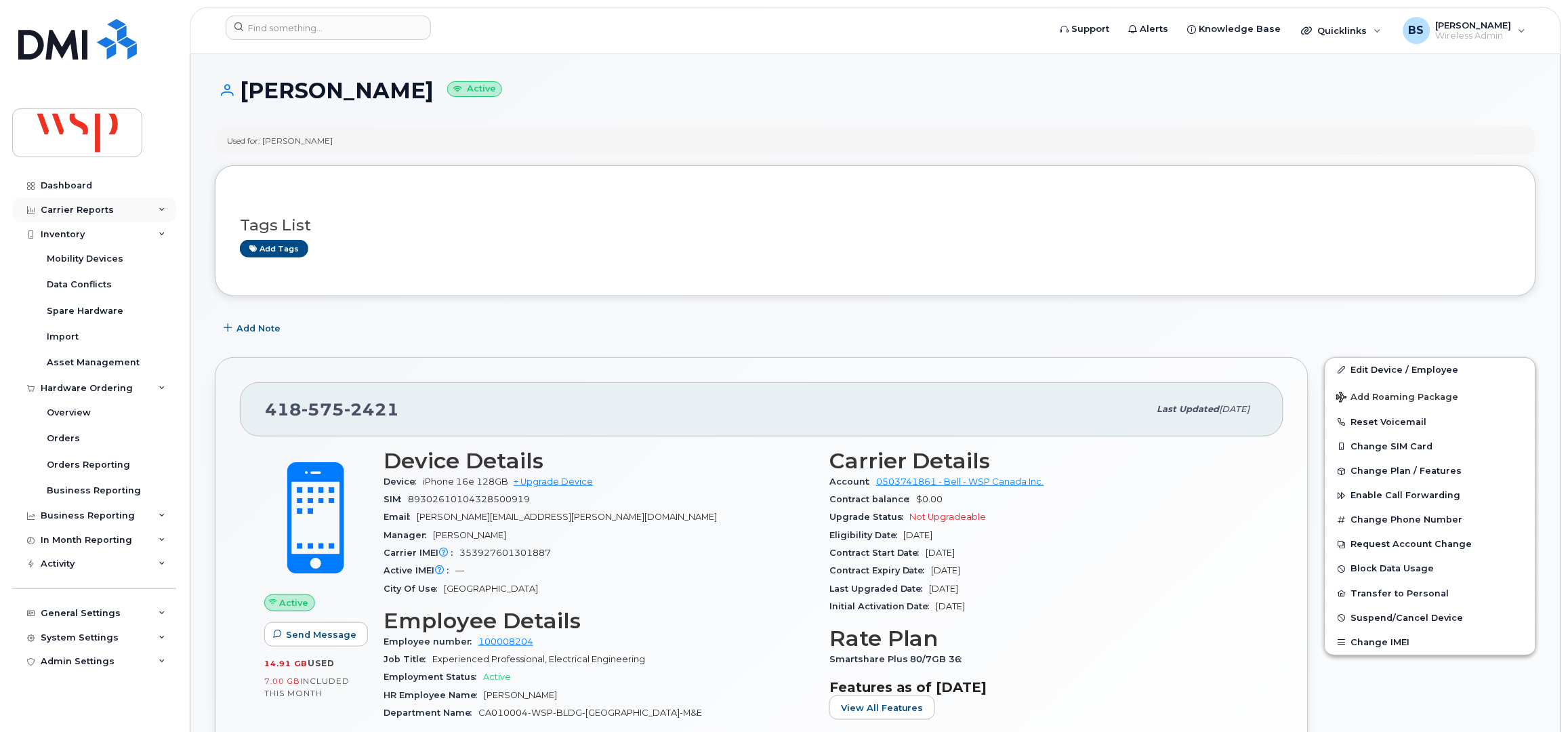
click at [64, 208] on div "Carrier Reports" at bounding box center [77, 210] width 73 height 11
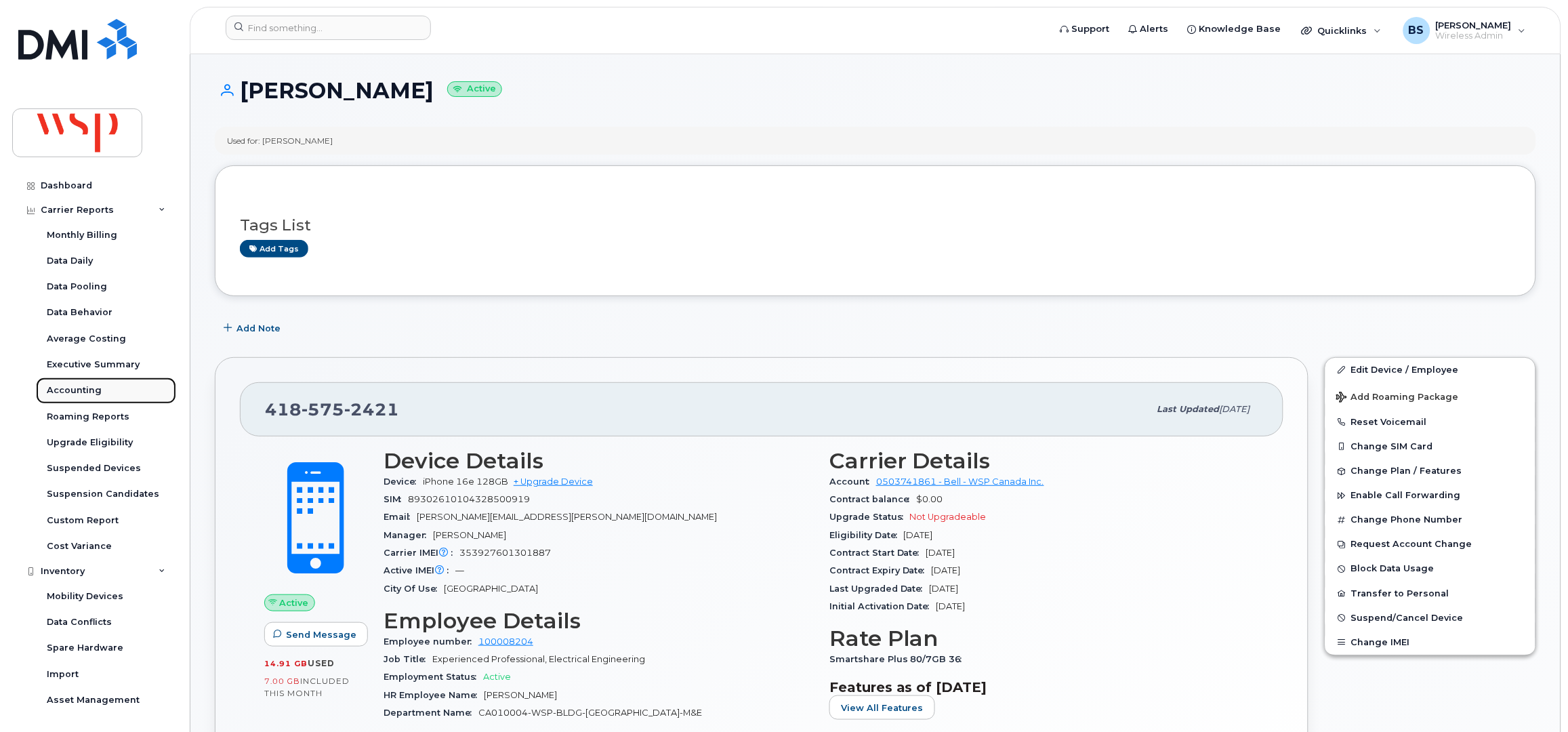
click at [77, 387] on div "Accounting" at bounding box center [74, 390] width 55 height 12
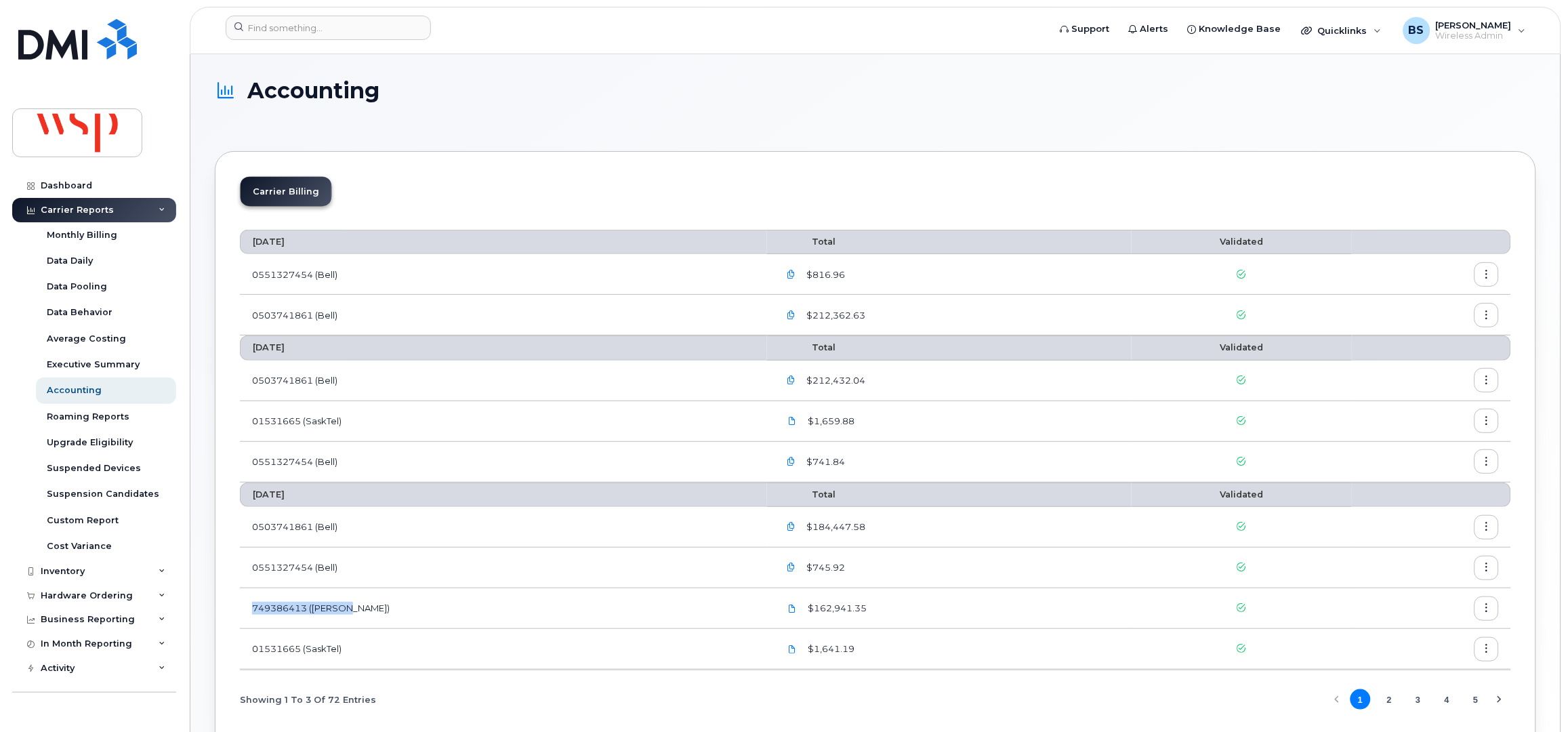
drag, startPoint x: 295, startPoint y: 616, endPoint x: 252, endPoint y: 604, distance: 44.6
click at [252, 604] on td "749386413 (Rogers)" at bounding box center [503, 608] width 527 height 40
copy td "749386413 (Rogers)"
click at [514, 551] on td "0551327454 (Bell)" at bounding box center [503, 567] width 527 height 40
click at [359, 29] on input at bounding box center [328, 28] width 206 height 24
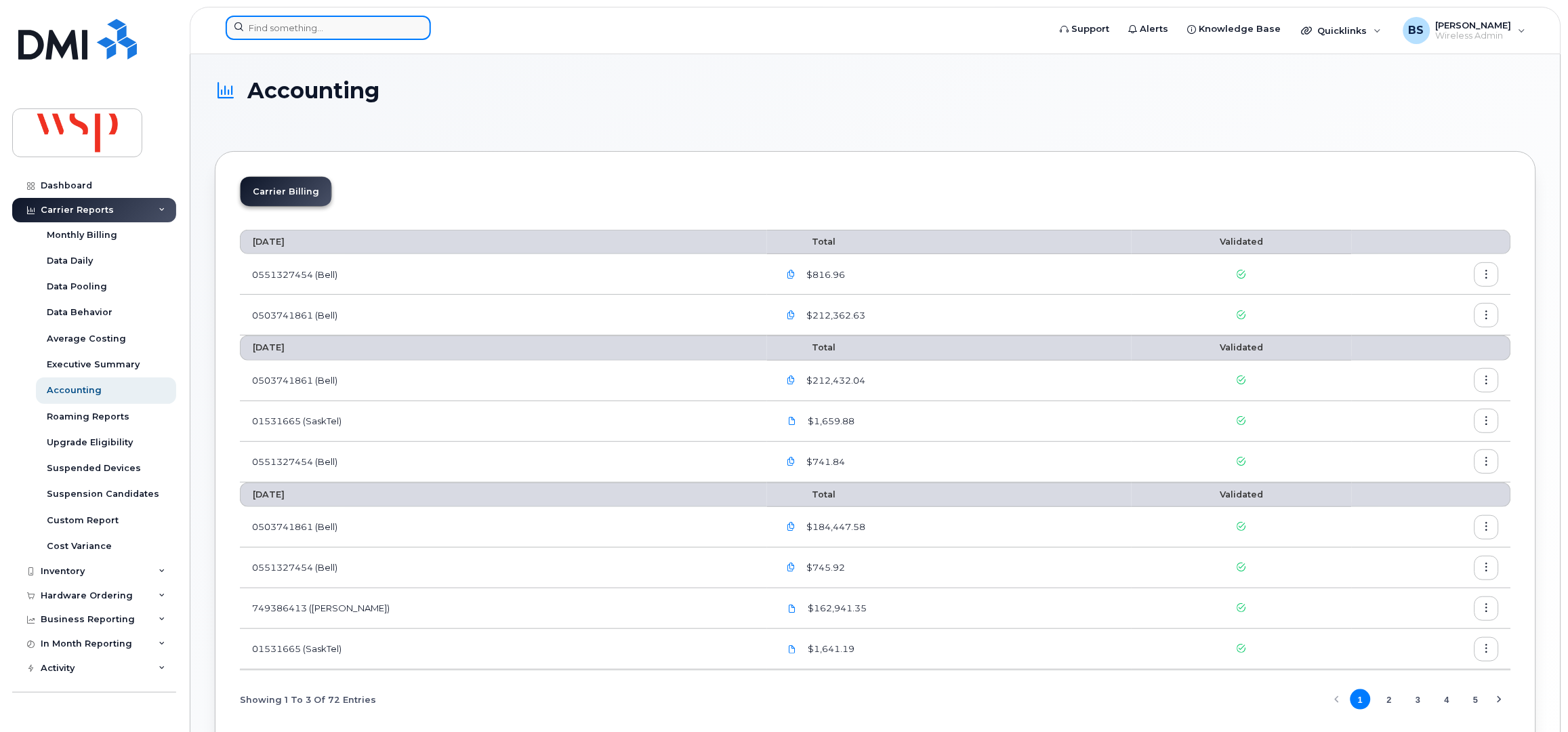
paste input "647 6414243"
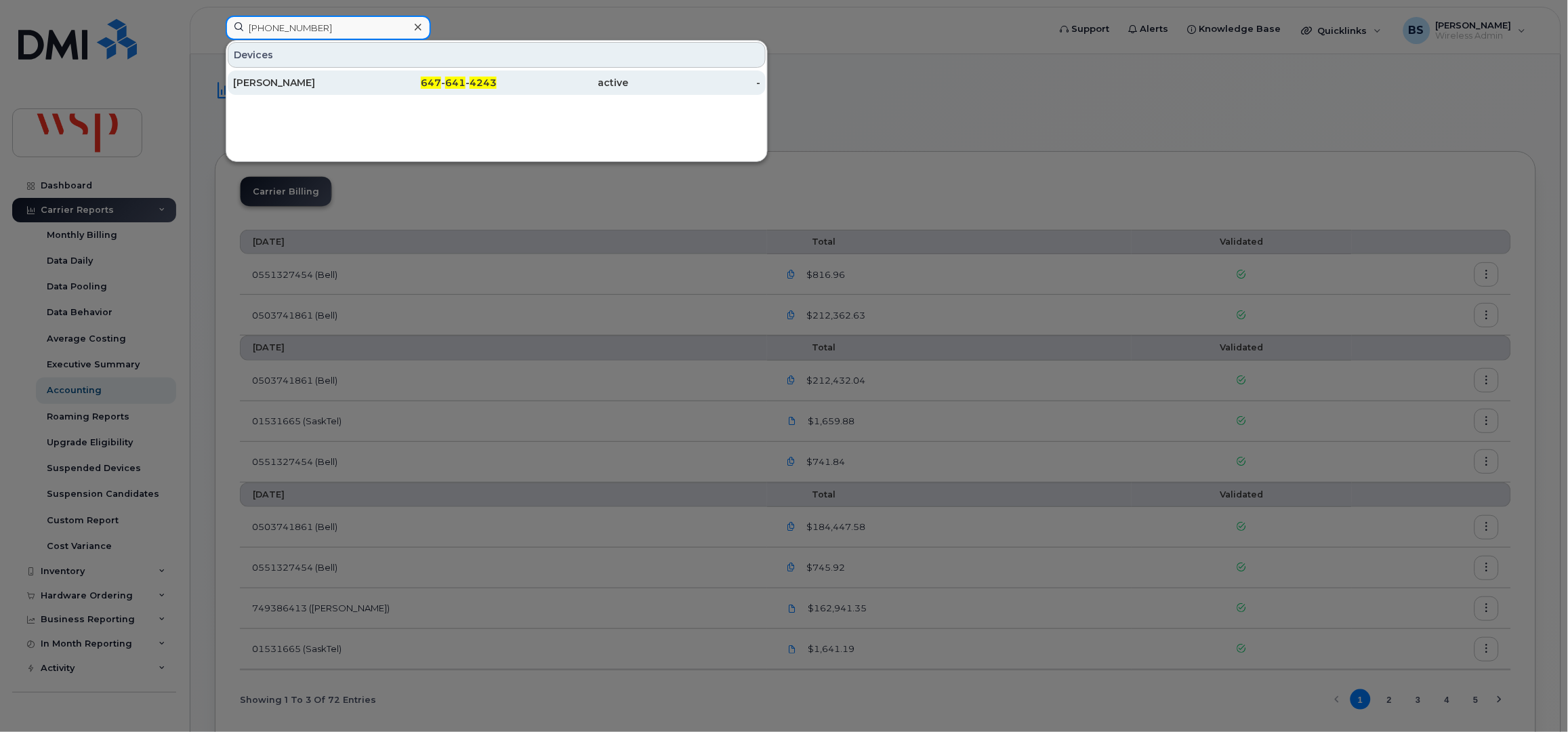
type input "647 6414243"
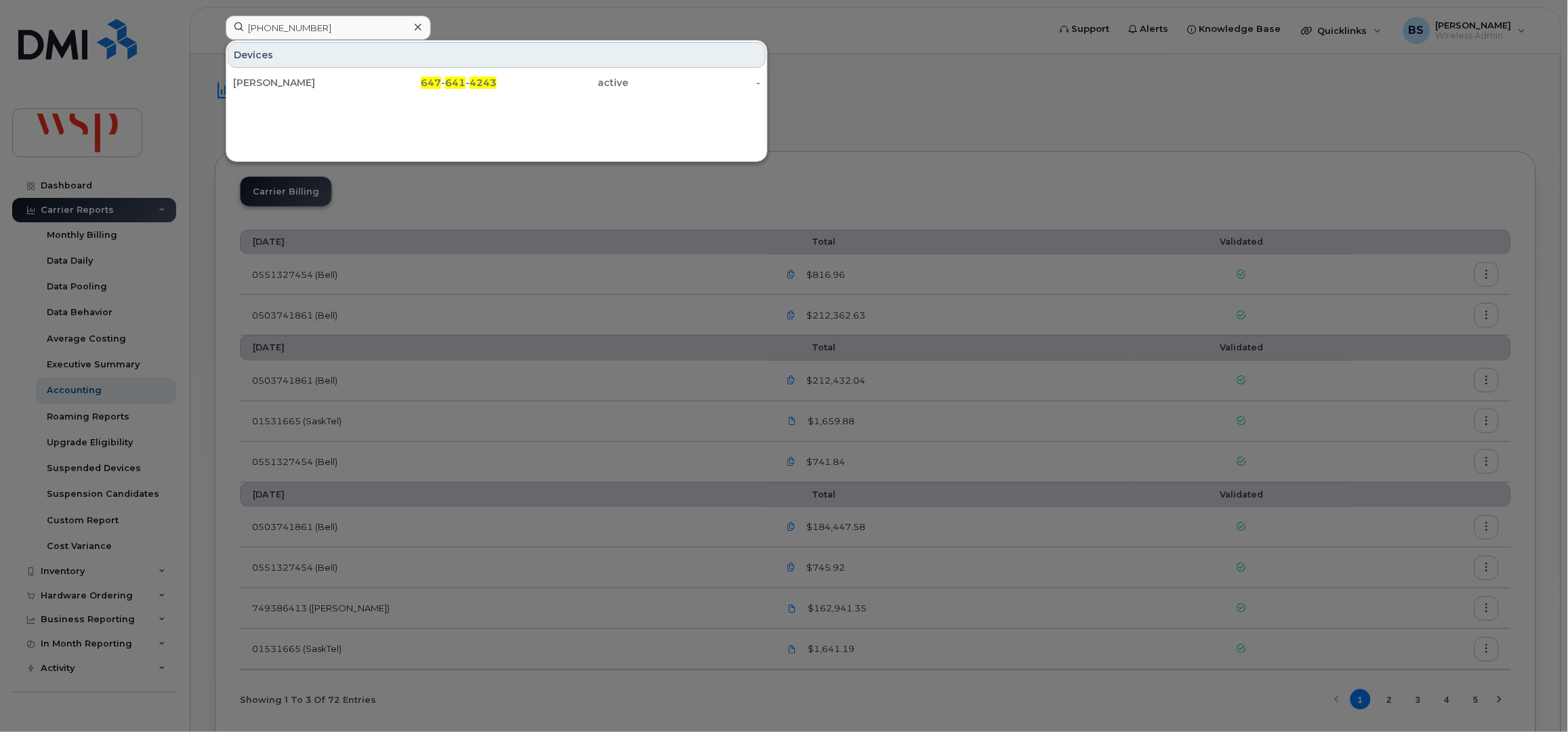
drag, startPoint x: 263, startPoint y: 83, endPoint x: 399, endPoint y: 19, distance: 150.3
click at [263, 83] on div "[PERSON_NAME]" at bounding box center [299, 82] width 132 height 13
